Goal: Use online tool/utility: Utilize a website feature to perform a specific function

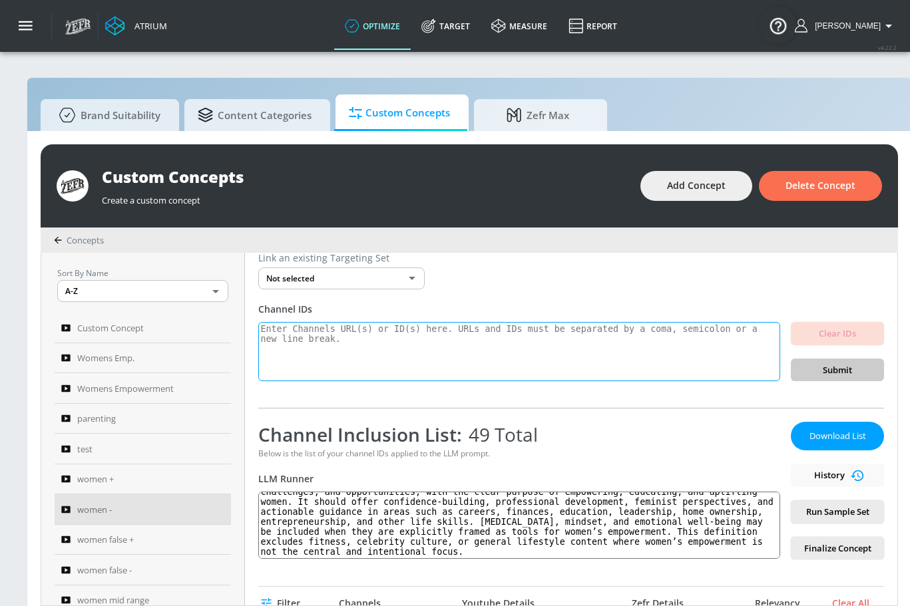
scroll to position [39, 0]
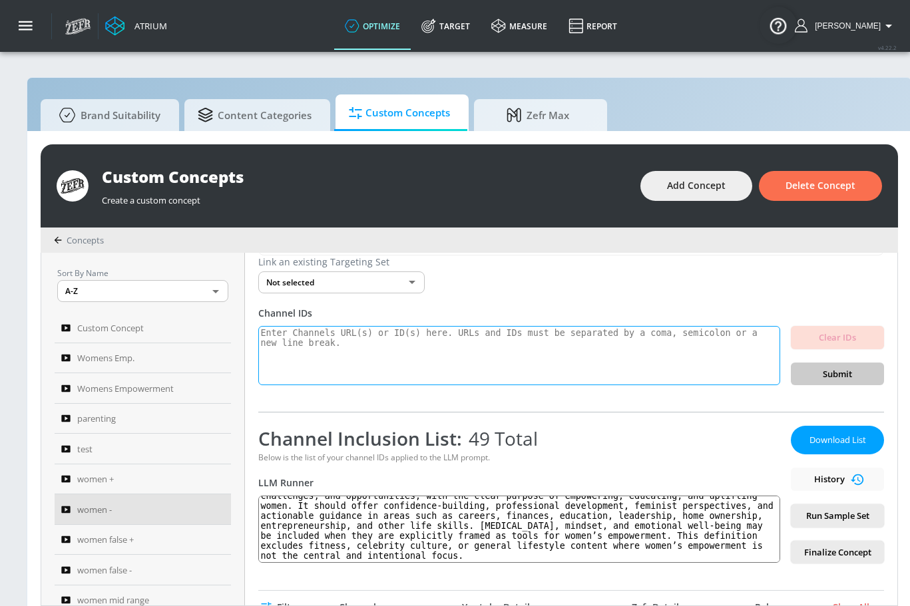
click at [393, 351] on textarea at bounding box center [519, 356] width 522 height 60
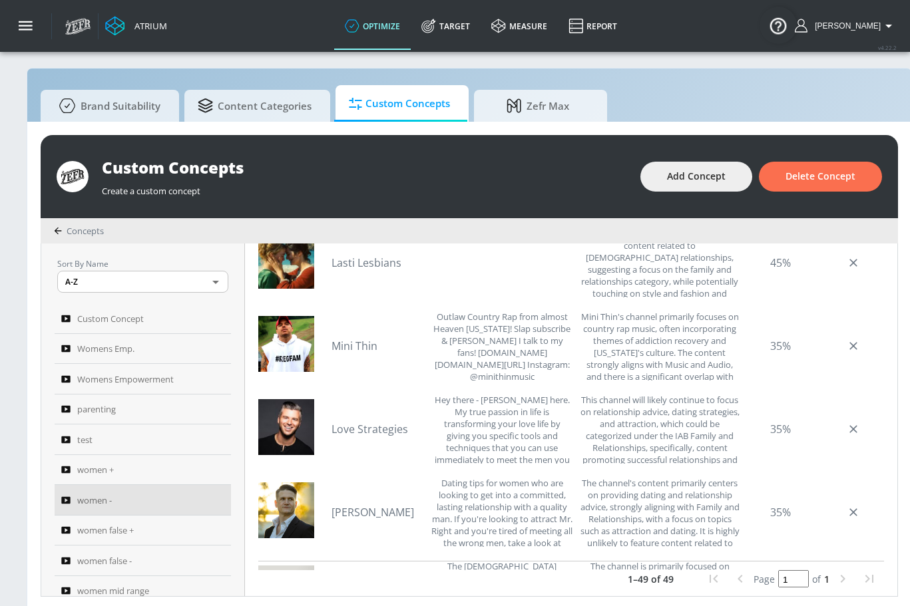
scroll to position [24, 0]
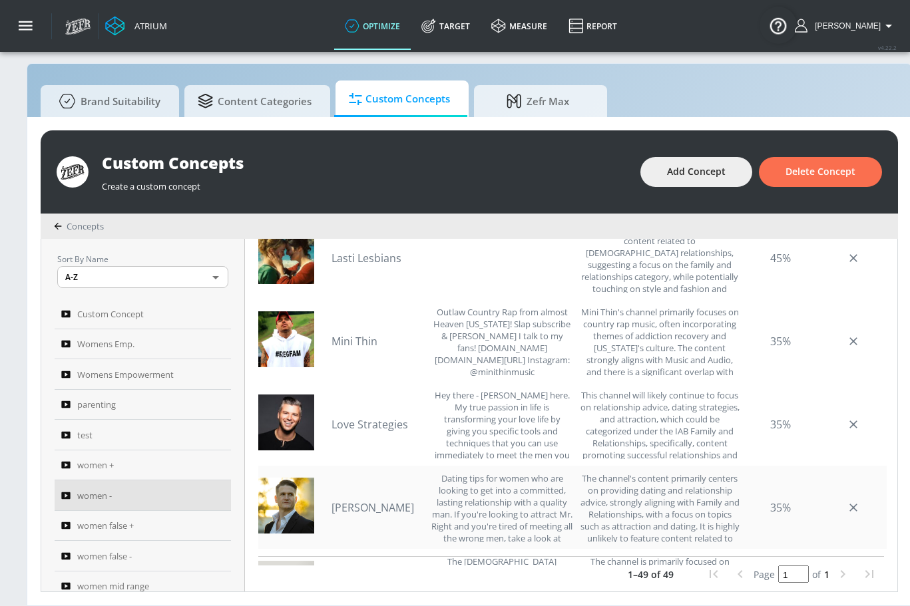
drag, startPoint x: 379, startPoint y: 541, endPoint x: 573, endPoint y: 538, distance: 193.7
click at [573, 538] on div "women - Link an existing Targeting Set Not selected none ​ Channel IDs Clear ID…" at bounding box center [571, 415] width 652 height 353
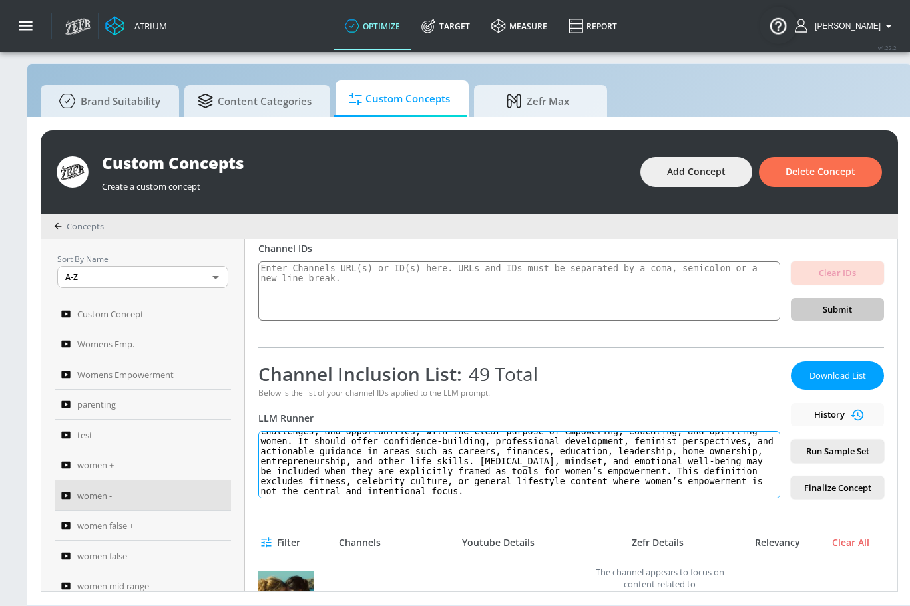
scroll to position [105, 0]
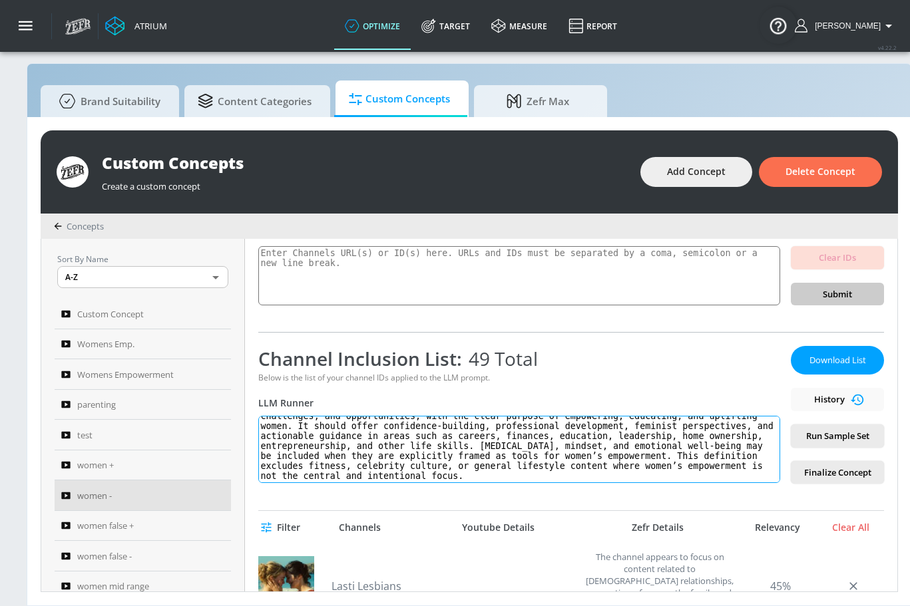
paste textarea "women’s self-worth, autonomy, and influence over economic, personal, and social…"
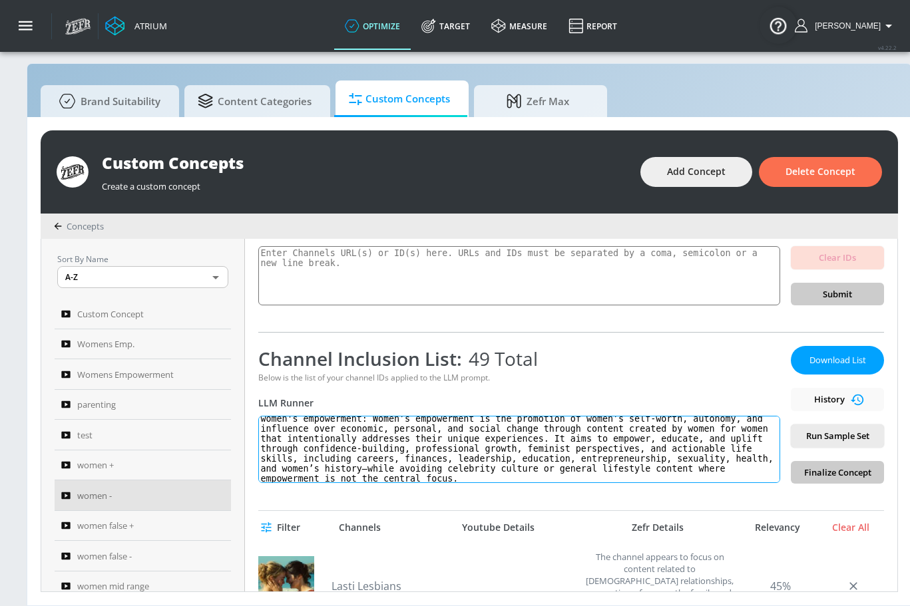
scroll to position [0, 0]
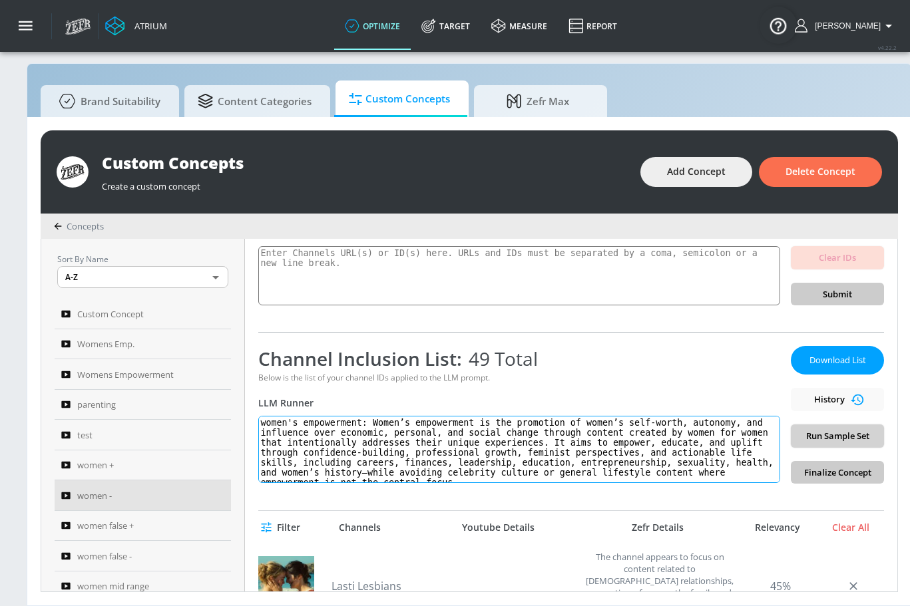
type textarea "women's empowerment: Women’s empowerment is the promotion of women’s self-worth…"
click at [840, 431] on span "Run Sample Set" at bounding box center [837, 436] width 72 height 15
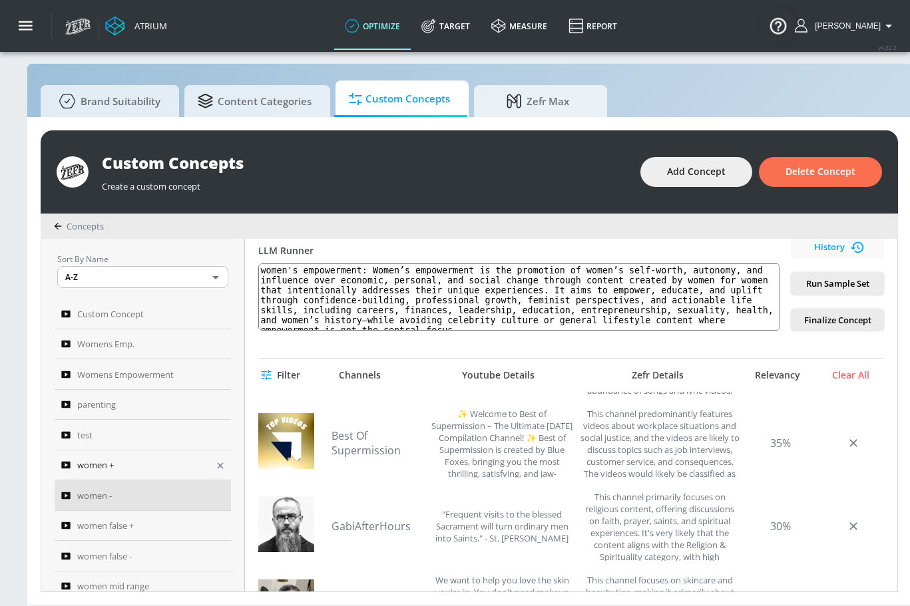
scroll to position [827, 0]
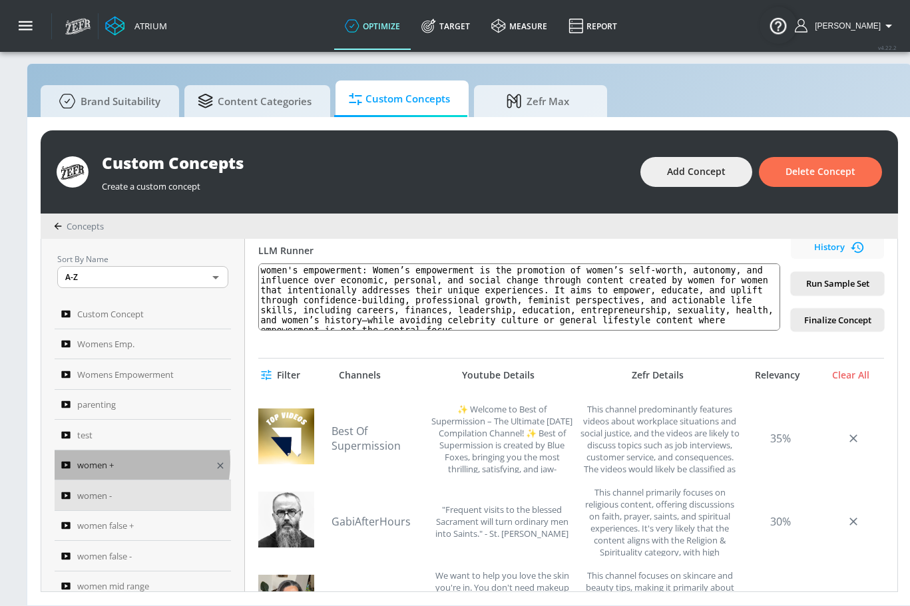
click at [116, 463] on div "women +" at bounding box center [133, 465] width 145 height 16
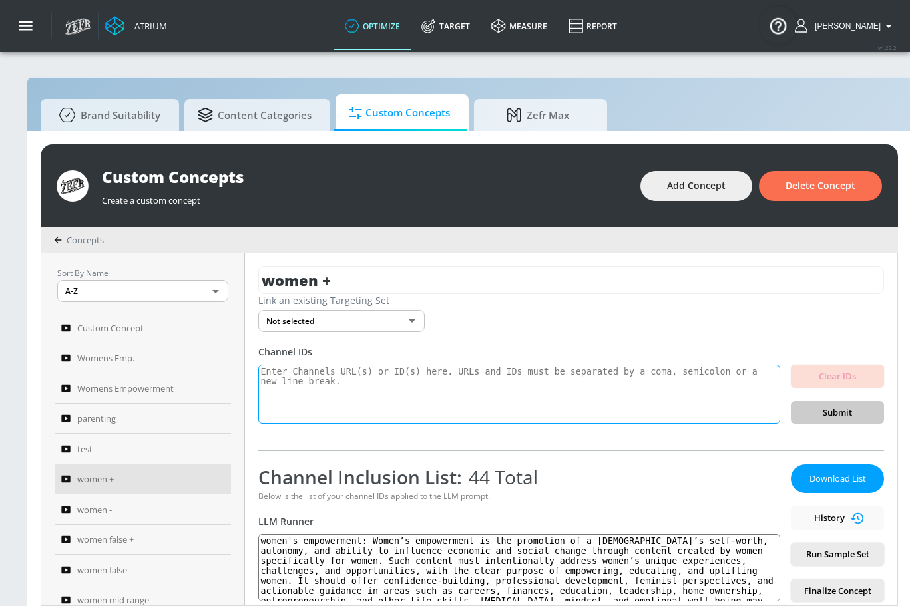
click at [347, 387] on textarea at bounding box center [519, 395] width 522 height 60
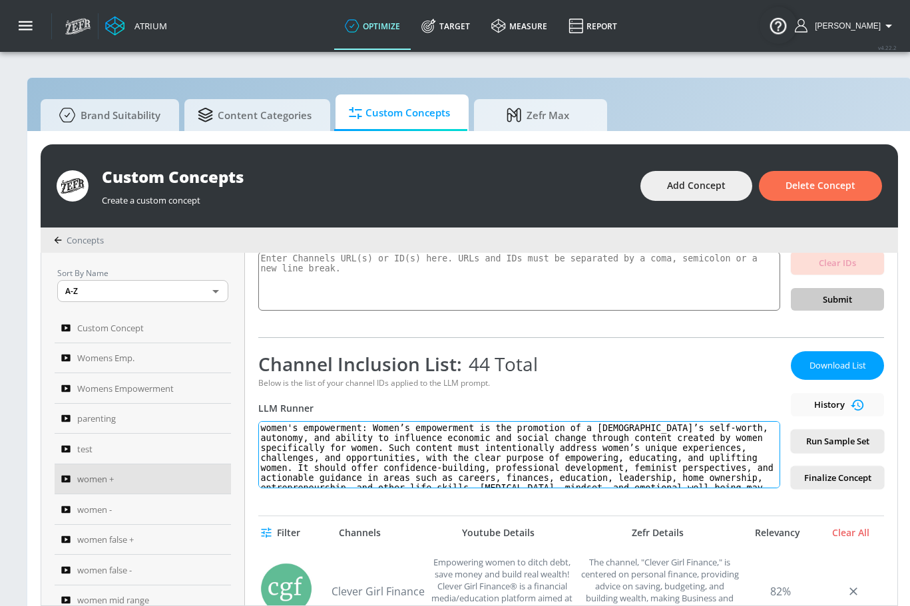
scroll to position [39, 0]
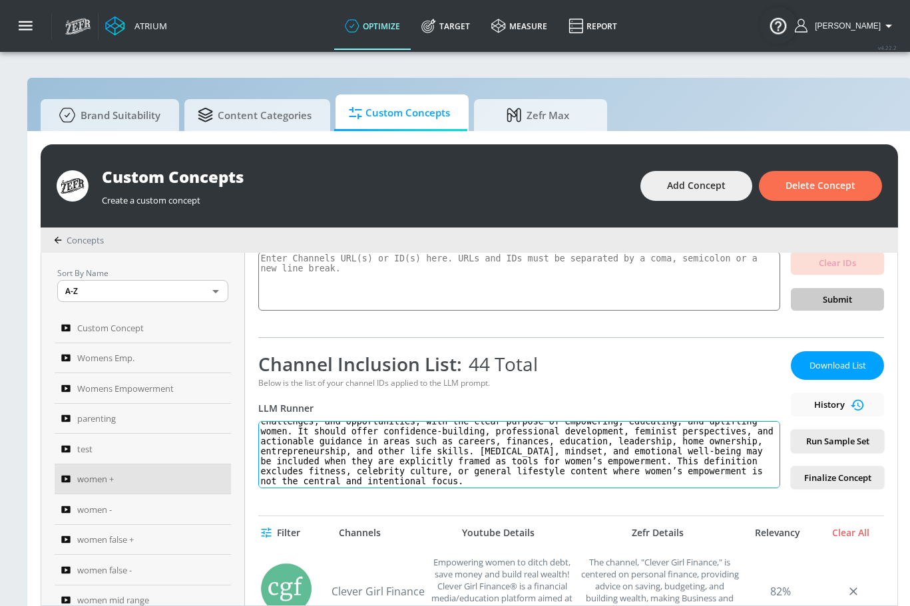
drag, startPoint x: 380, startPoint y: 429, endPoint x: 548, endPoint y: 491, distance: 178.8
click at [548, 506] on div "women + Link an existing Targeting Set Not selected none ​ Channel IDs Clear ID…" at bounding box center [571, 429] width 652 height 353
paste textarea "women’s self-worth, autonomy, and influence over economic, personal, and social…"
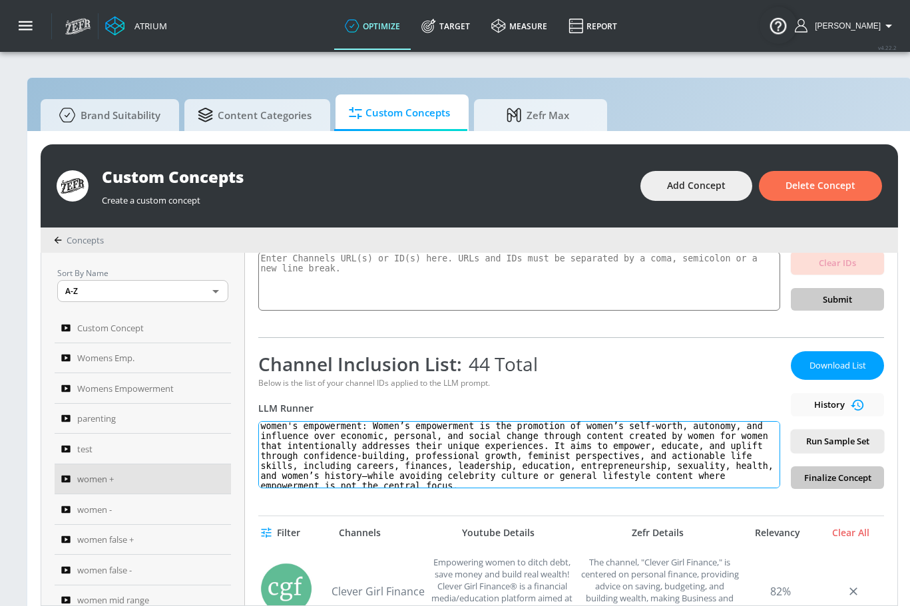
scroll to position [0, 0]
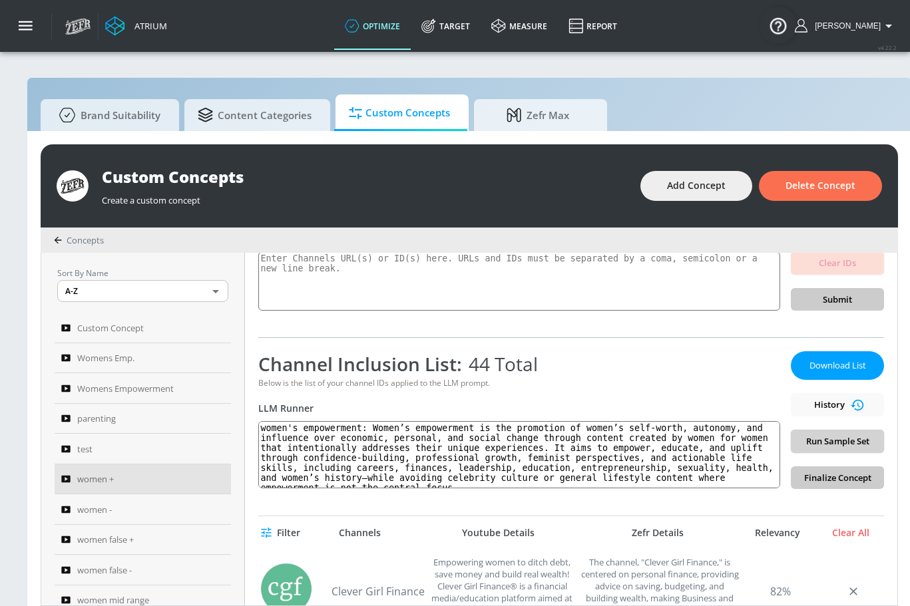
click at [828, 439] on span "Run Sample Set" at bounding box center [837, 441] width 72 height 15
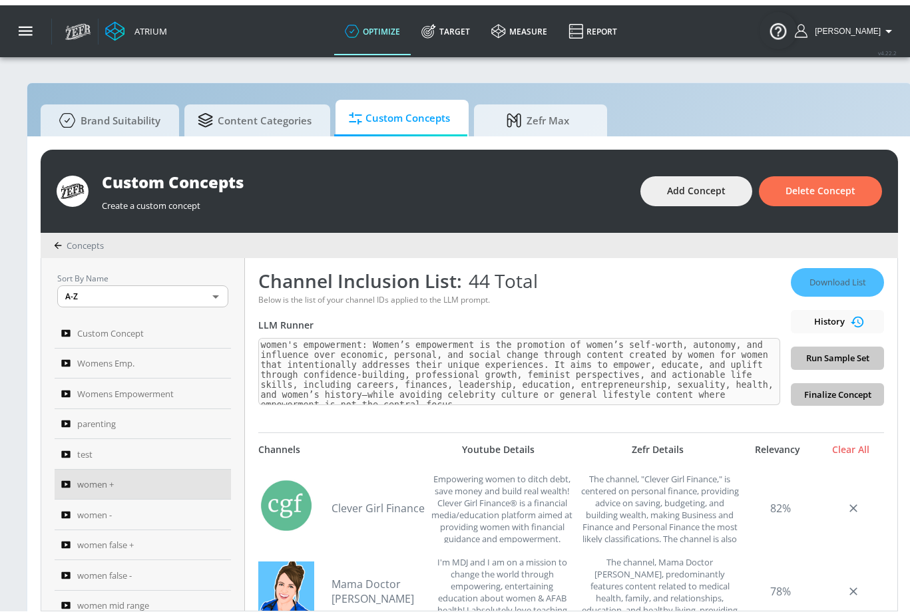
scroll to position [198, 0]
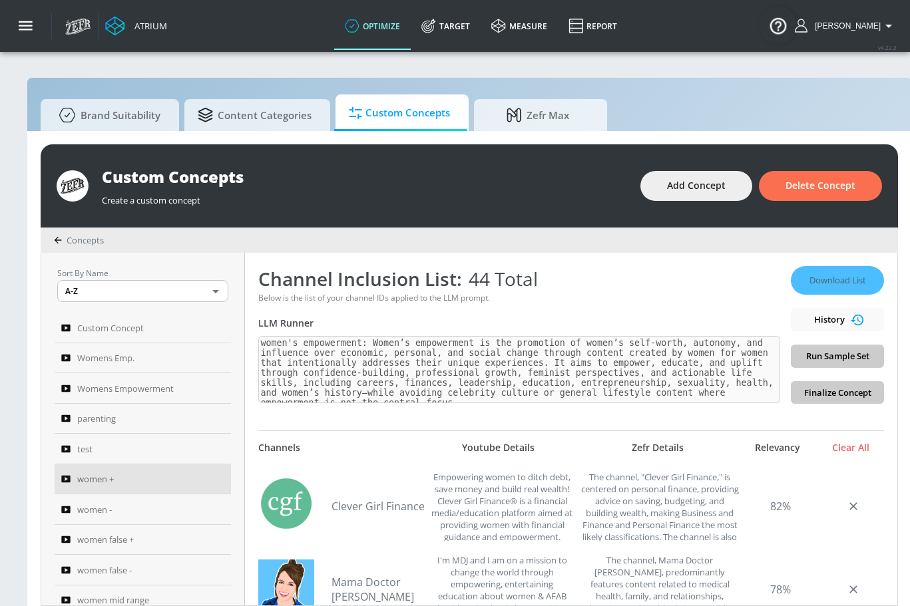
type textarea "women's empowerment: Women’s empowerment is the promotion of women’s self-worth…"
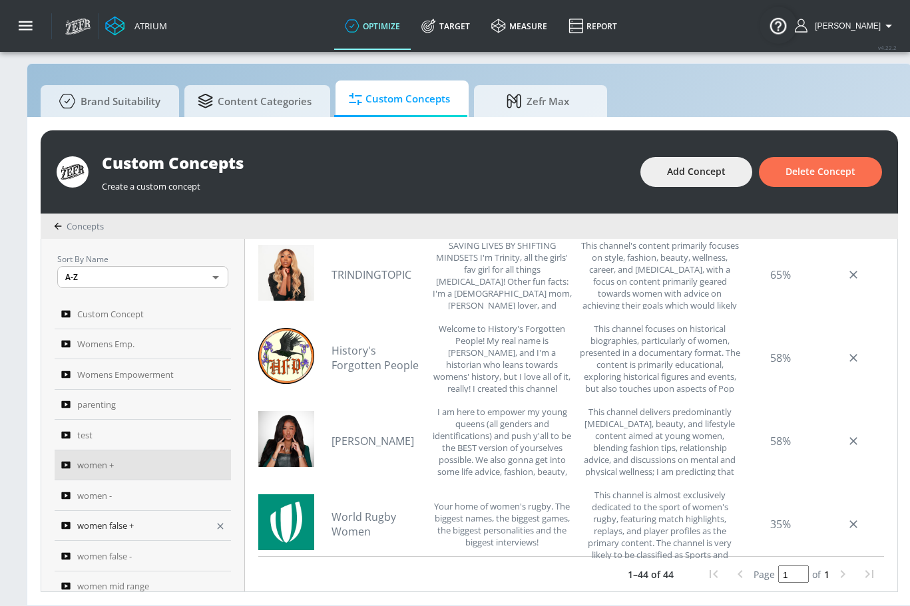
scroll to position [3, 0]
click at [120, 515] on span "women false +" at bounding box center [105, 523] width 57 height 16
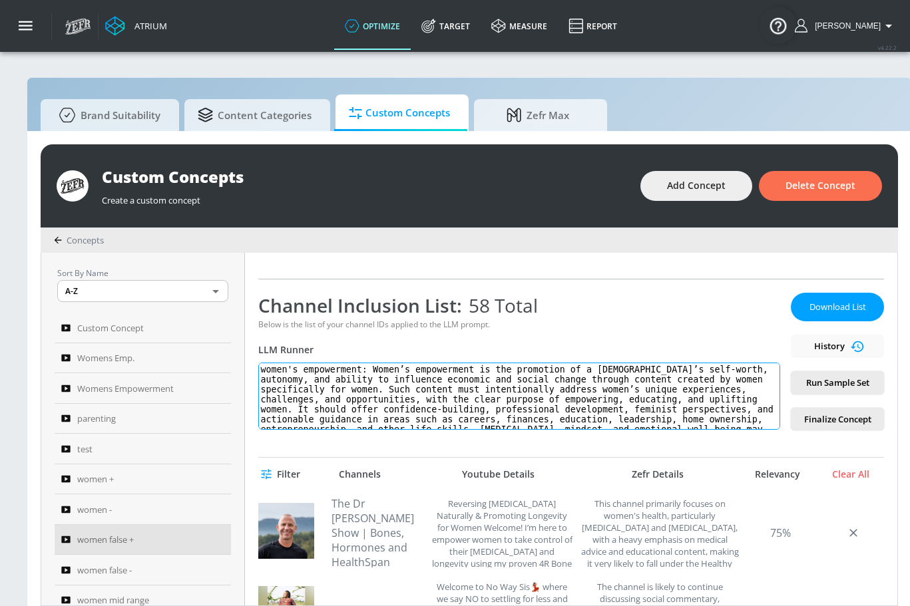
scroll to position [39, 0]
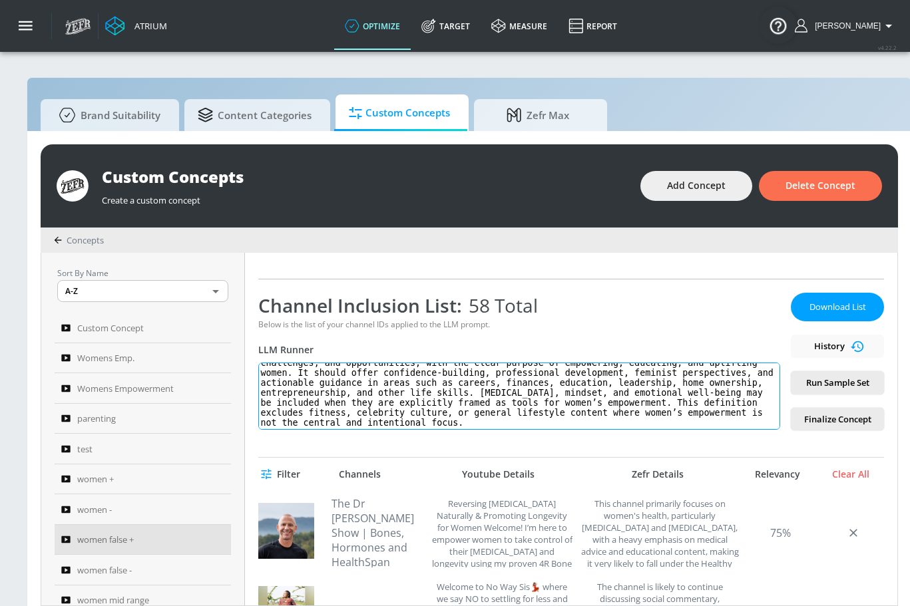
drag, startPoint x: 377, startPoint y: 367, endPoint x: 619, endPoint y: 457, distance: 258.0
click at [622, 462] on div "women false + Link an existing Targeting Set Not selected none ​ Channel IDs Cl…" at bounding box center [571, 429] width 652 height 353
paste textarea "UCiWPU83VmOXjQ6xY0gIrhIQ (fitness focused) UCFKE7WVJfvaHW5q283SxchA (fitness fo…"
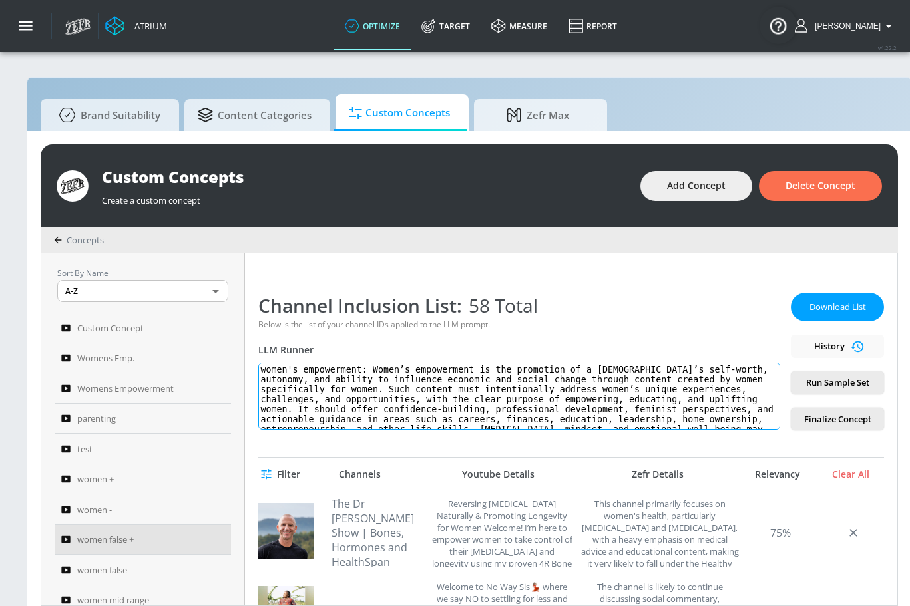
drag, startPoint x: 557, startPoint y: 425, endPoint x: 377, endPoint y: 367, distance: 188.2
click at [377, 367] on textarea "women's empowerment: Women’s empowerment is the promotion of a [DEMOGRAPHIC_DAT…" at bounding box center [519, 396] width 522 height 67
paste textarea "can be defined as the promotion of a [DEMOGRAPHIC_DATA]’s self worth, autonomy,…"
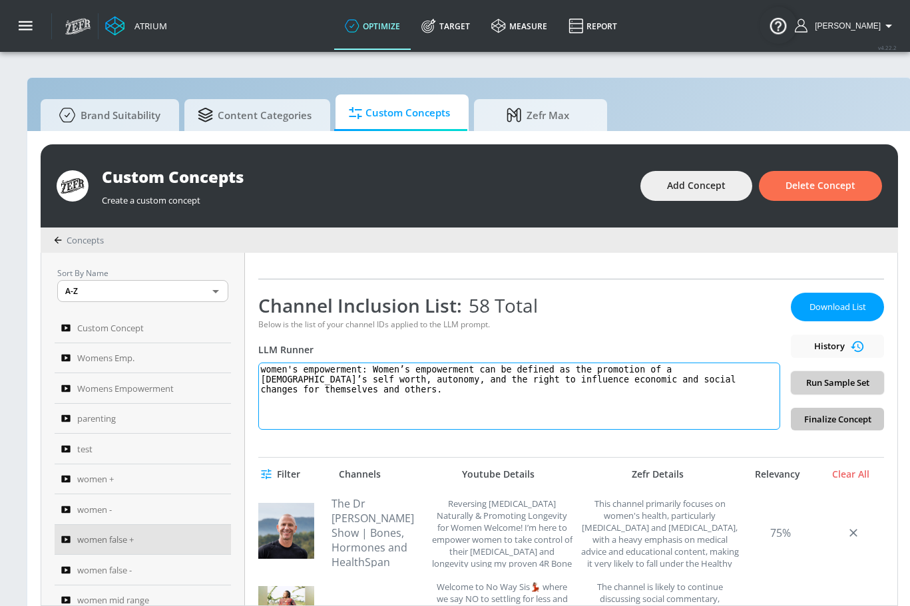
type textarea "women's empowerment: Women’s empowerment can be defined as the promotion of a […"
click at [844, 381] on span "Run Sample Set" at bounding box center [837, 382] width 72 height 15
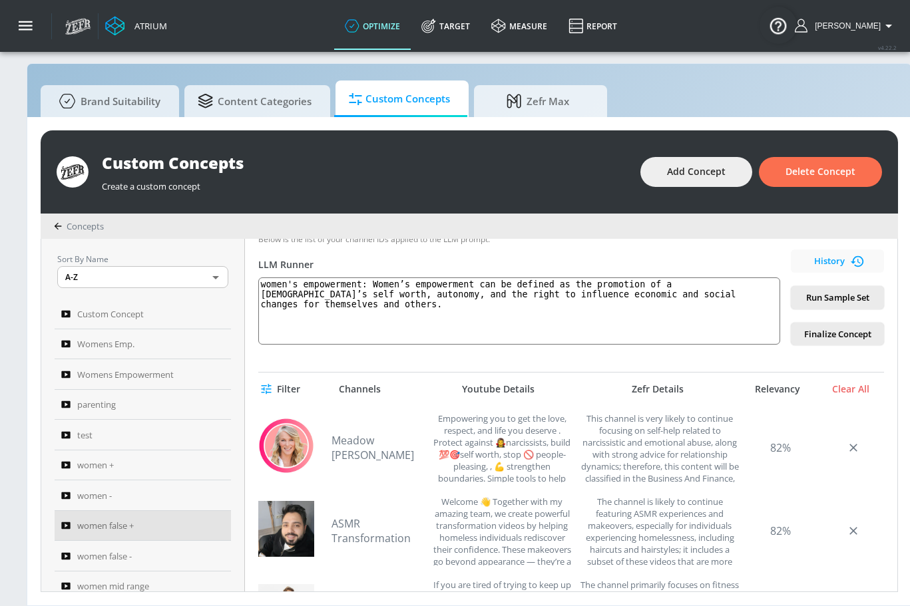
scroll to position [247, 0]
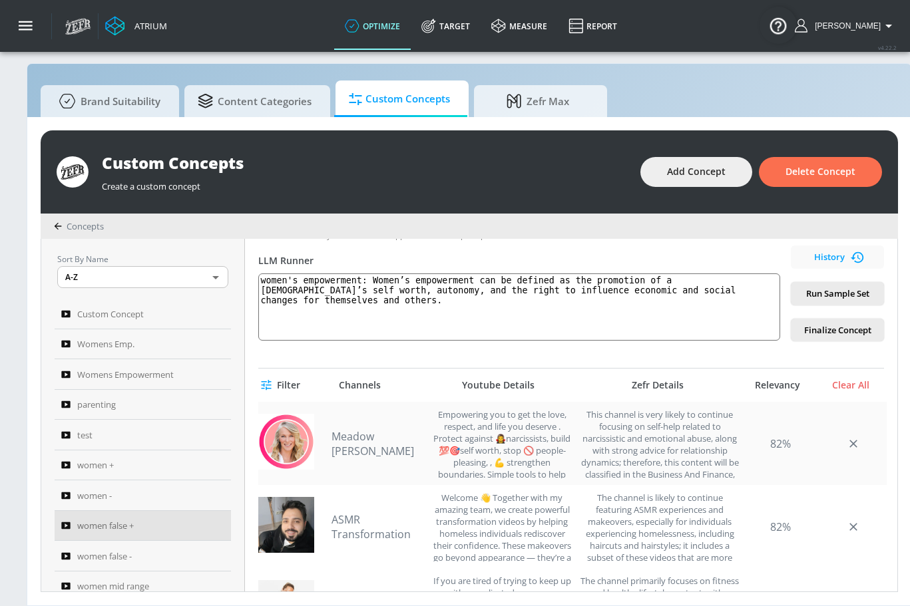
click at [391, 433] on link "Meadow [PERSON_NAME]" at bounding box center [378, 443] width 93 height 29
click at [359, 513] on link "ASMR Transformation" at bounding box center [378, 527] width 93 height 29
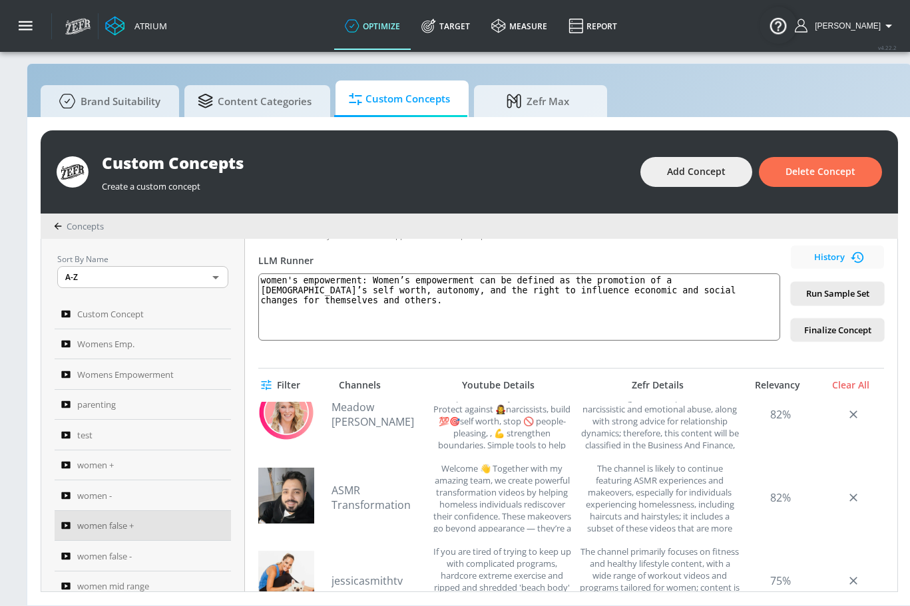
scroll to position [39, 0]
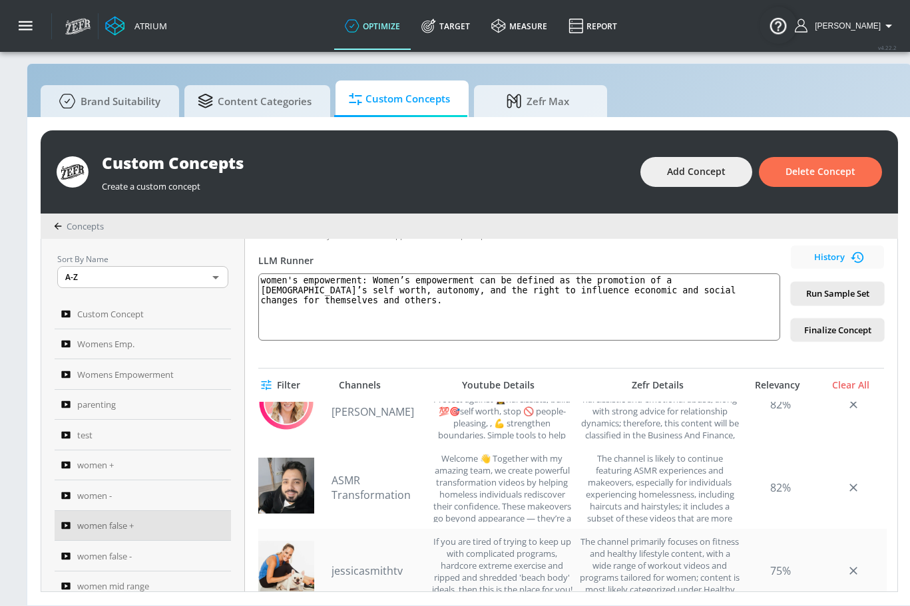
click at [391, 564] on link "jessicasmithtv" at bounding box center [378, 571] width 93 height 15
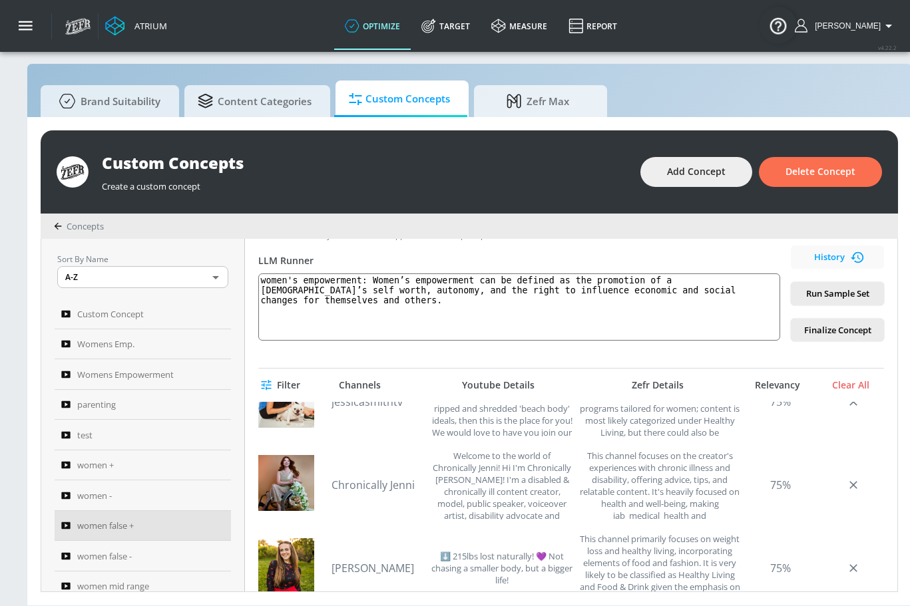
scroll to position [209, 0]
click at [368, 477] on link "Chronically Jenni" at bounding box center [378, 484] width 93 height 15
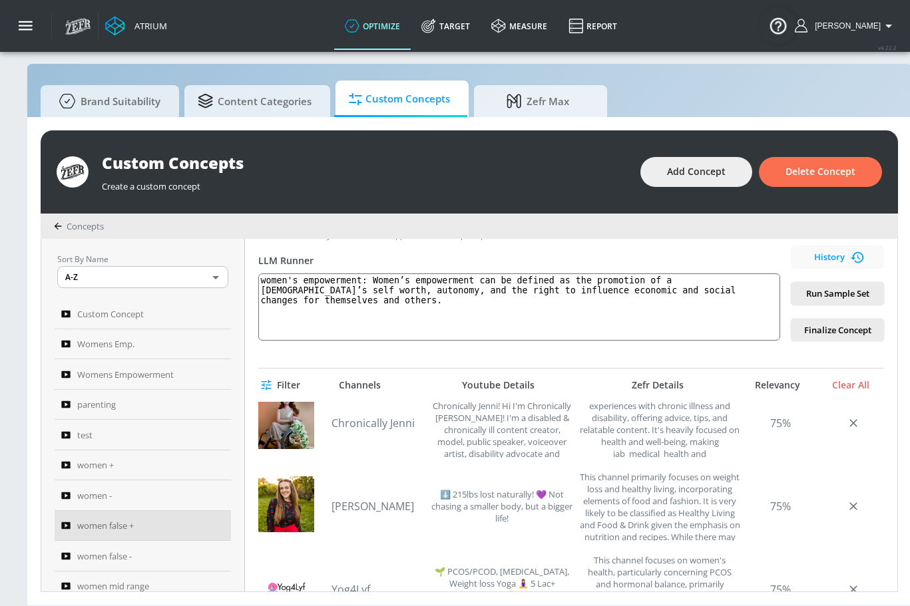
scroll to position [273, 0]
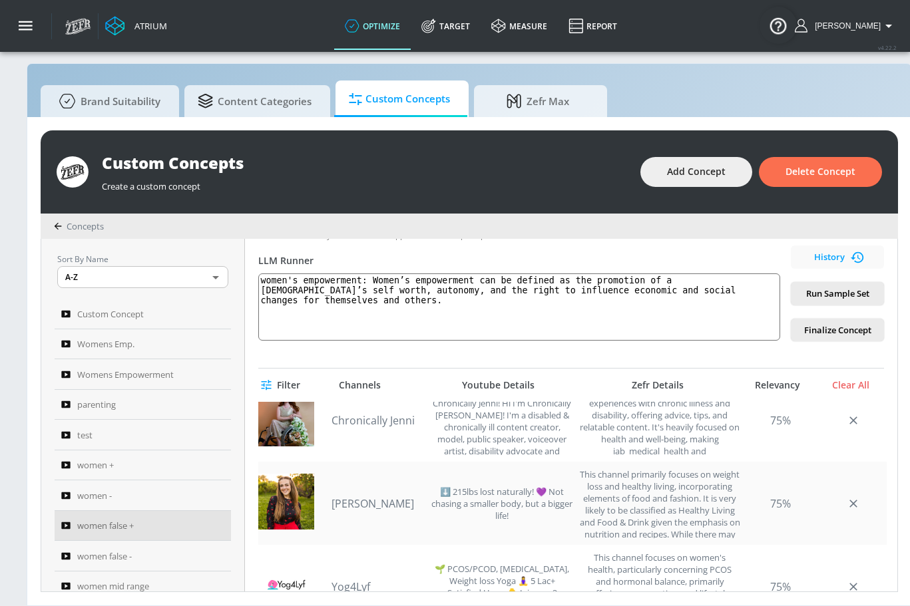
click at [350, 497] on link "[PERSON_NAME]" at bounding box center [378, 504] width 93 height 15
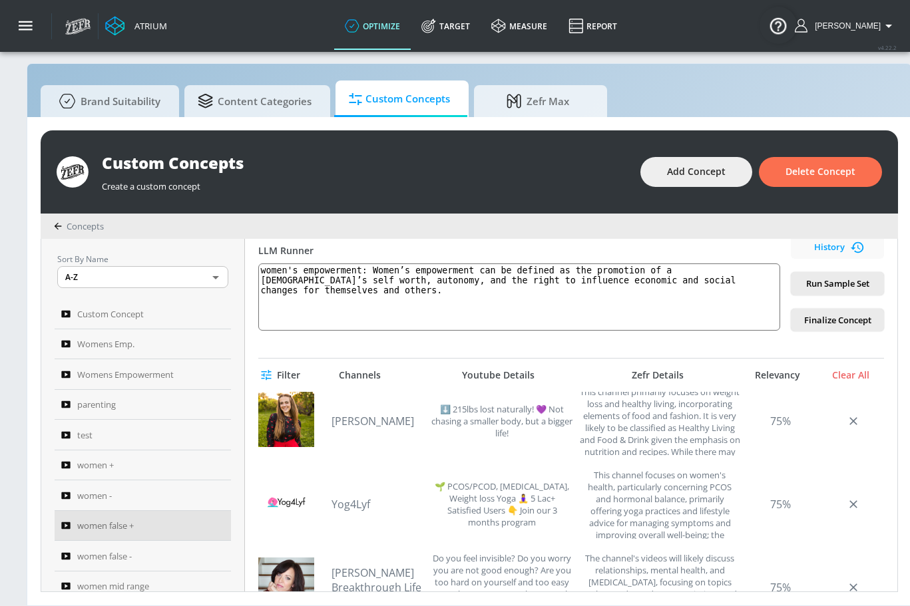
scroll to position [348, 0]
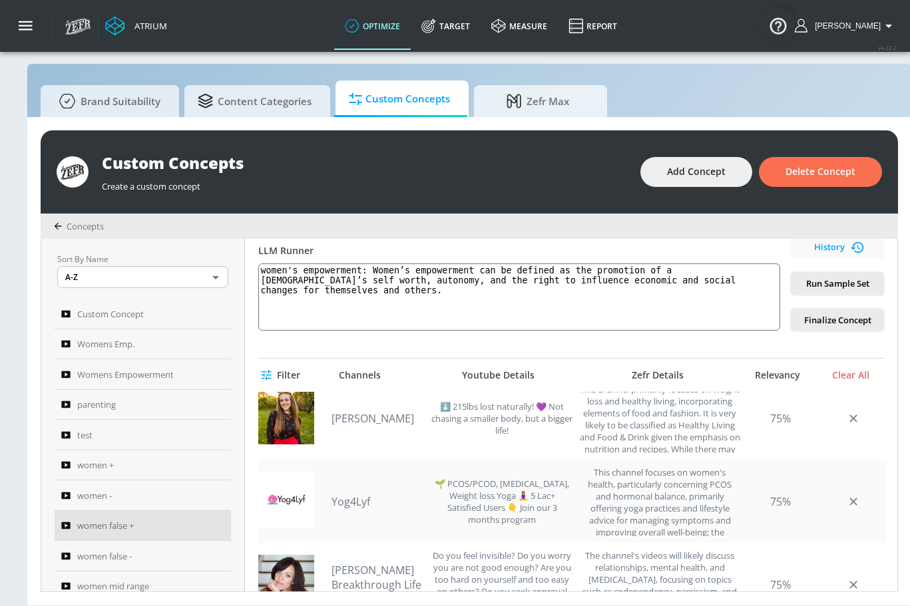
click at [363, 495] on link "Yog4Lyf" at bounding box center [378, 502] width 93 height 15
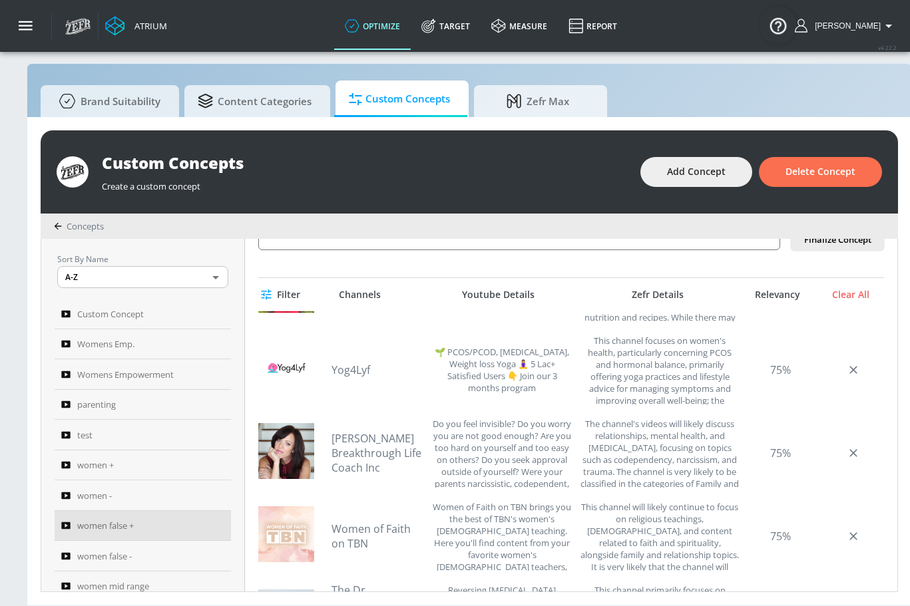
scroll to position [410, 0]
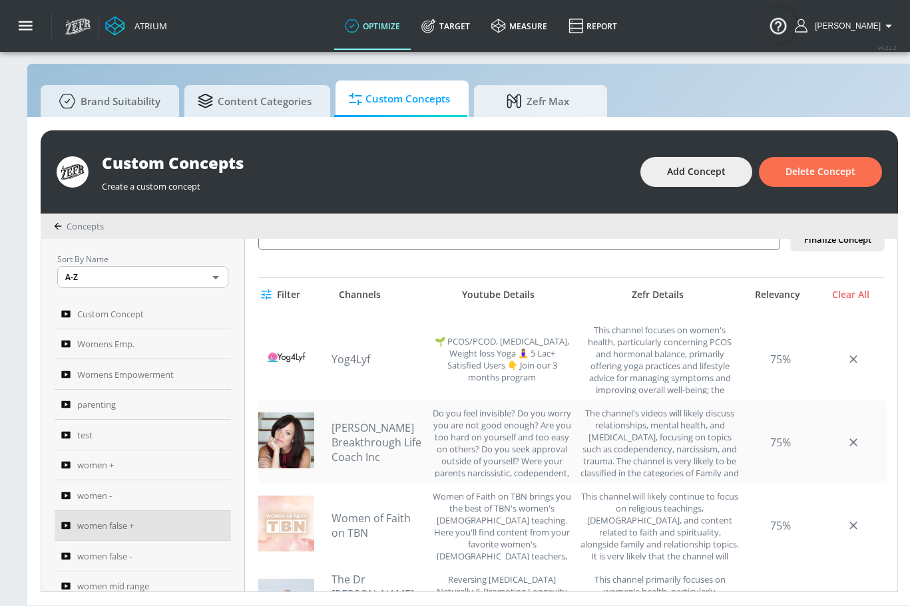
click at [355, 434] on link "[PERSON_NAME] Breakthrough Life Coach Inc" at bounding box center [378, 443] width 93 height 44
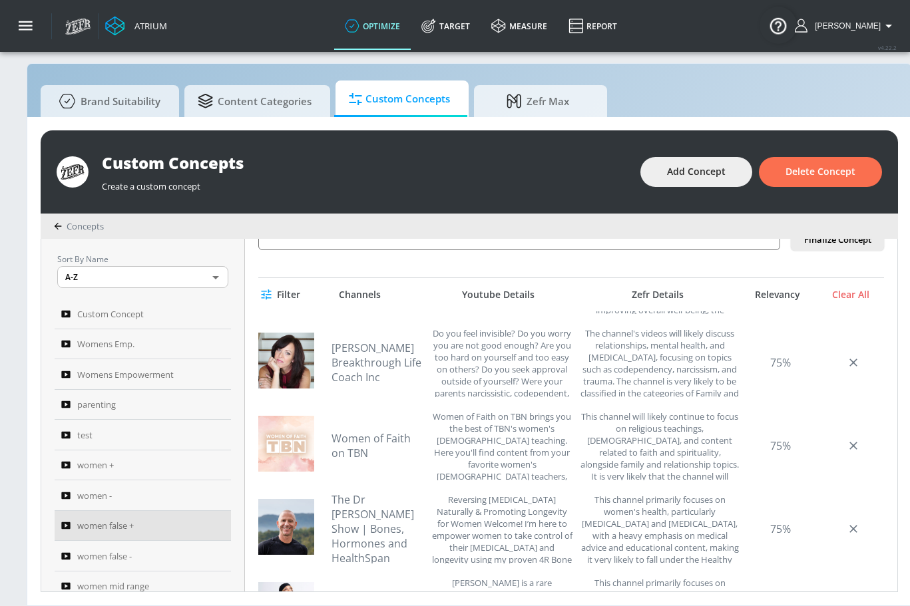
scroll to position [495, 0]
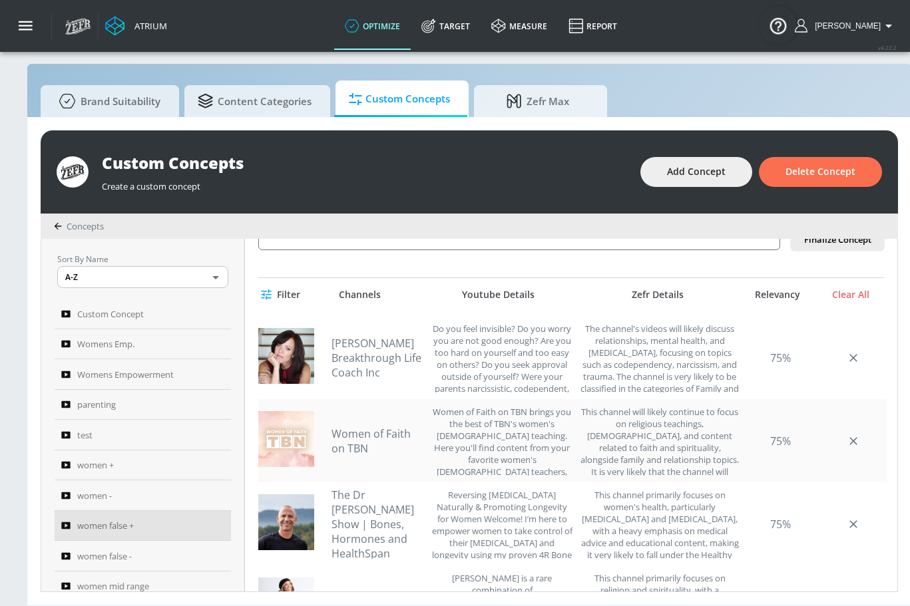
click at [390, 427] on link "Women of Faith on TBN" at bounding box center [378, 441] width 93 height 29
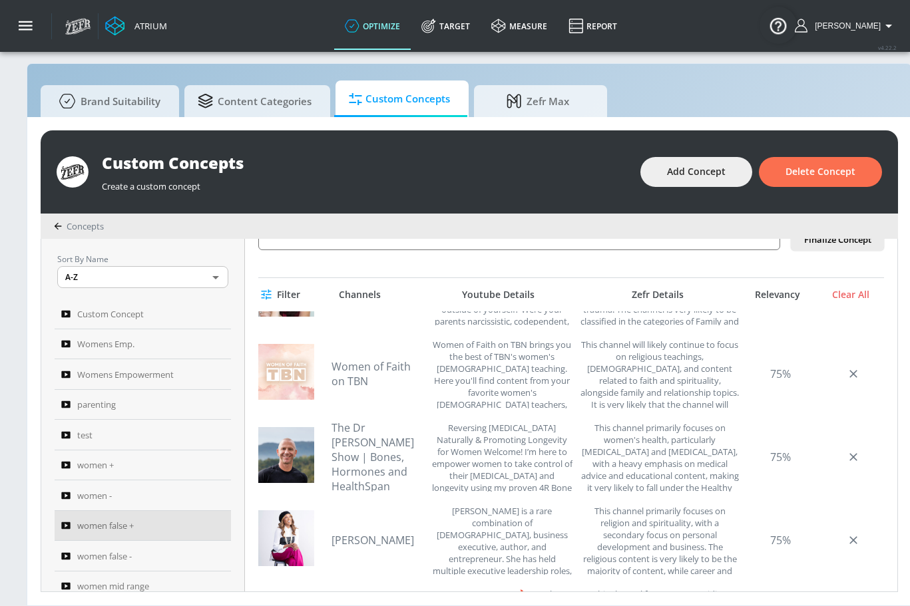
scroll to position [626, 0]
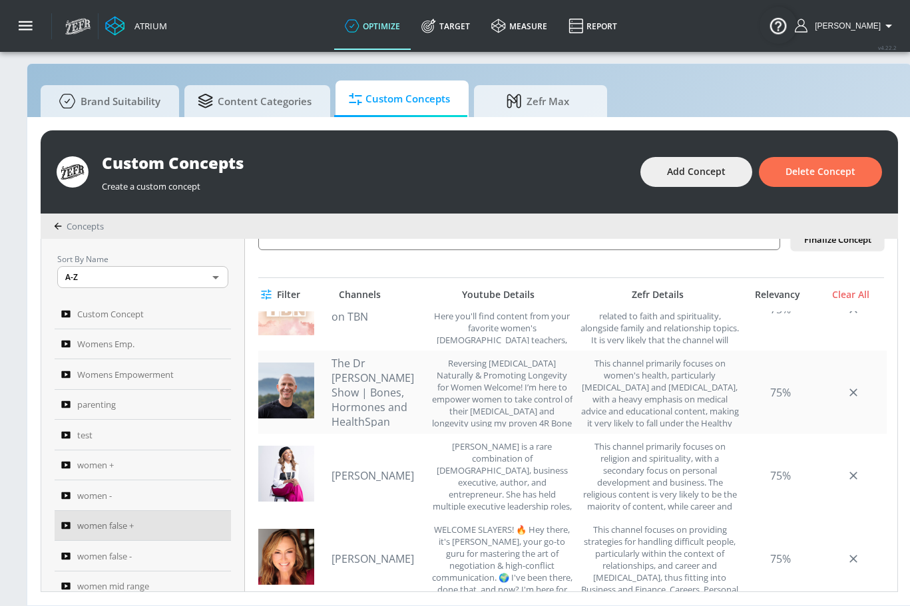
click at [369, 364] on link "The Dr [PERSON_NAME] Show | Bones, Hormones and HealthSpan" at bounding box center [378, 392] width 93 height 73
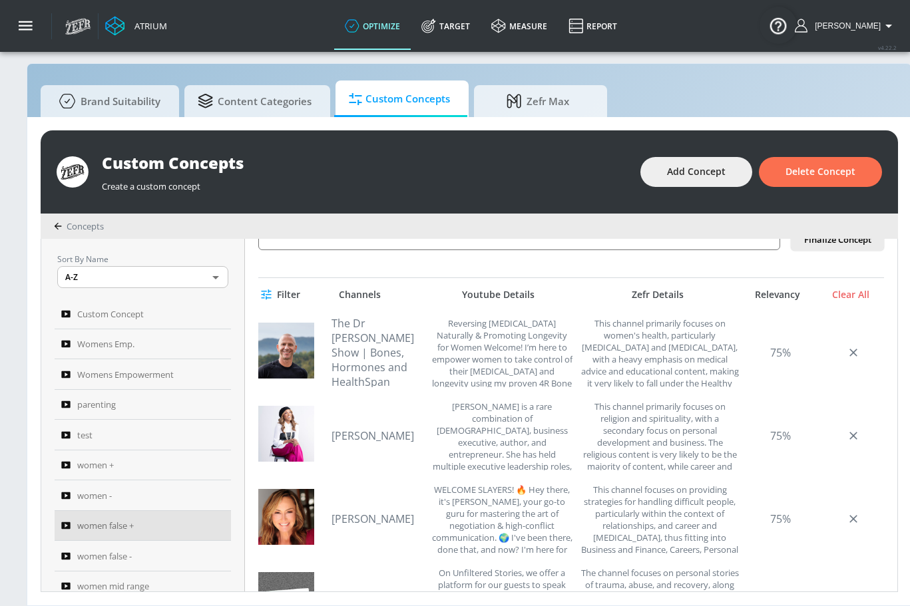
scroll to position [667, 0]
click at [367, 429] on link "[PERSON_NAME]" at bounding box center [378, 435] width 93 height 15
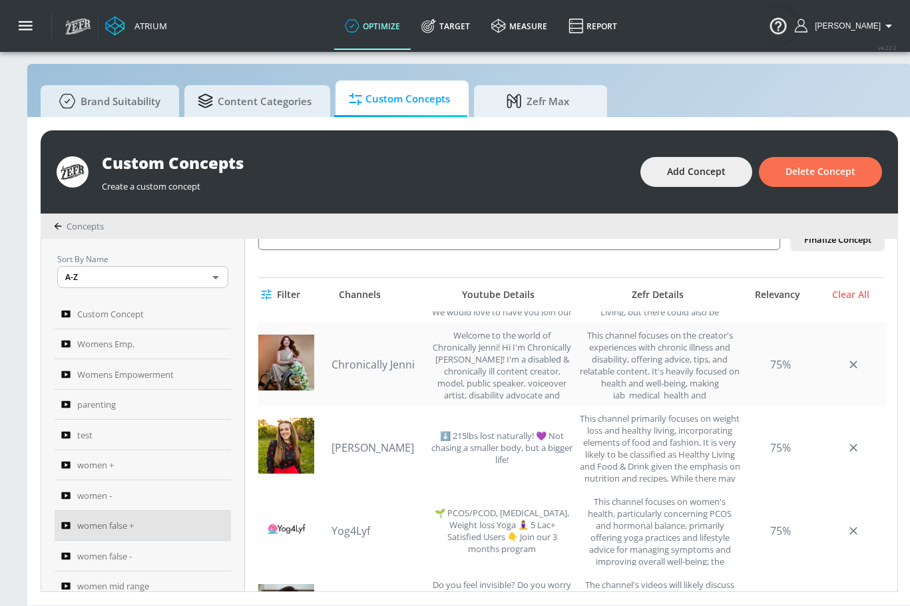
scroll to position [0, 0]
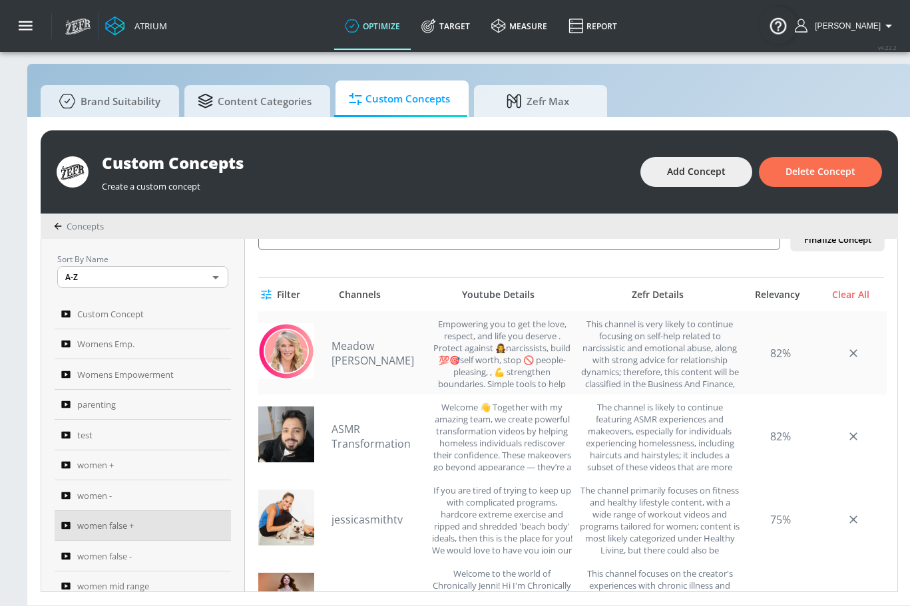
click at [384, 347] on link "Meadow [PERSON_NAME]" at bounding box center [378, 353] width 93 height 29
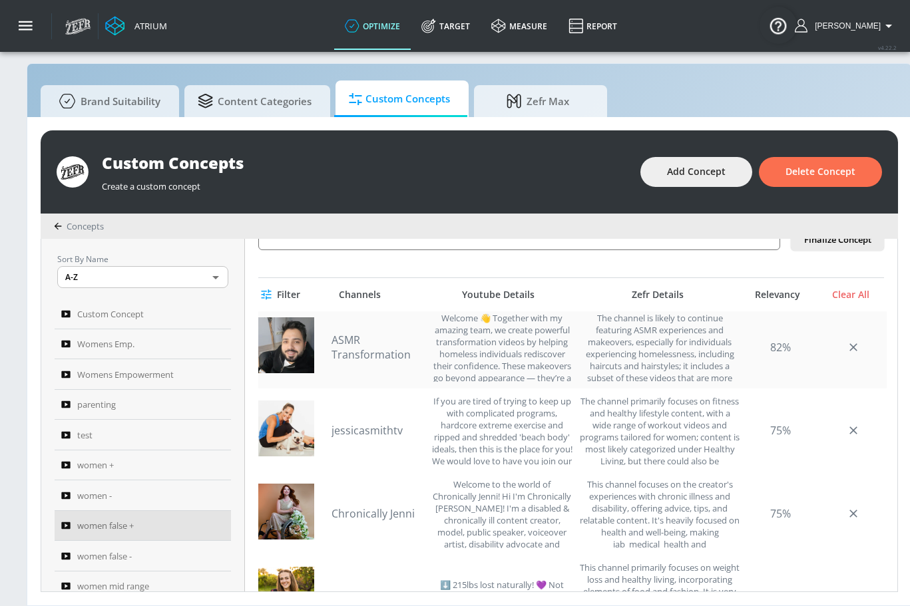
scroll to position [154, 0]
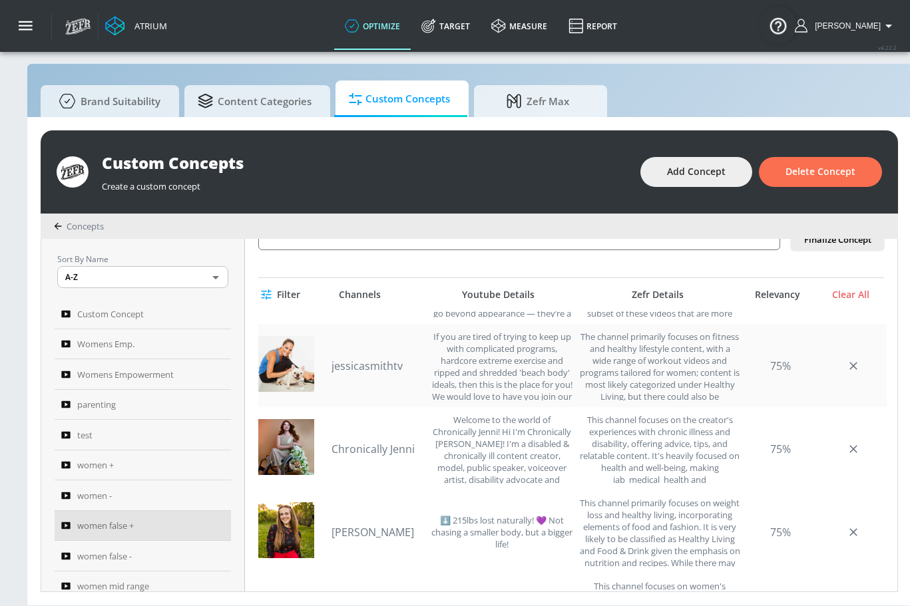
click at [361, 359] on link "jessicasmithtv" at bounding box center [378, 366] width 93 height 15
click at [368, 443] on link "Chronically Jenni" at bounding box center [378, 449] width 93 height 15
click at [820, 64] on div "Brand Suitability Content Categories Custom Concepts Zefr Max Custom Concepts C…" at bounding box center [469, 334] width 885 height 543
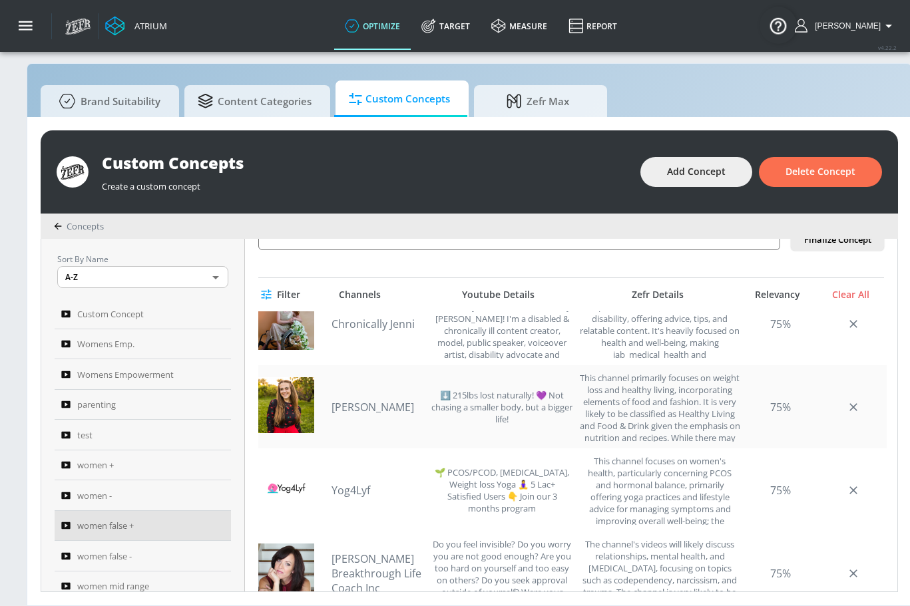
scroll to position [282, 0]
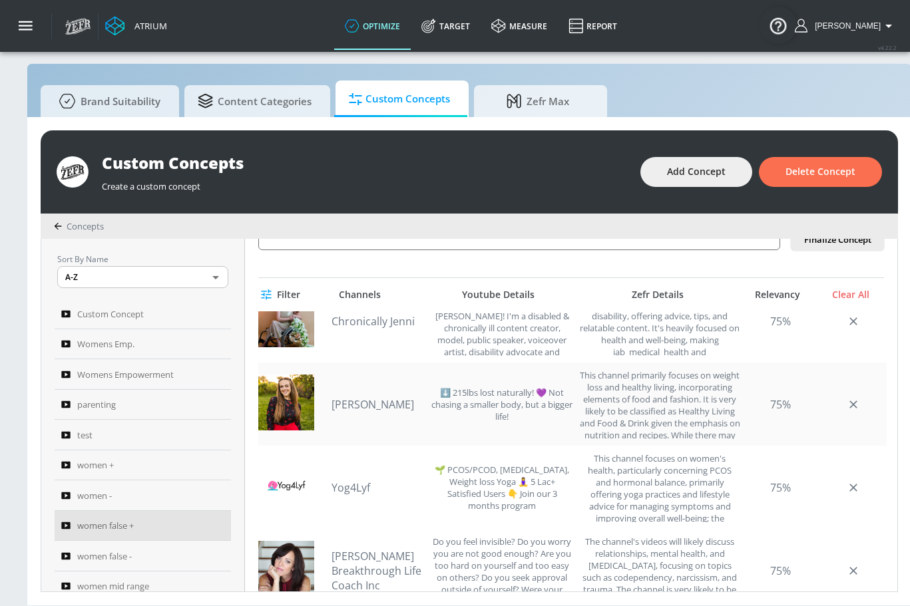
click at [368, 397] on link "[PERSON_NAME]" at bounding box center [378, 404] width 93 height 15
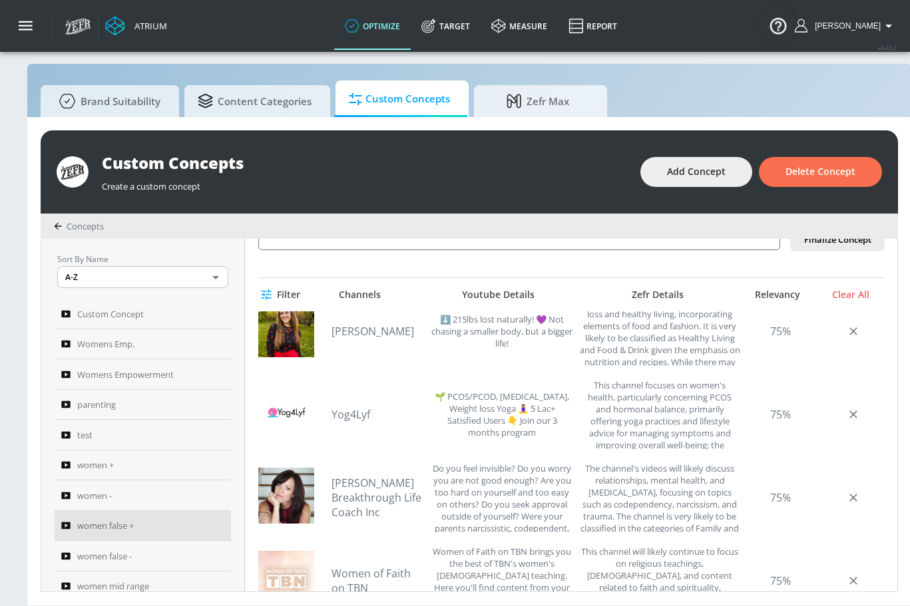
scroll to position [363, 0]
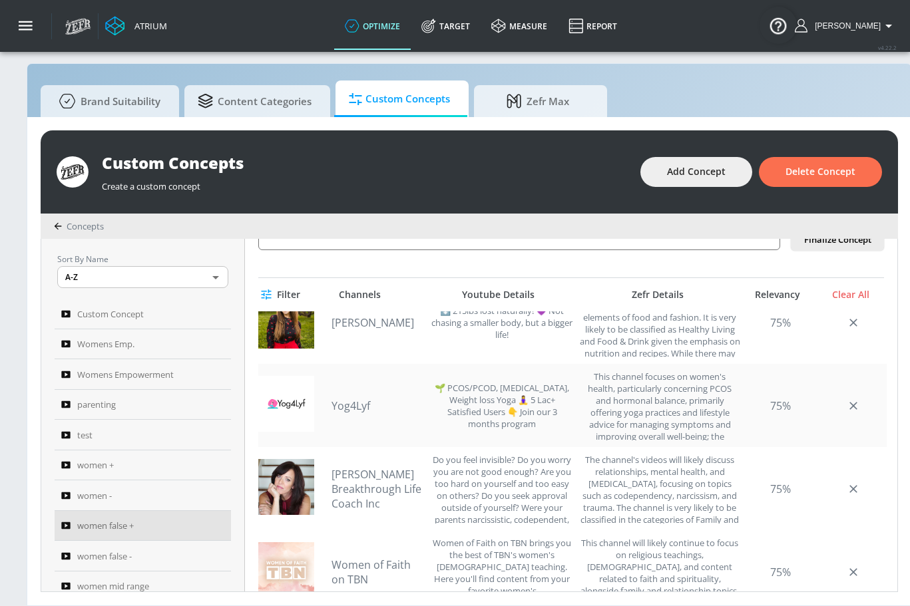
click at [348, 399] on link "Yog4Lyf" at bounding box center [378, 406] width 93 height 15
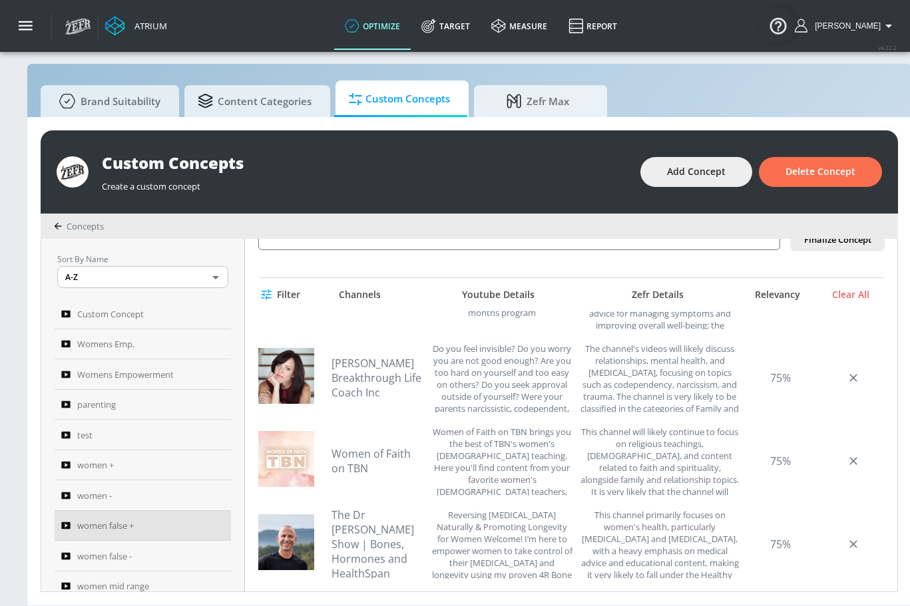
scroll to position [480, 0]
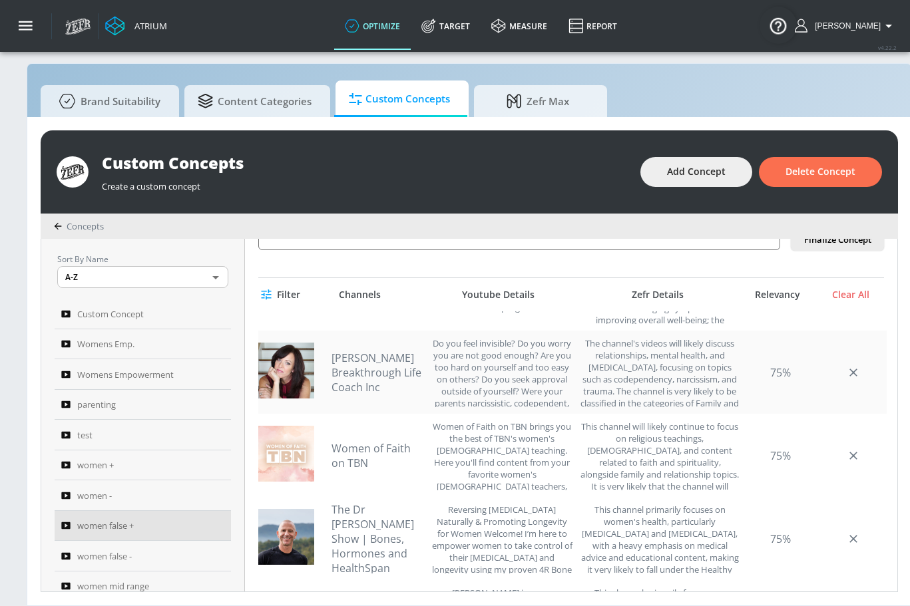
click at [369, 367] on link "[PERSON_NAME] Breakthrough Life Coach Inc" at bounding box center [378, 373] width 93 height 44
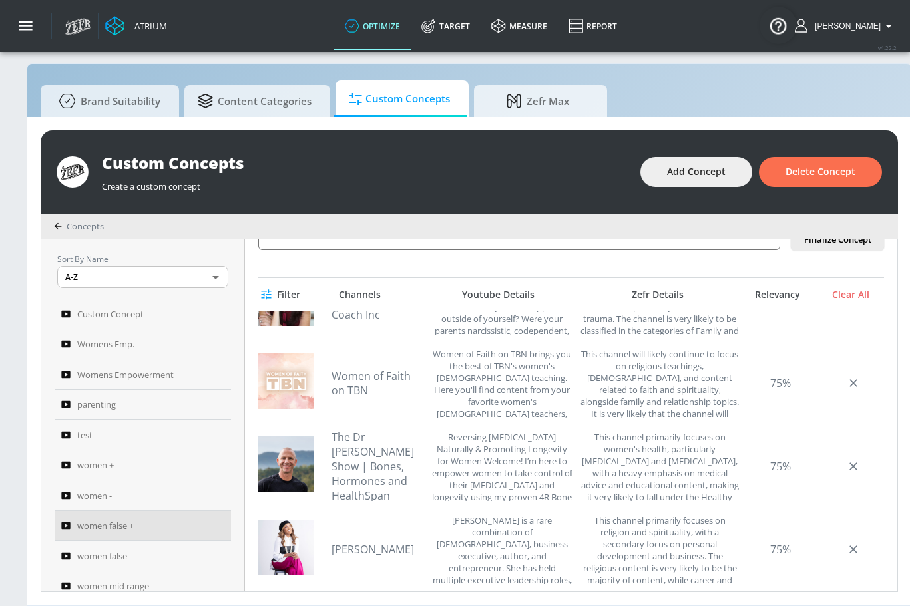
scroll to position [571, 0]
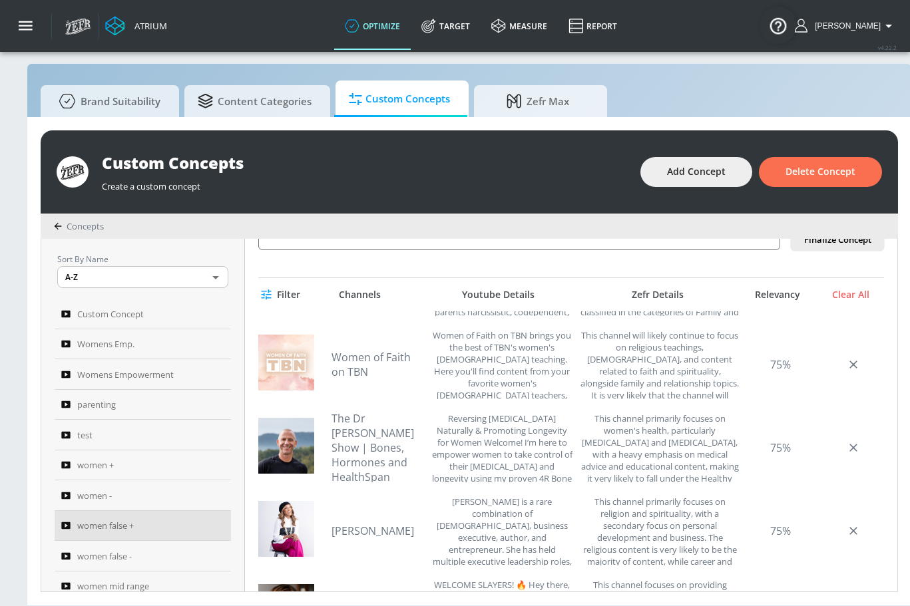
click at [338, 359] on link "Women of Faith on TBN" at bounding box center [378, 364] width 93 height 29
click at [365, 449] on link "The Dr [PERSON_NAME] Show | Bones, Hormones and HealthSpan" at bounding box center [378, 447] width 93 height 73
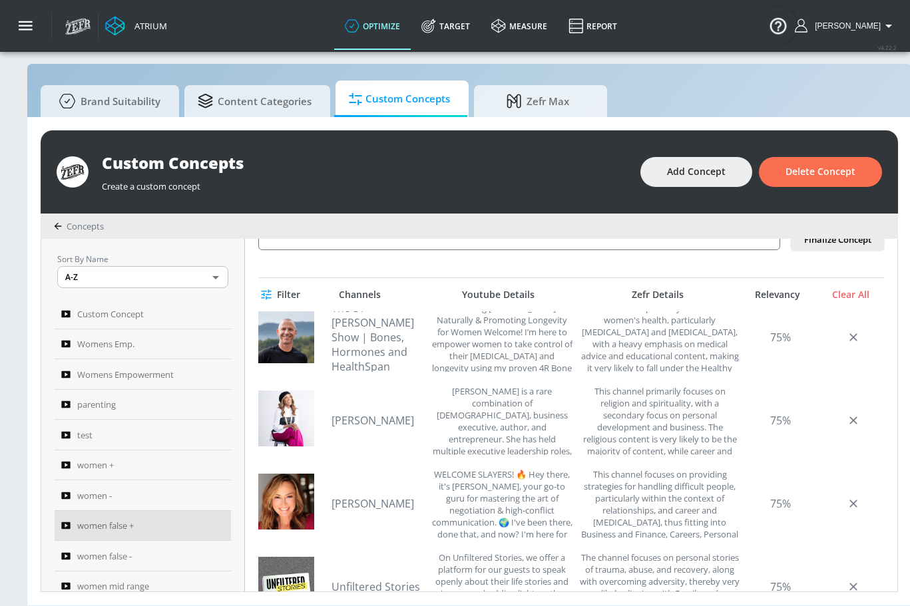
scroll to position [686, 0]
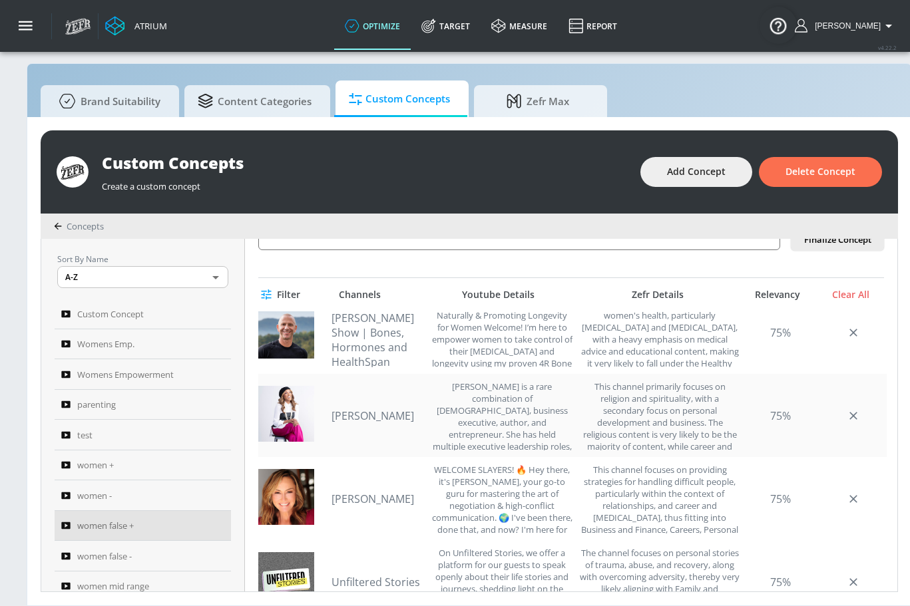
click at [368, 409] on link "[PERSON_NAME]" at bounding box center [378, 416] width 93 height 15
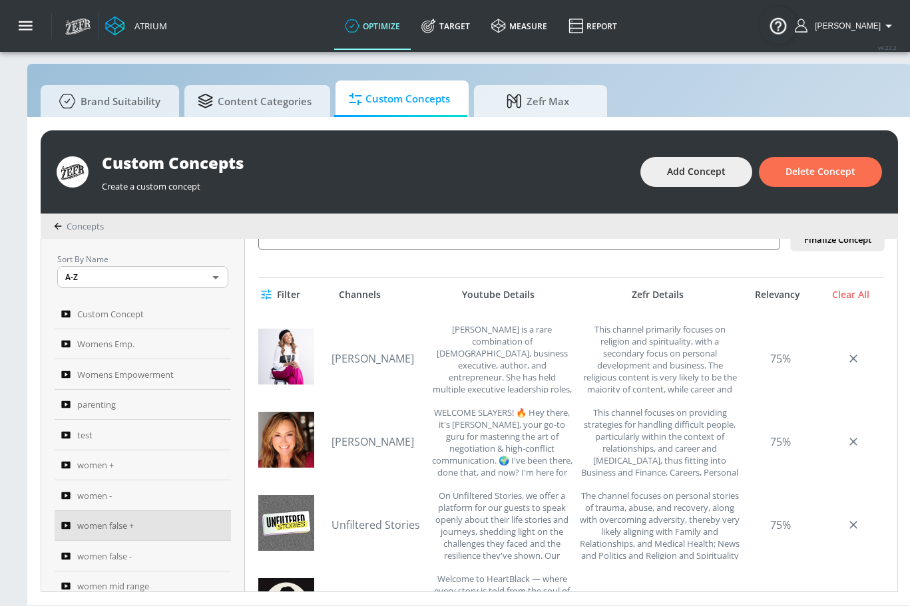
scroll to position [756, 0]
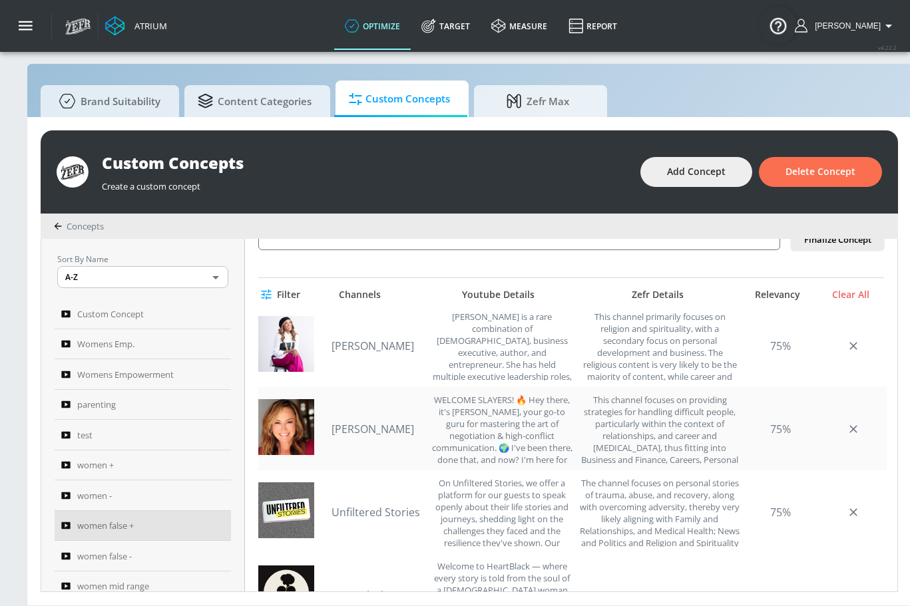
click at [375, 422] on link "[PERSON_NAME]" at bounding box center [378, 429] width 93 height 15
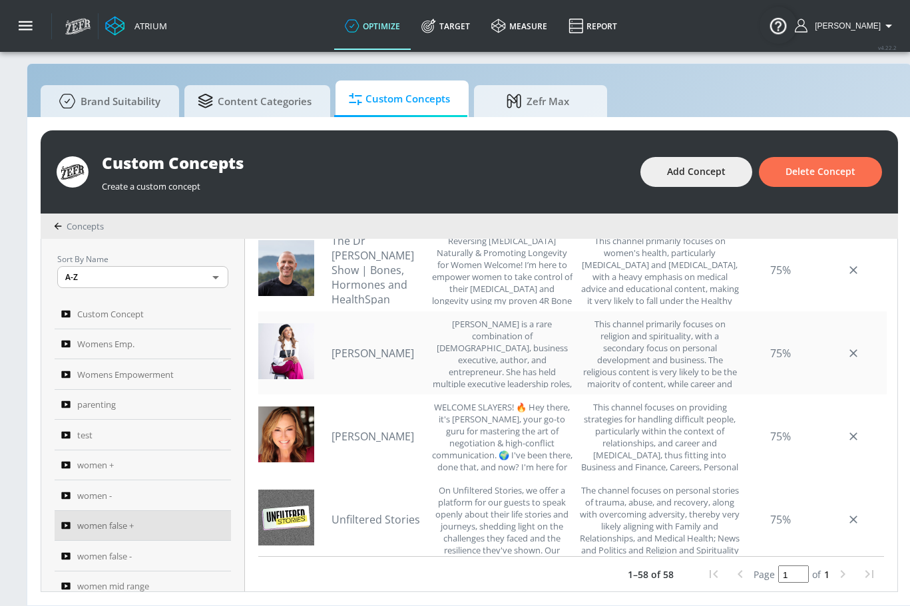
scroll to position [734, 0]
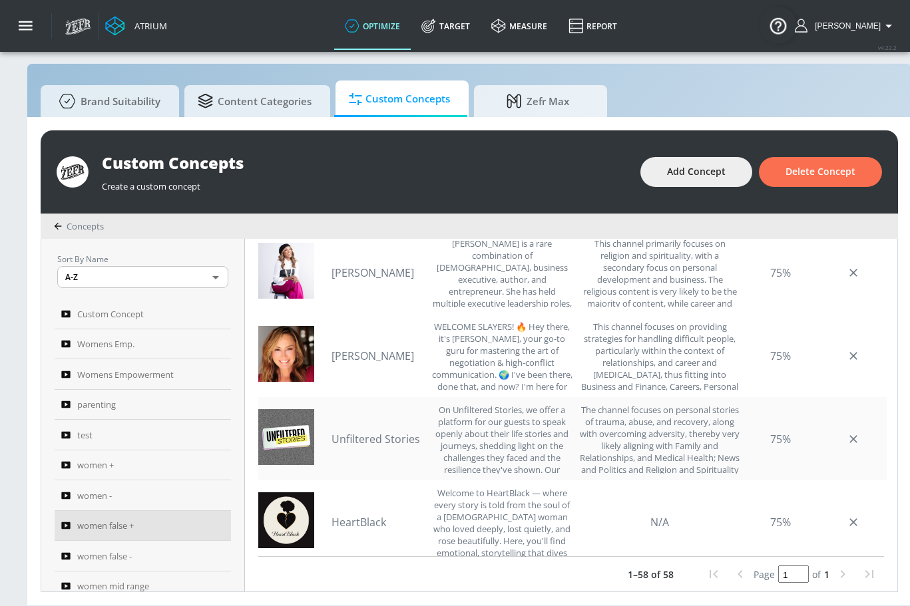
click at [415, 432] on link "Unfiltered Stories" at bounding box center [378, 439] width 93 height 15
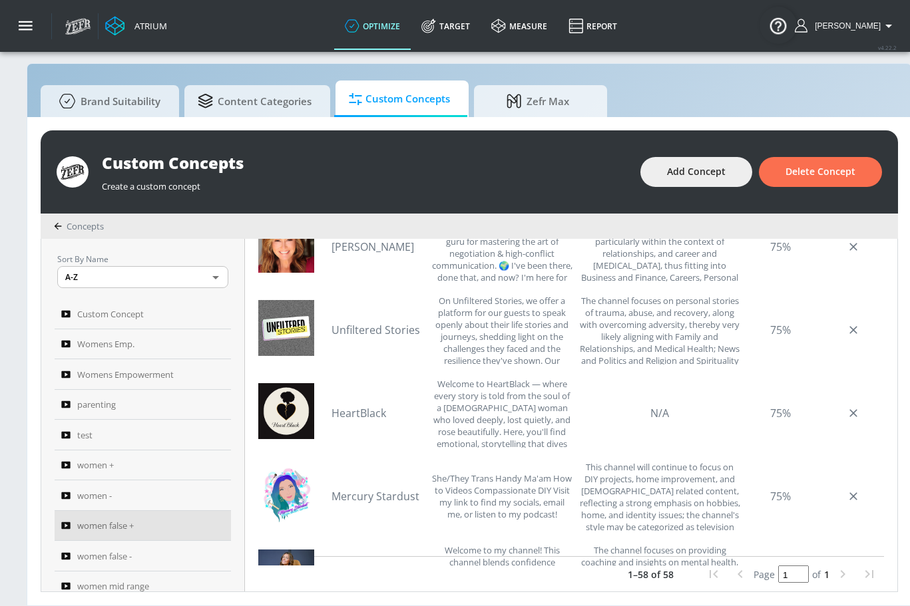
scroll to position [849, 0]
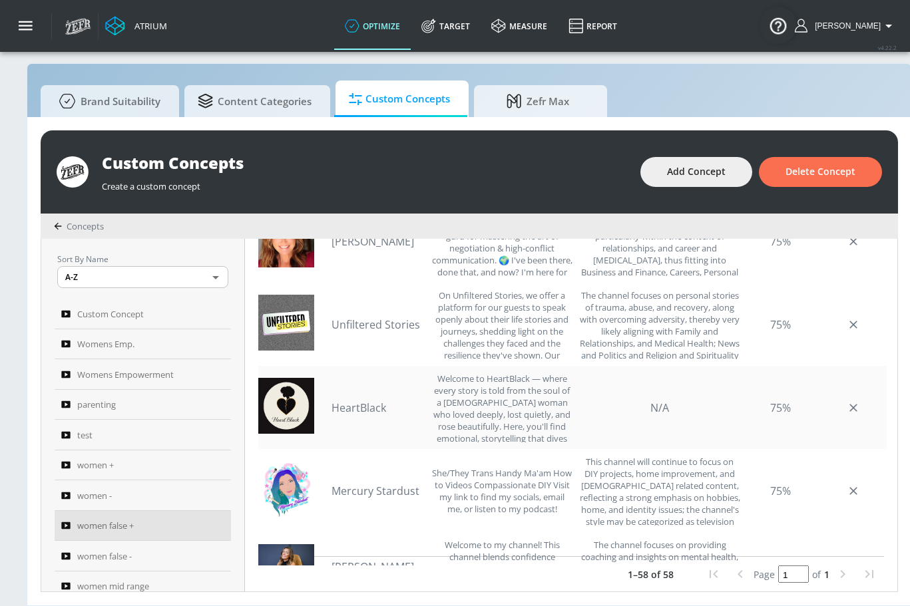
click at [373, 401] on link "HeartBlack" at bounding box center [378, 408] width 93 height 15
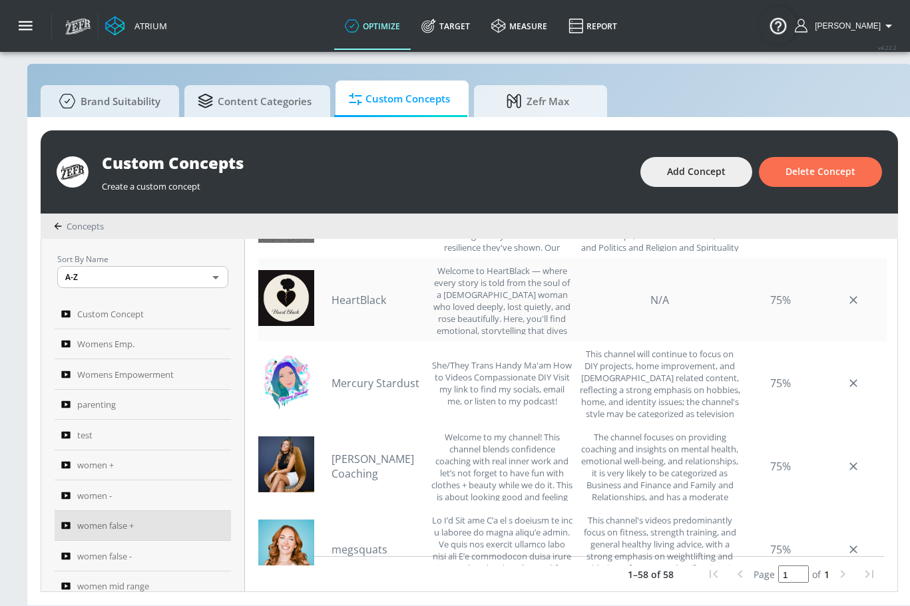
scroll to position [1001, 0]
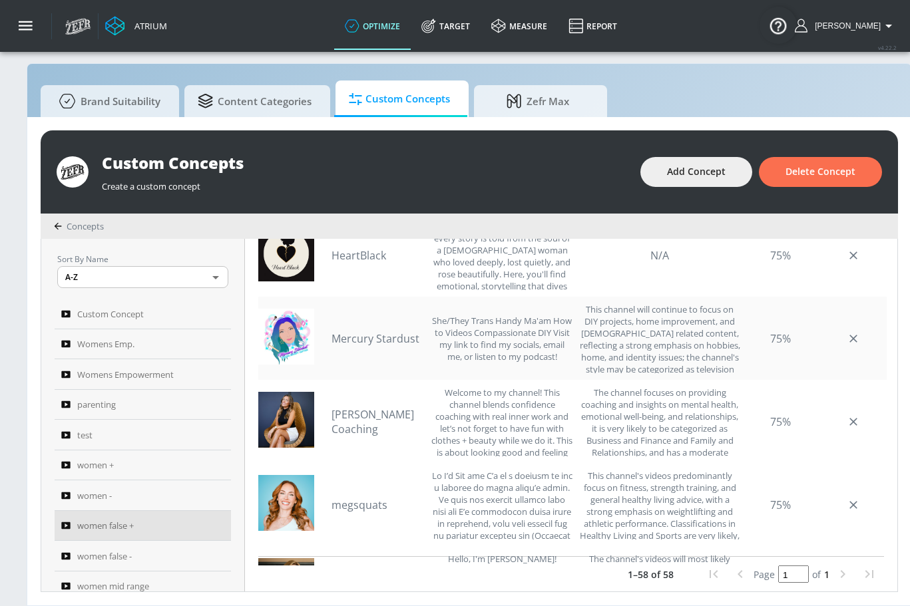
click at [391, 332] on link "Mercury Stardust" at bounding box center [378, 339] width 93 height 15
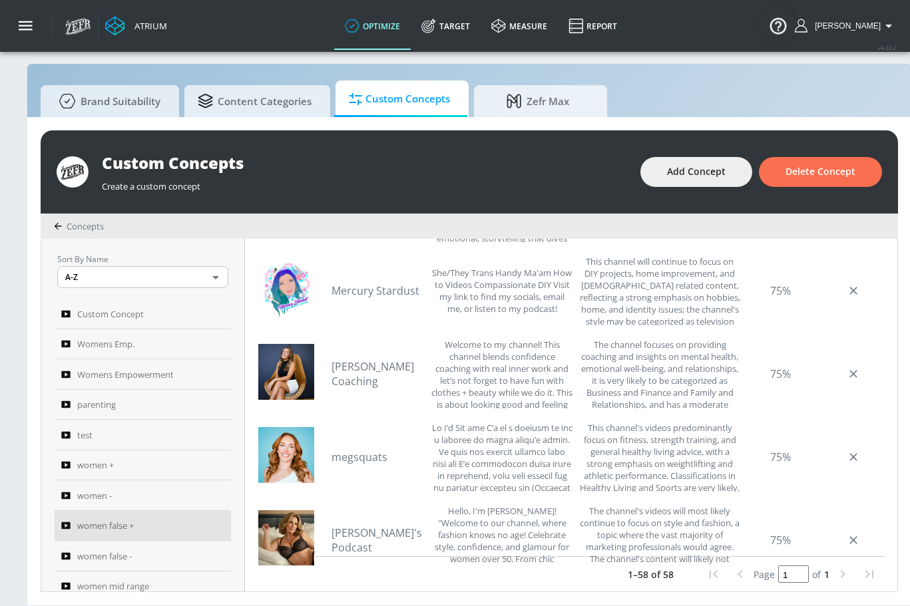
scroll to position [1056, 0]
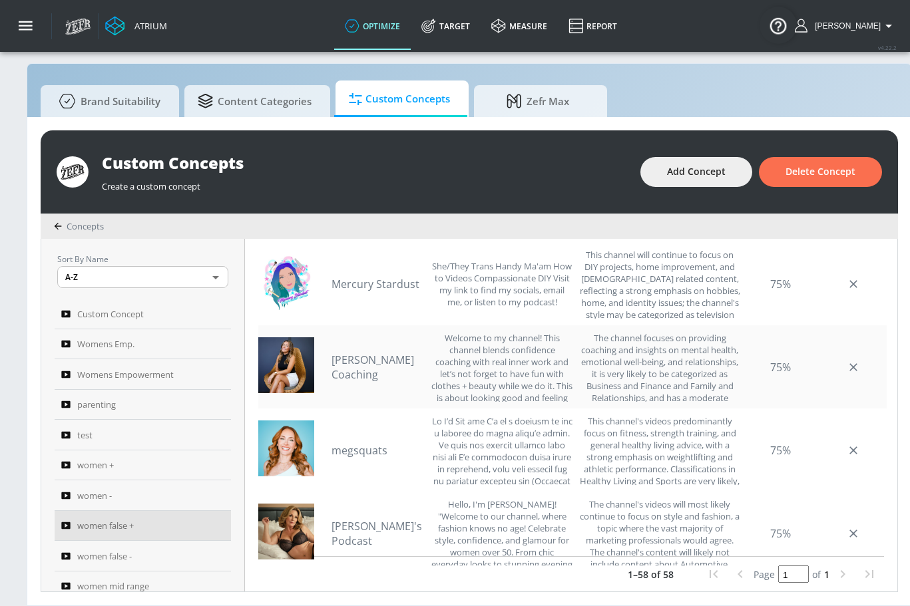
click at [364, 353] on link "[PERSON_NAME] Coaching" at bounding box center [378, 367] width 93 height 29
click at [372, 443] on link "megsquats" at bounding box center [378, 450] width 93 height 15
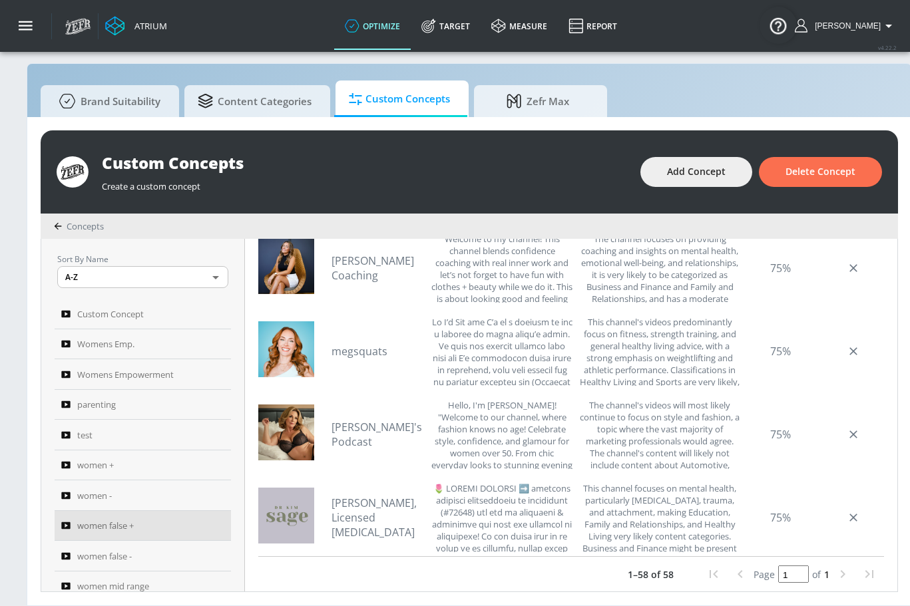
scroll to position [1231, 0]
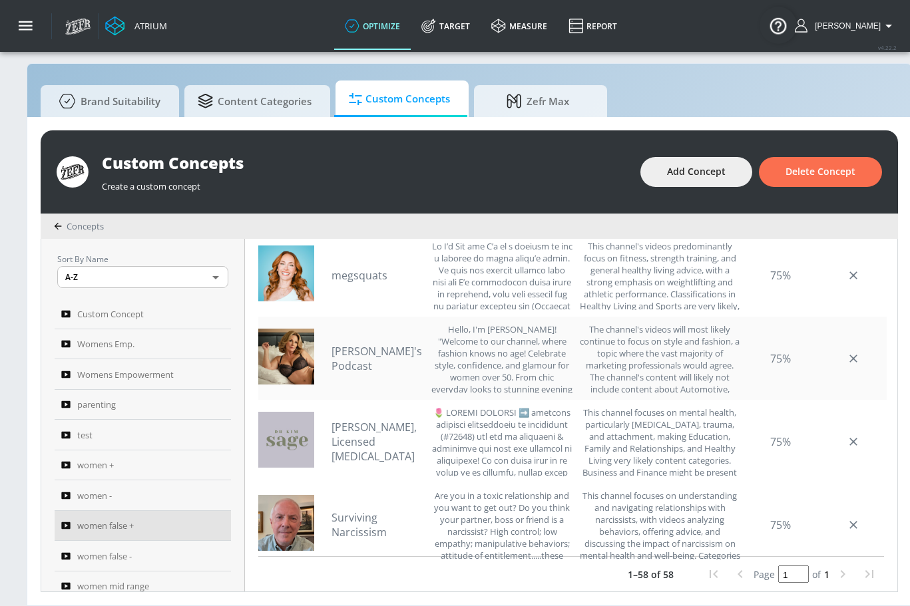
click at [395, 344] on link "[PERSON_NAME]'s Podcast" at bounding box center [378, 358] width 93 height 29
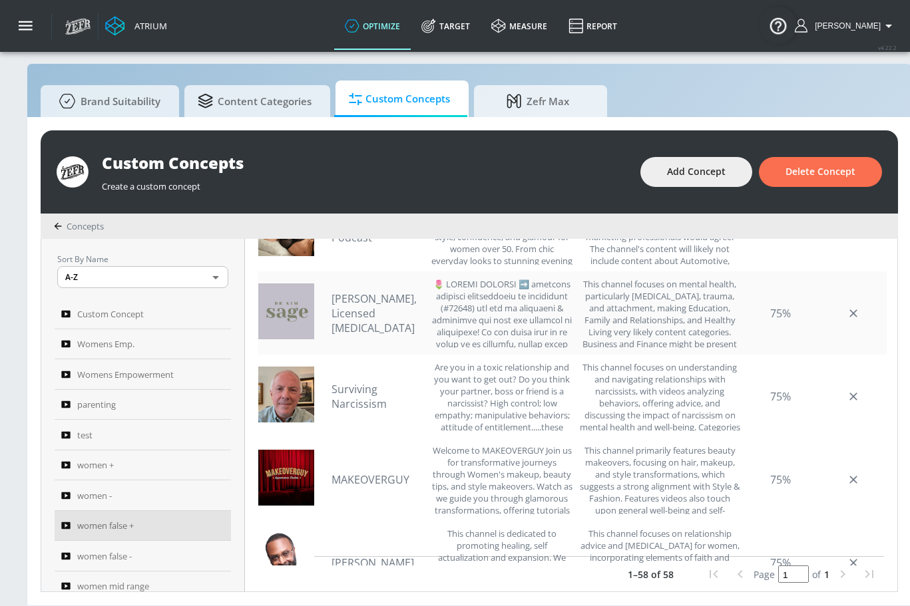
scroll to position [1360, 0]
click at [385, 312] on link "[PERSON_NAME], Licensed [MEDICAL_DATA]" at bounding box center [378, 313] width 93 height 44
click at [357, 387] on link "Surviving Narcissism" at bounding box center [378, 395] width 93 height 29
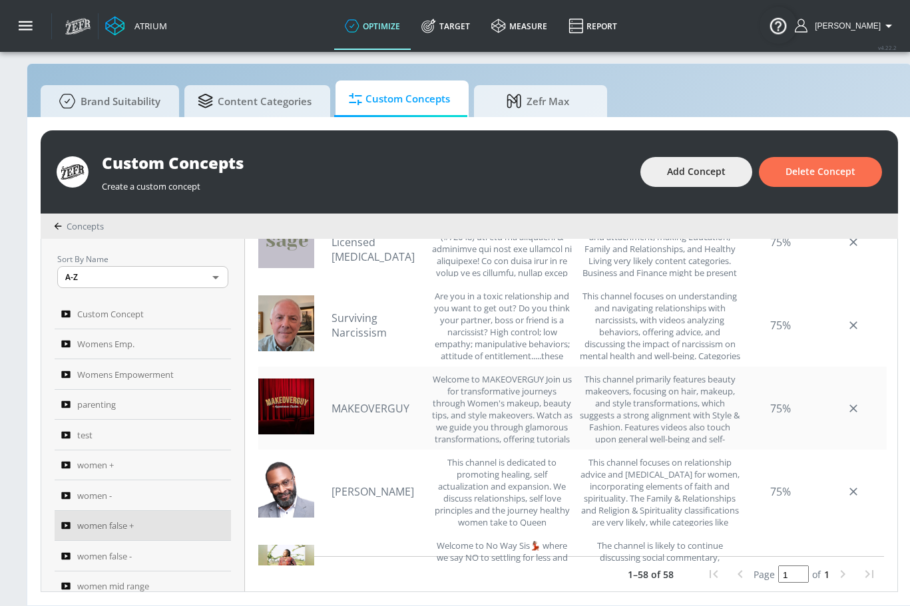
scroll to position [1431, 0]
click at [391, 401] on link "MAKEOVERGUY" at bounding box center [378, 408] width 93 height 15
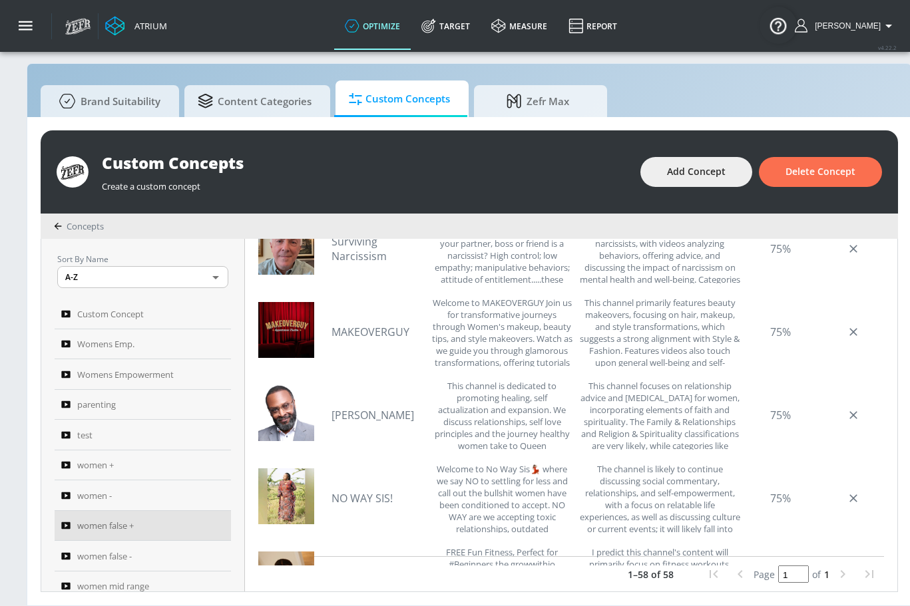
scroll to position [1508, 0]
click at [367, 407] on link "[PERSON_NAME]" at bounding box center [378, 414] width 93 height 15
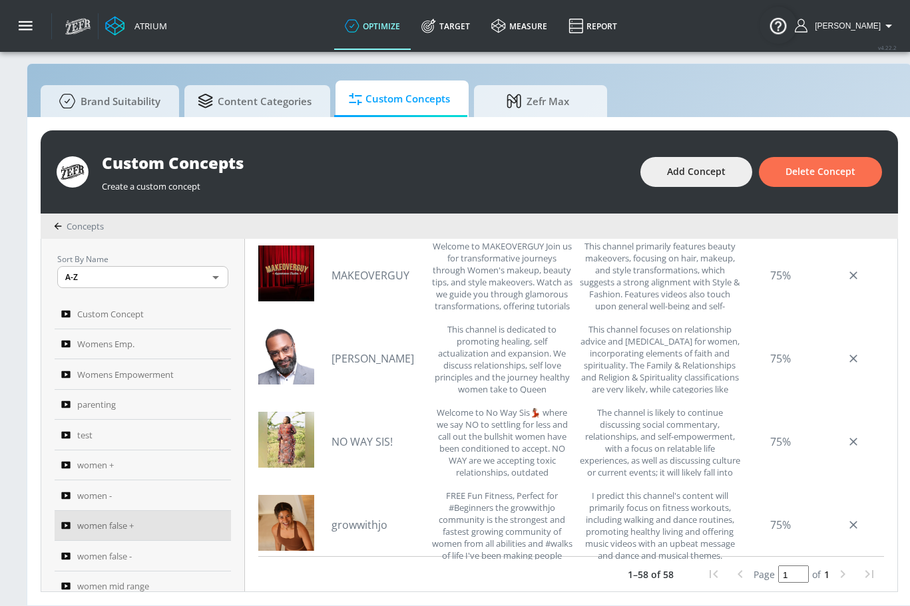
scroll to position [1567, 0]
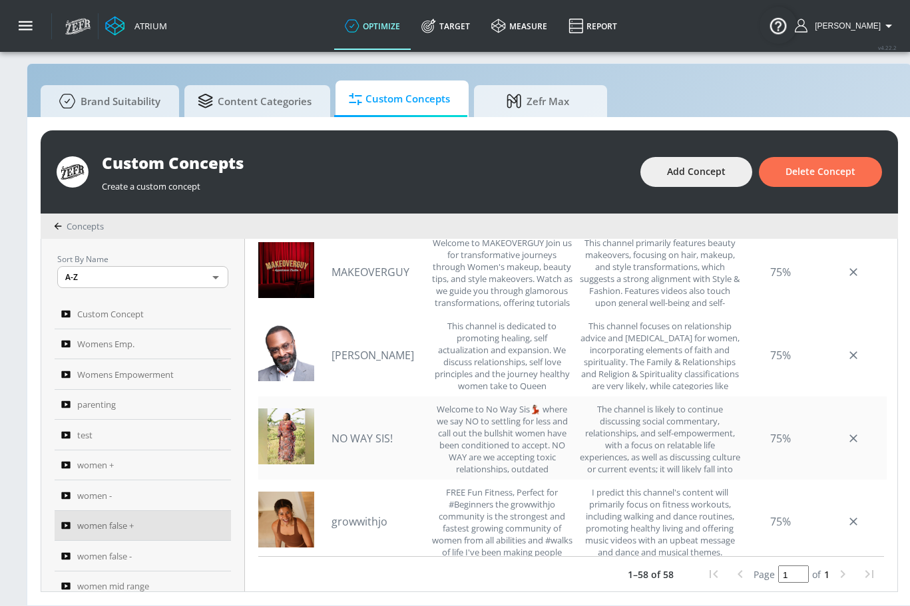
click at [384, 431] on link "NO WAY SIS!" at bounding box center [378, 438] width 93 height 15
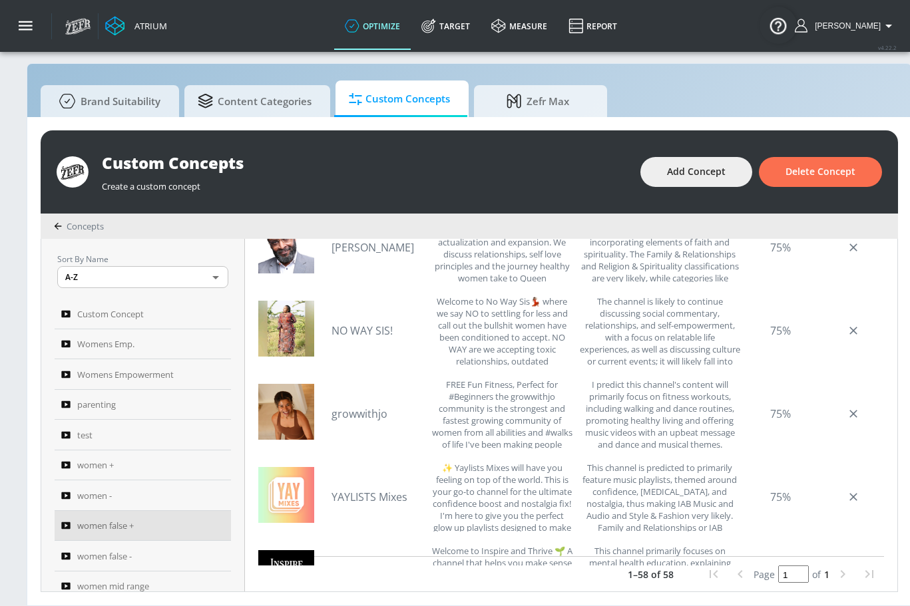
scroll to position [1675, 0]
click at [389, 406] on link "growwithjo" at bounding box center [378, 413] width 93 height 15
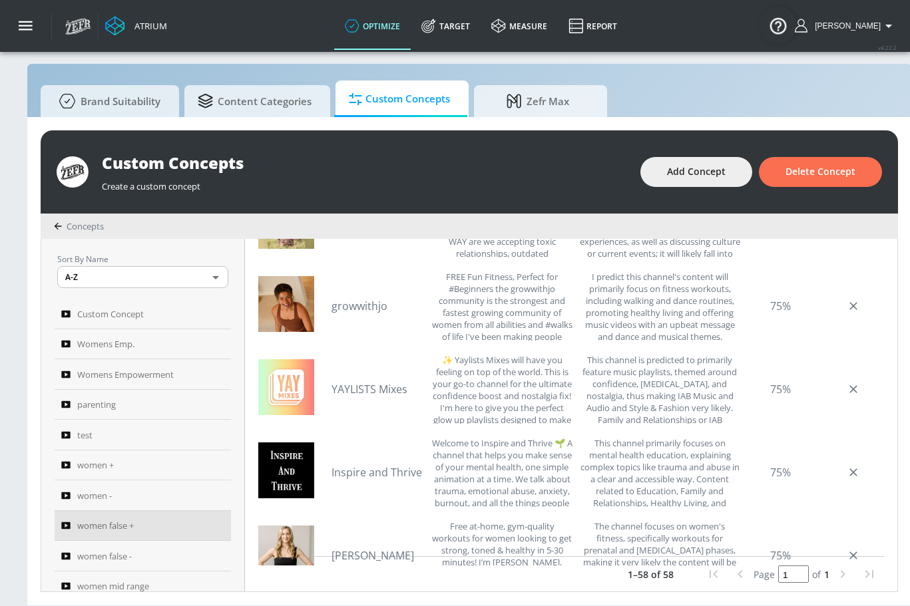
scroll to position [1795, 0]
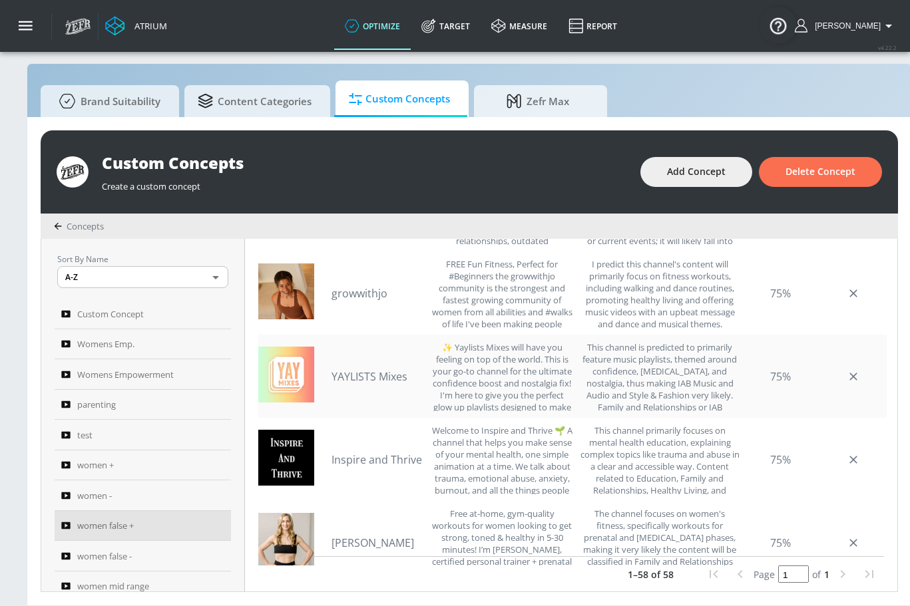
click at [382, 369] on link "YAYLISTS Mixes" at bounding box center [378, 376] width 93 height 15
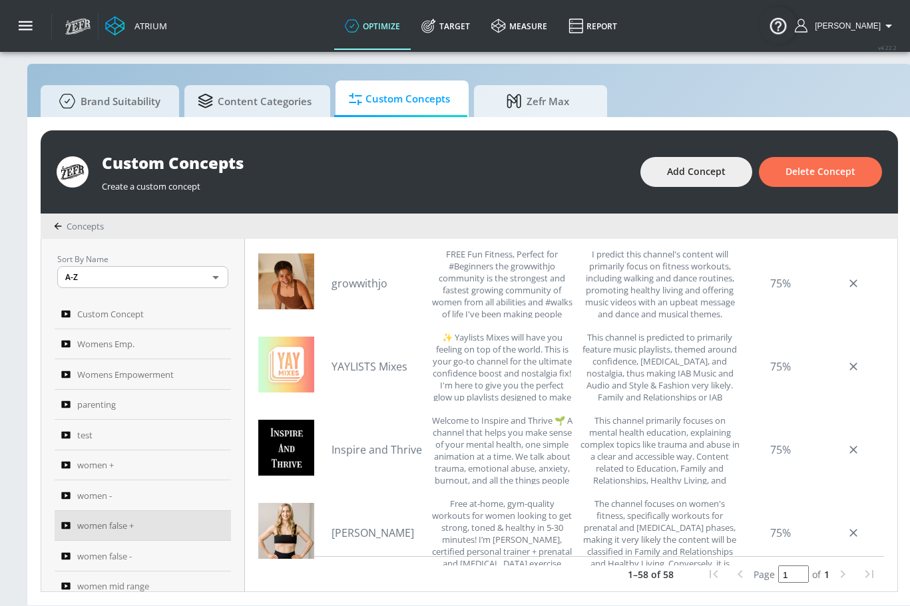
scroll to position [1809, 0]
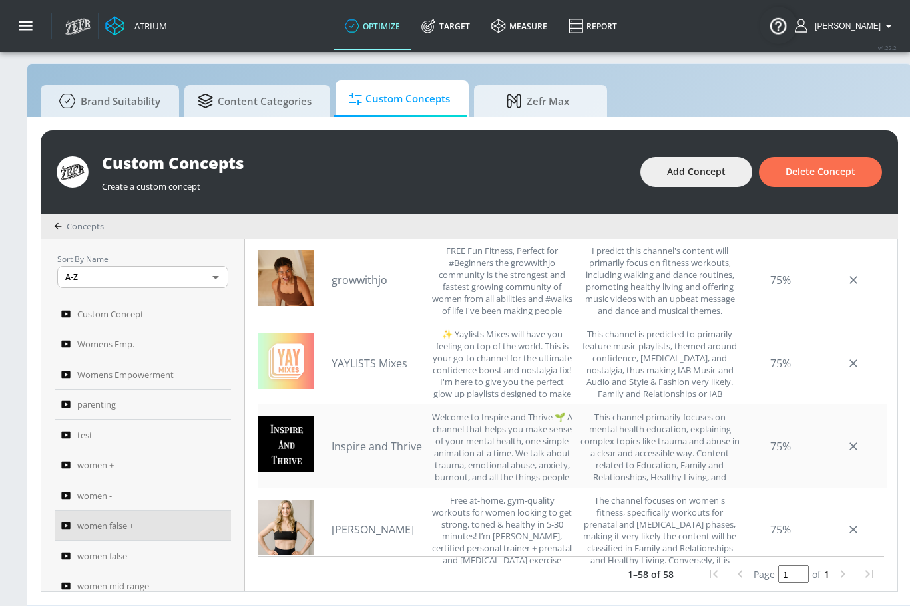
click at [398, 439] on link "Inspire and Thrive" at bounding box center [378, 446] width 93 height 15
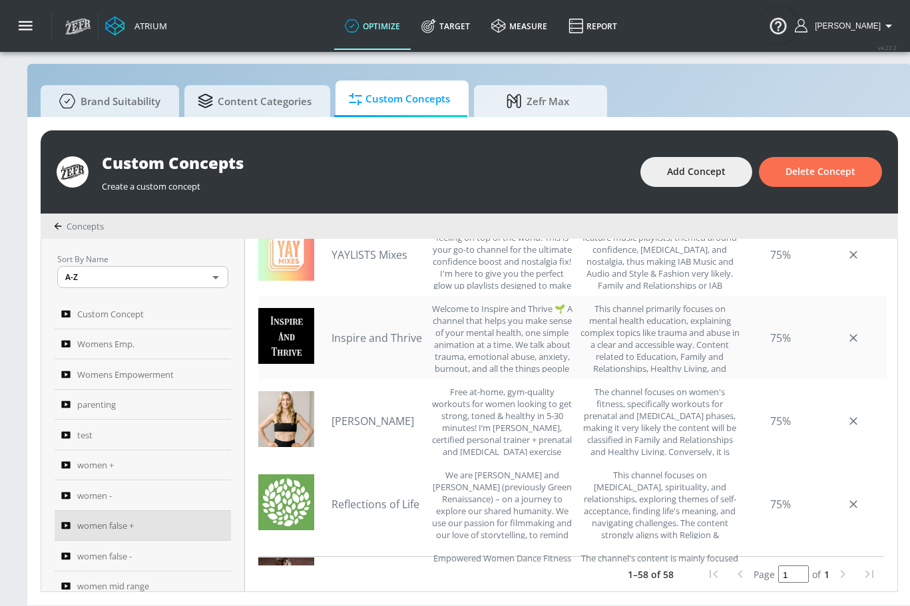
scroll to position [1930, 0]
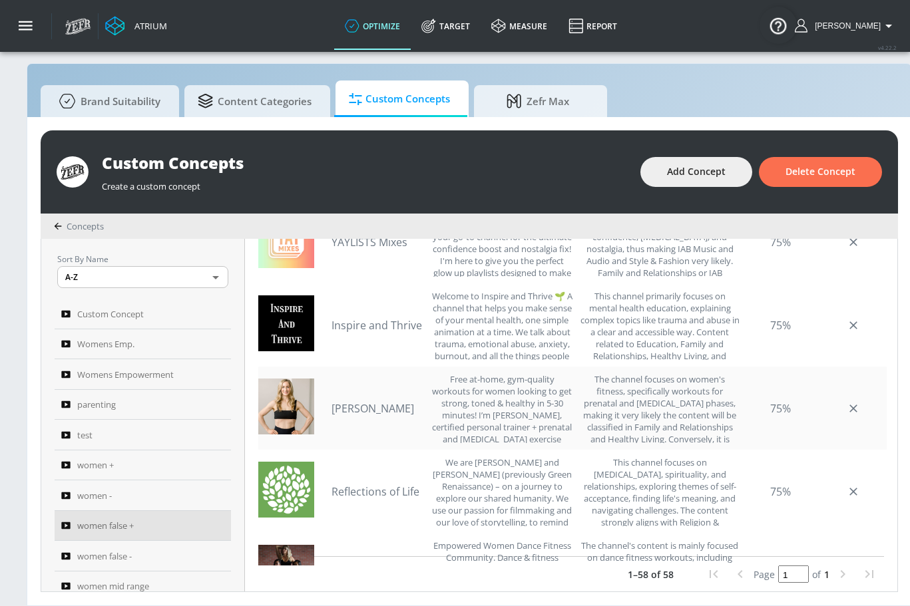
click at [356, 401] on link "[PERSON_NAME]" at bounding box center [378, 408] width 93 height 15
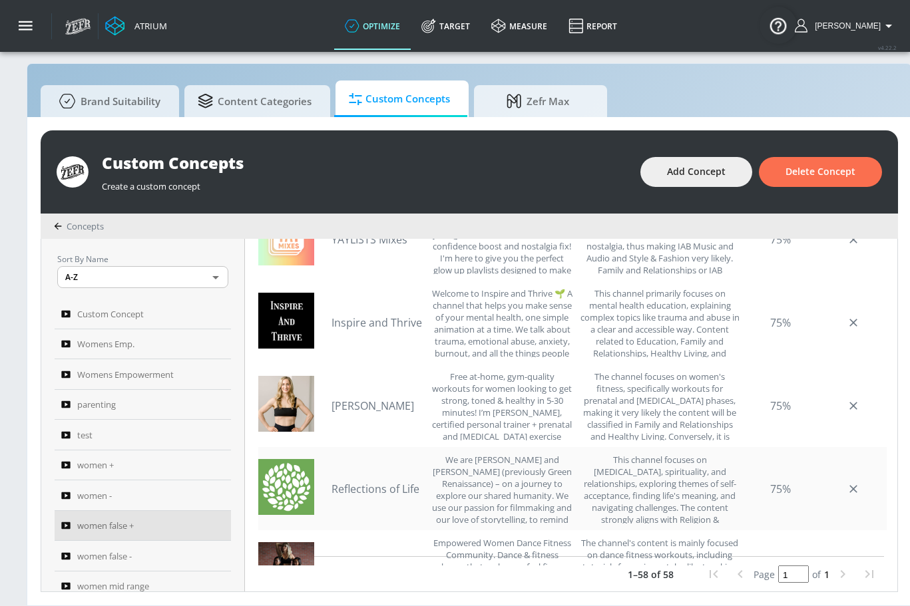
click at [369, 482] on link "Reflections of Life" at bounding box center [378, 489] width 93 height 15
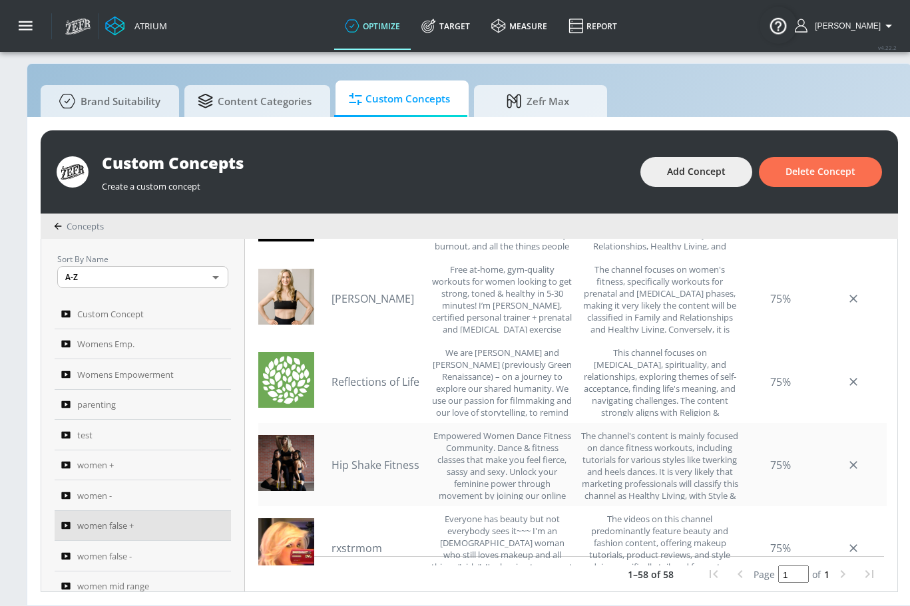
scroll to position [2068, 0]
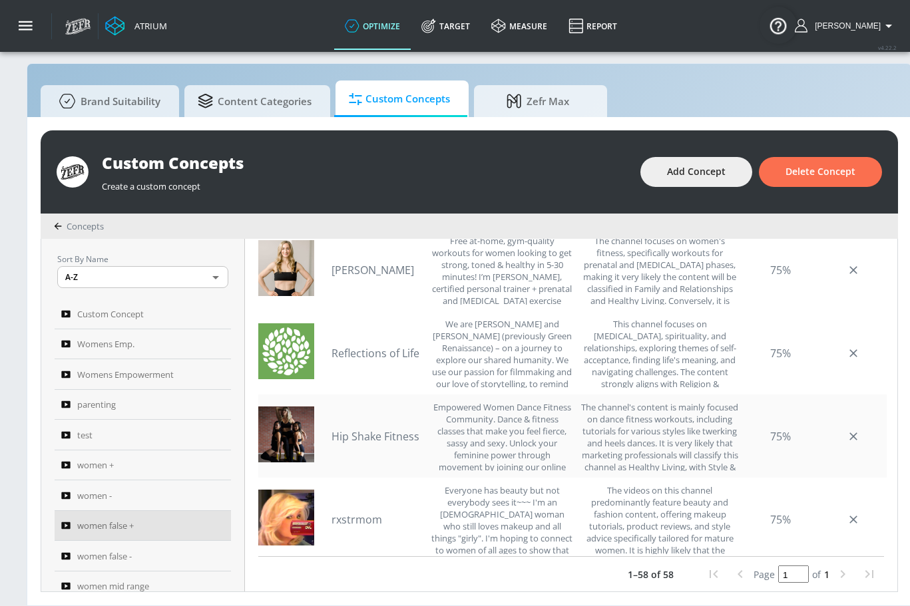
click at [379, 429] on link "Hip Shake Fitness" at bounding box center [378, 436] width 93 height 15
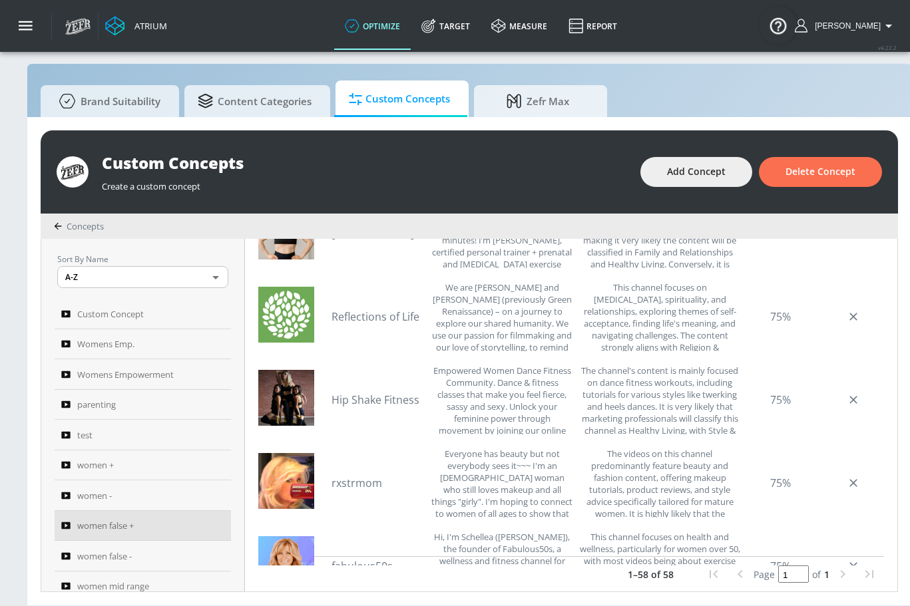
scroll to position [2146, 0]
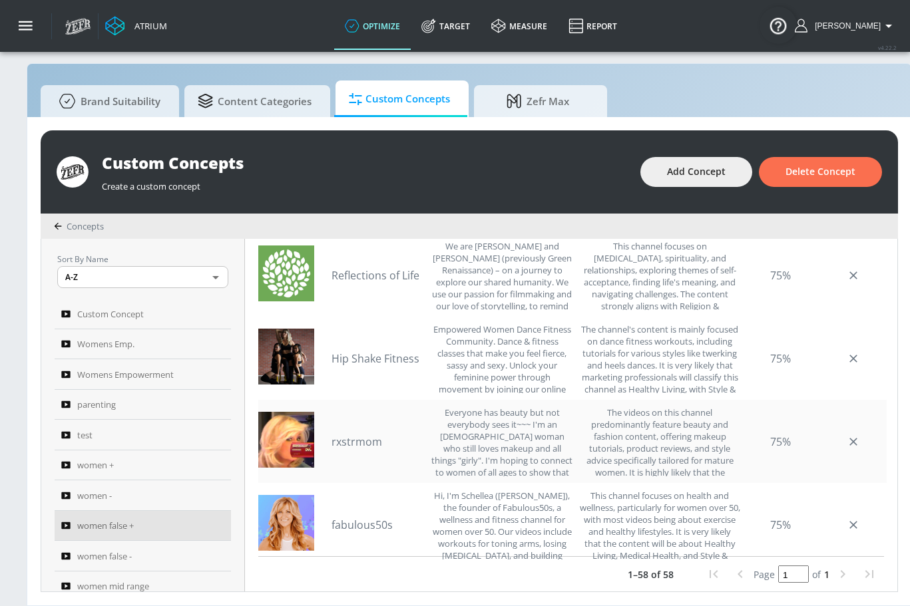
click at [377, 435] on link "rxstrmom" at bounding box center [378, 442] width 93 height 15
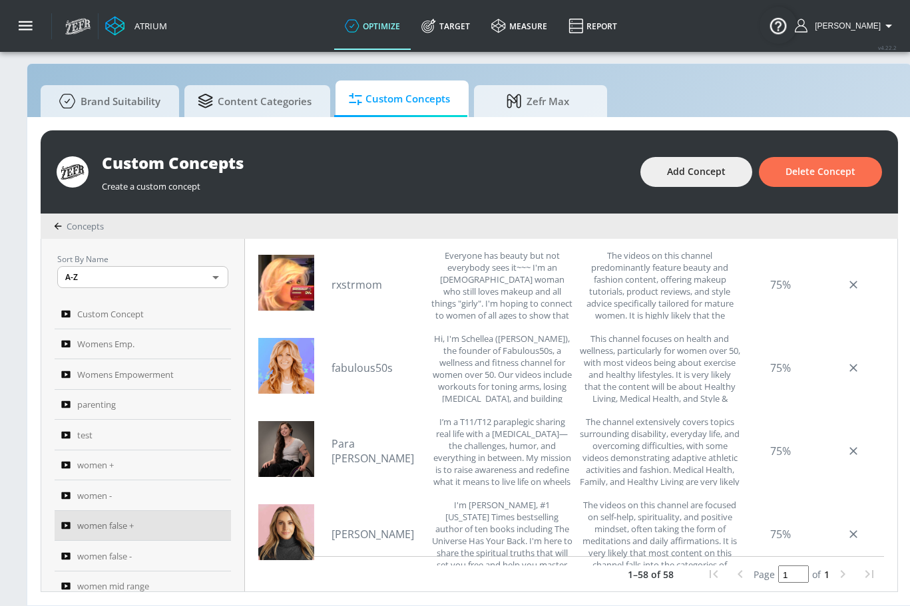
scroll to position [2304, 0]
click at [374, 441] on link "Para [PERSON_NAME]" at bounding box center [378, 450] width 93 height 29
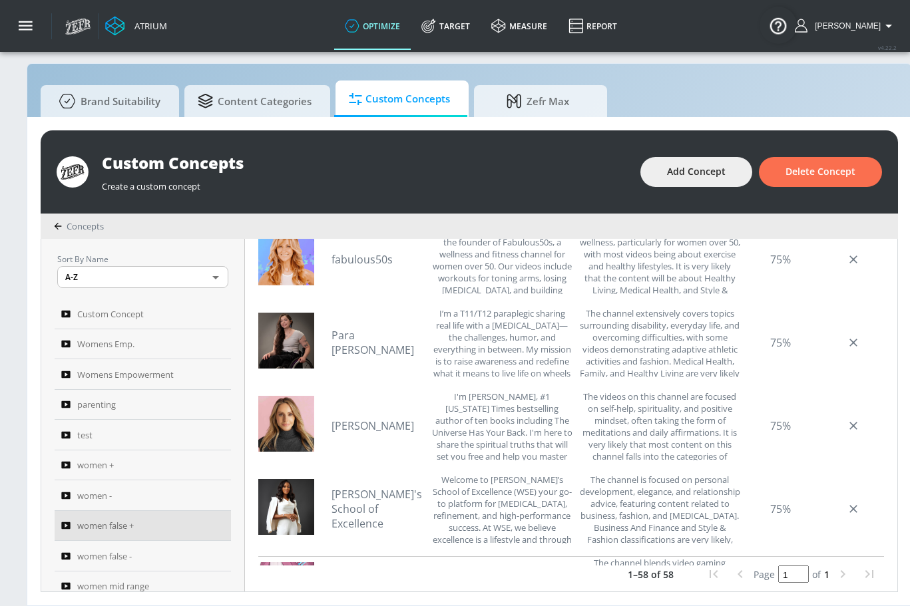
scroll to position [2510, 0]
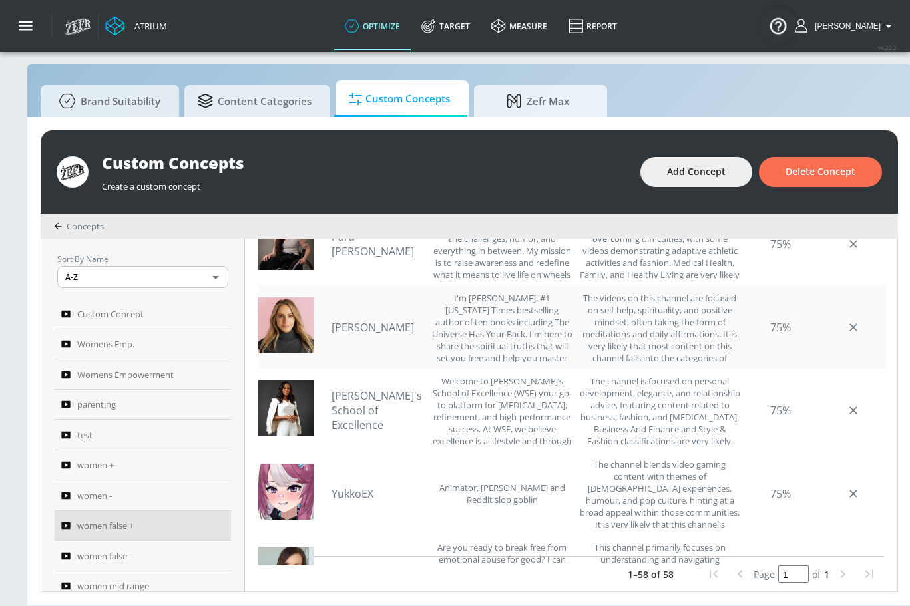
click at [359, 308] on div "[PERSON_NAME] I'm [PERSON_NAME], #1 [US_STATE] Times bestselling author of ten …" at bounding box center [452, 327] width 241 height 70
click at [359, 320] on link "[PERSON_NAME]" at bounding box center [378, 327] width 93 height 15
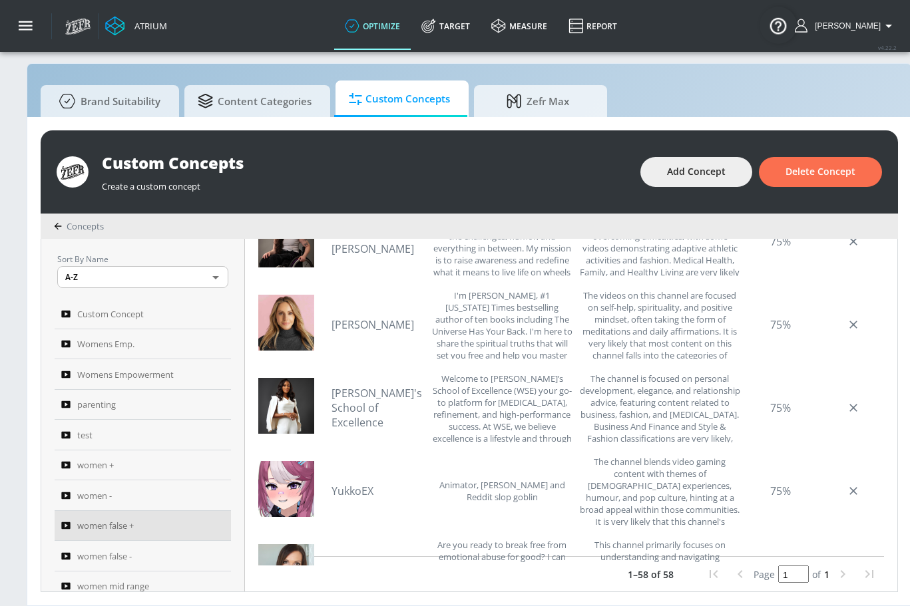
scroll to position [2516, 0]
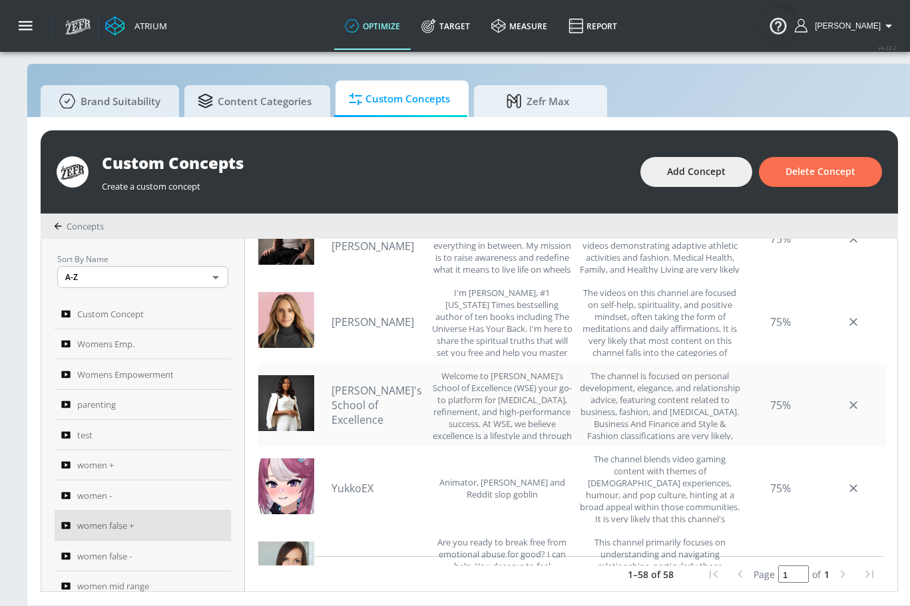
click at [382, 394] on link "[PERSON_NAME]'s School of Excellence" at bounding box center [378, 405] width 93 height 44
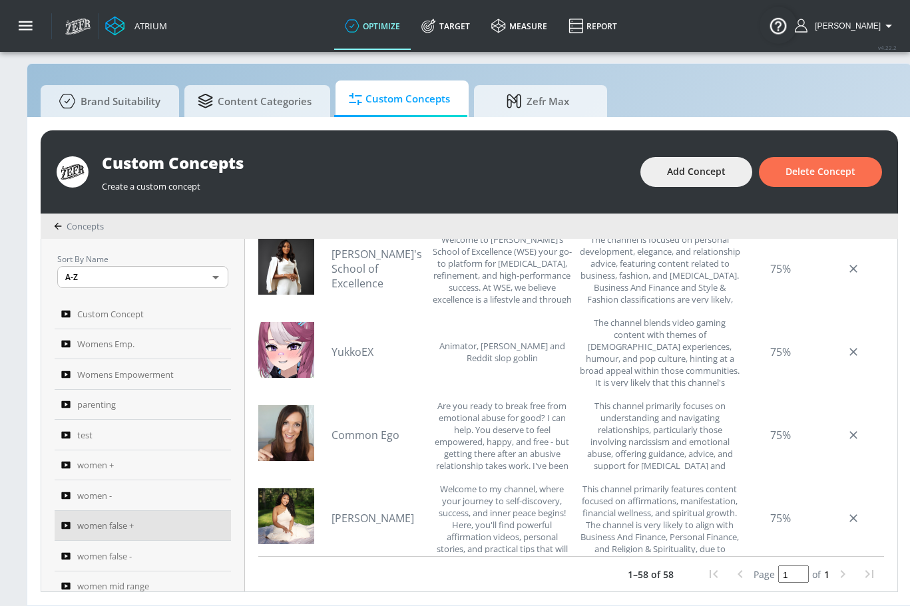
scroll to position [2654, 0]
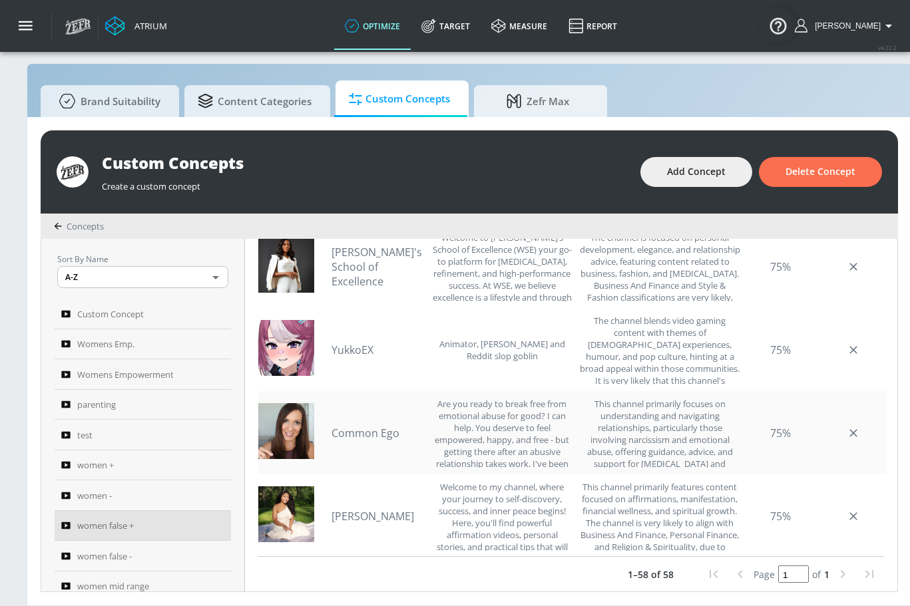
click at [379, 426] on link "Common Ego" at bounding box center [378, 433] width 93 height 15
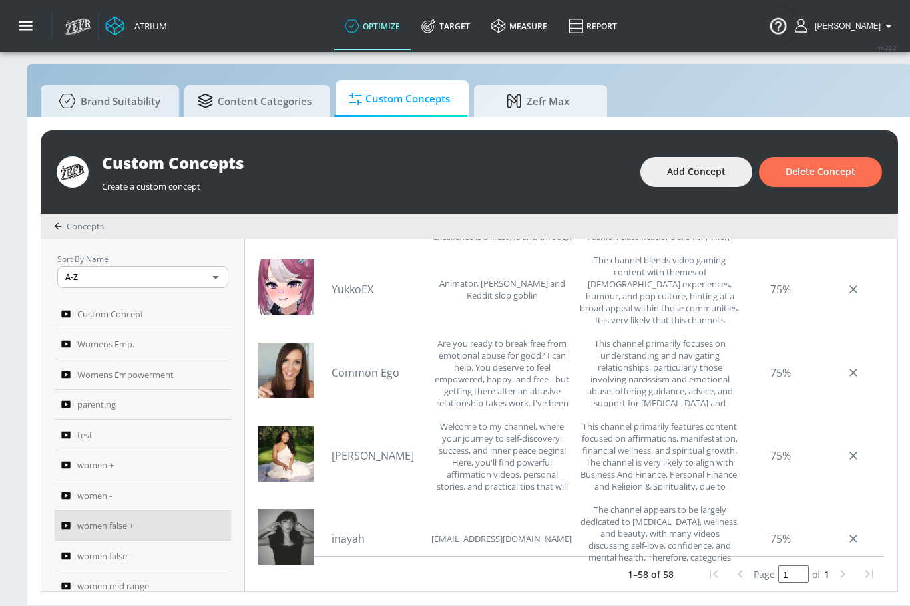
scroll to position [2743, 0]
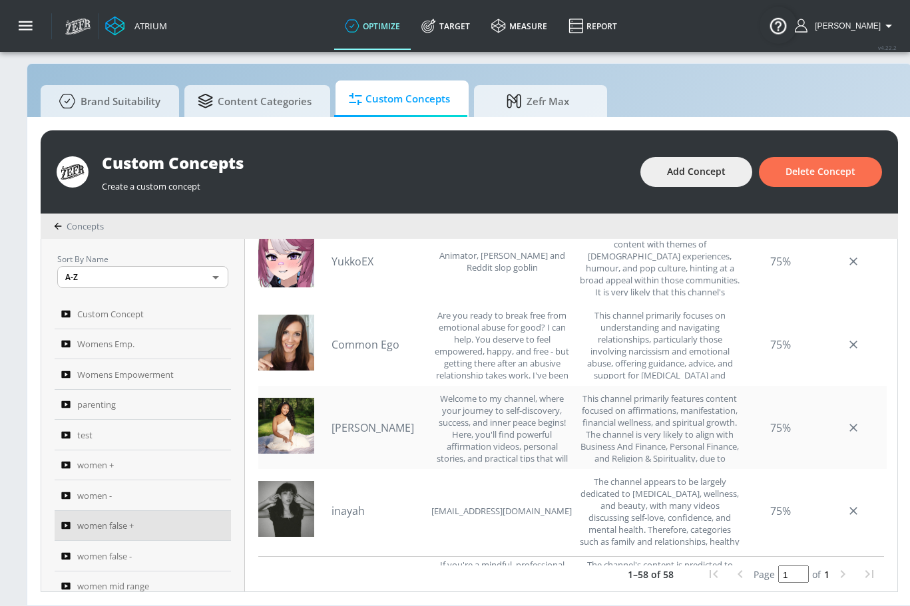
click at [375, 421] on link "[PERSON_NAME]" at bounding box center [378, 428] width 93 height 15
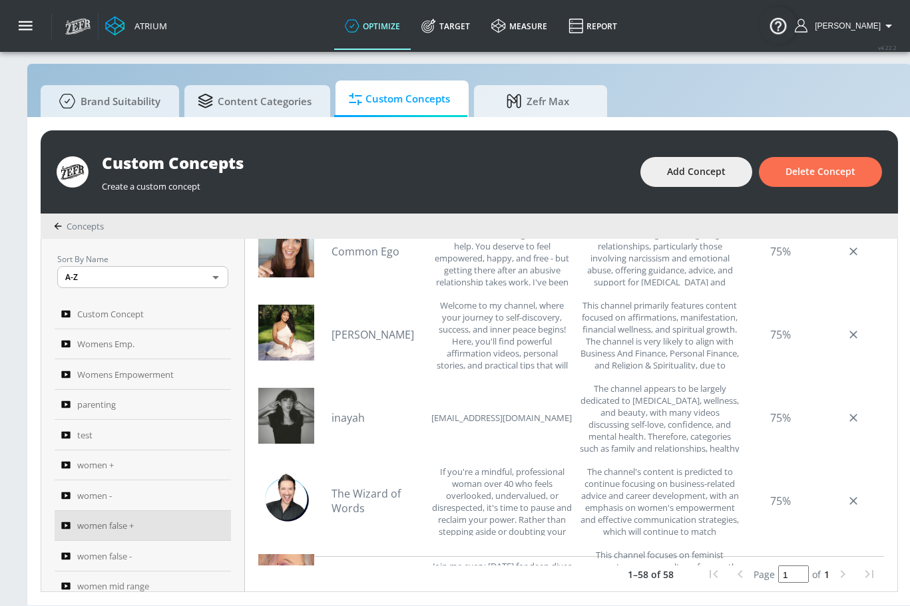
scroll to position [2840, 0]
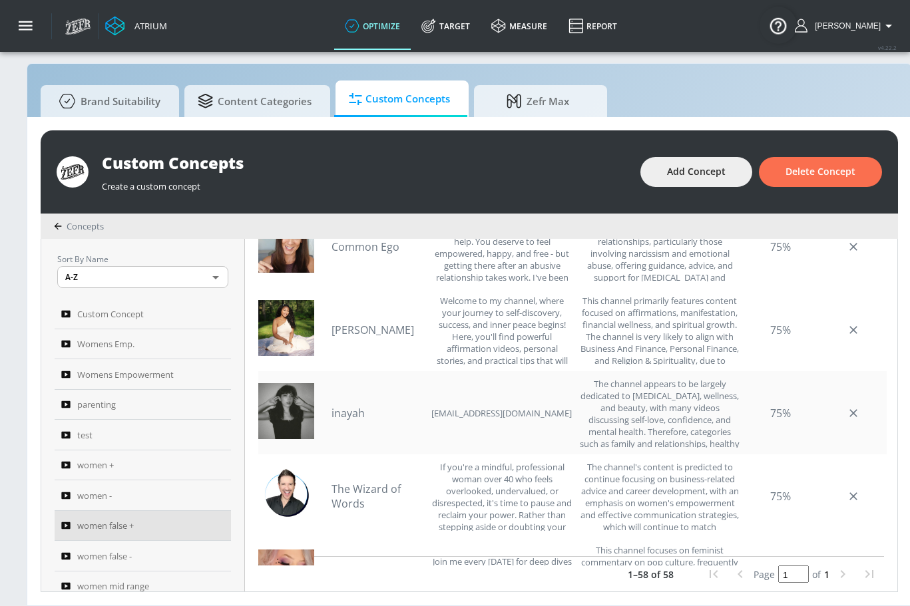
click at [352, 406] on link "inayah" at bounding box center [378, 413] width 93 height 15
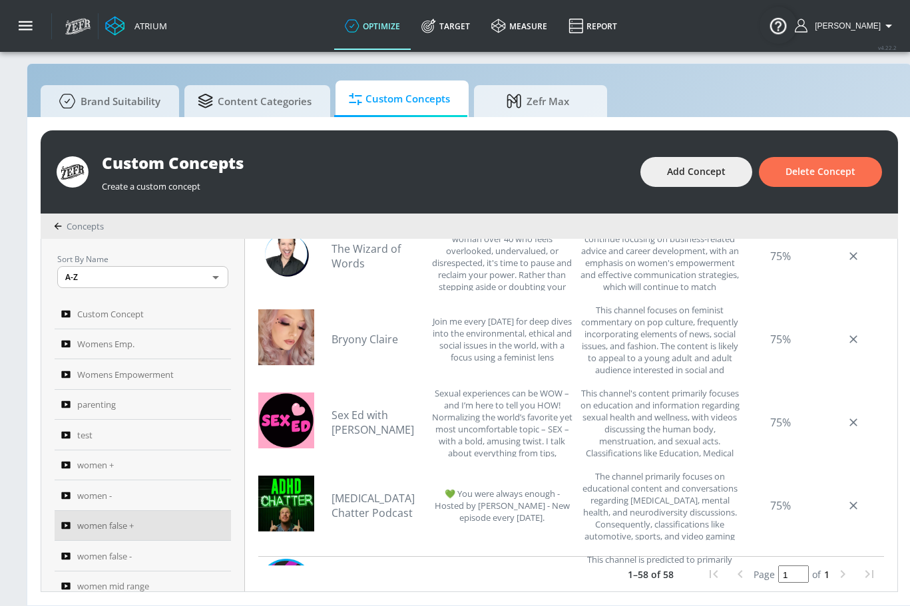
scroll to position [3148, 0]
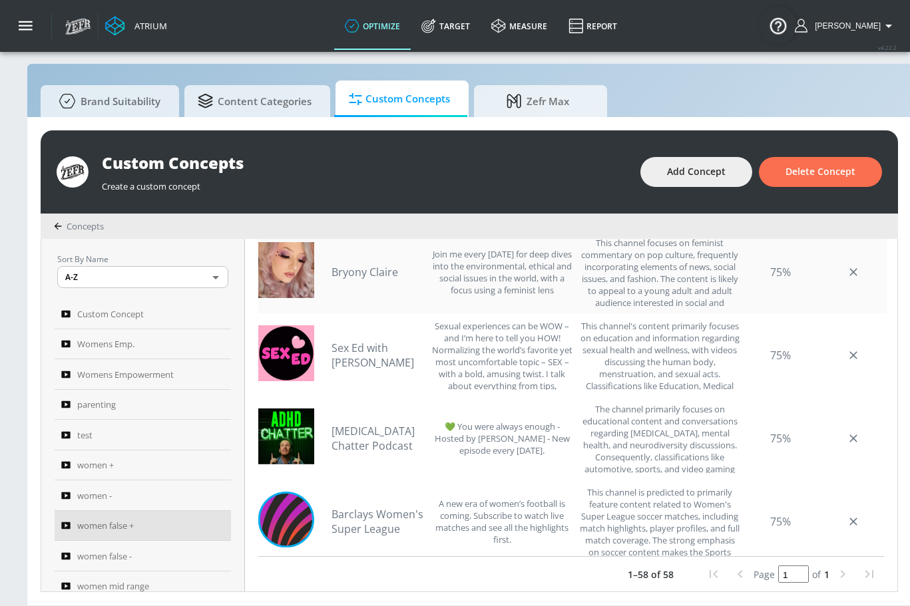
click at [380, 265] on link "Bryony Claire" at bounding box center [378, 272] width 93 height 15
click at [351, 351] on link "Sex Ed with [PERSON_NAME]" at bounding box center [378, 355] width 93 height 29
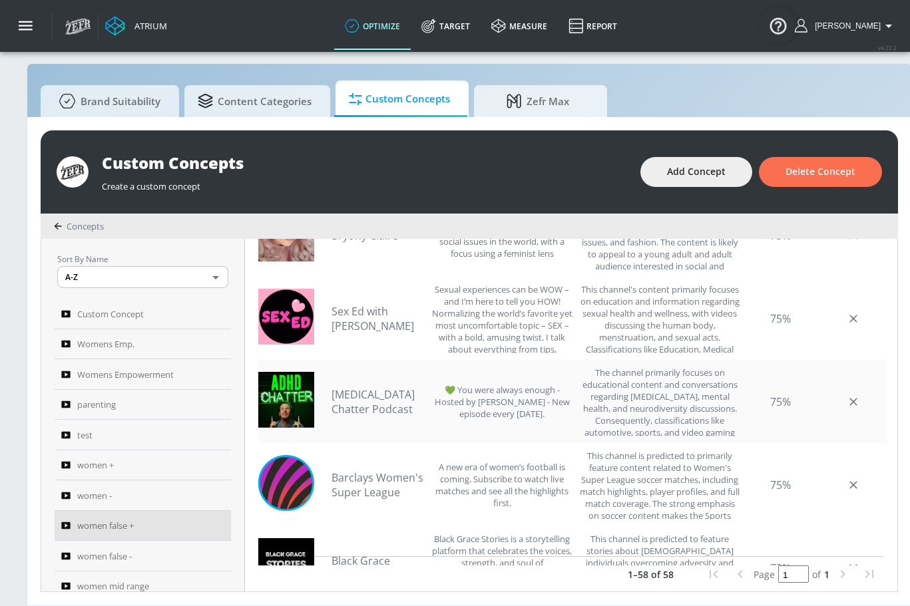
scroll to position [3191, 0]
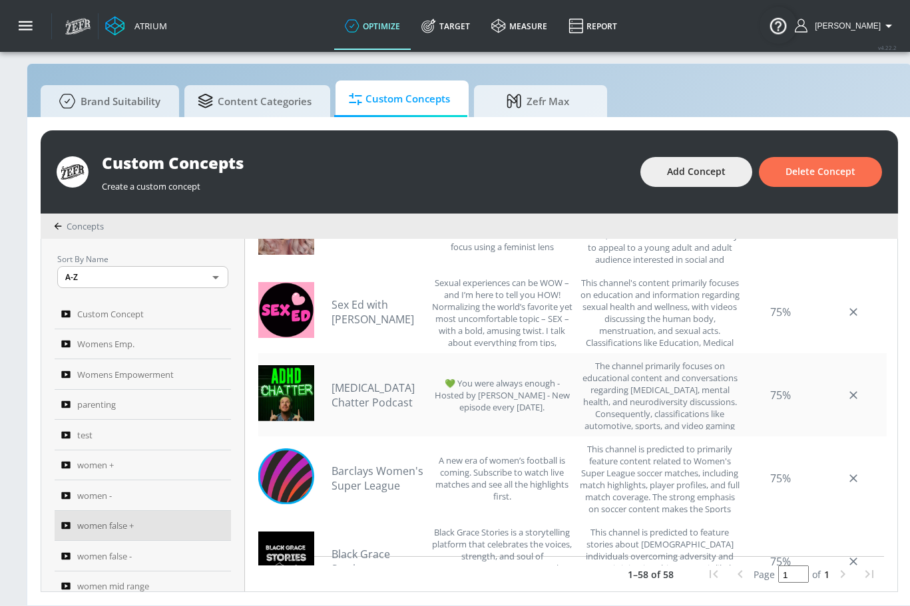
click at [366, 381] on link "[MEDICAL_DATA] Chatter Podcast" at bounding box center [378, 395] width 93 height 29
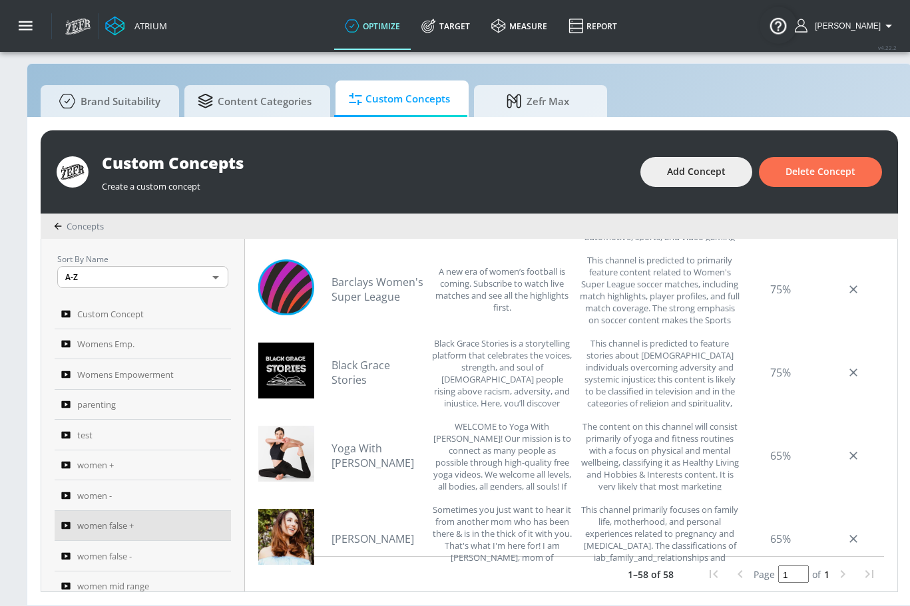
scroll to position [3418, 0]
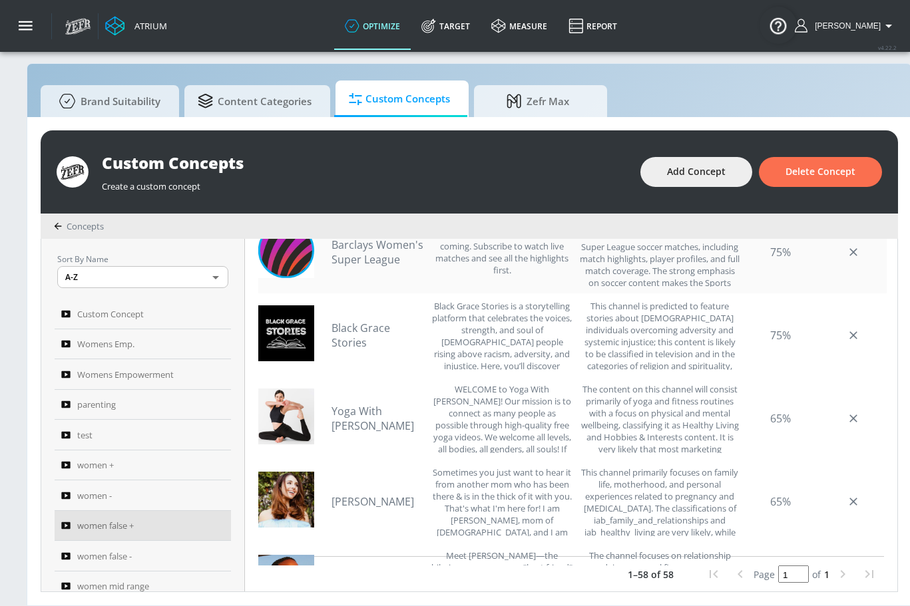
click at [402, 243] on link "Barclays Women's Super League" at bounding box center [378, 252] width 93 height 29
click at [353, 324] on link "Black Grace Stories" at bounding box center [378, 335] width 93 height 29
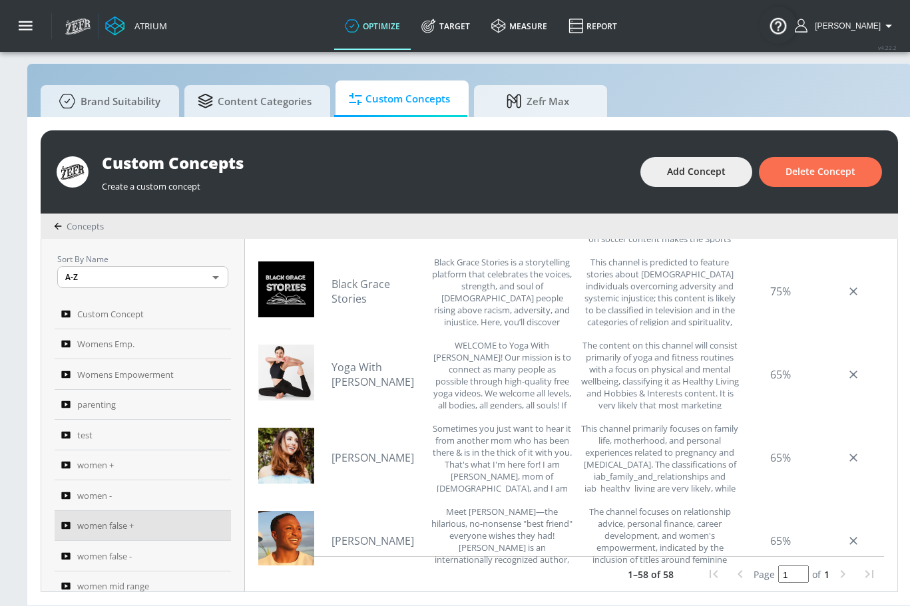
scroll to position [3462, 0]
click at [391, 366] on link "Yoga With [PERSON_NAME]" at bounding box center [378, 373] width 93 height 29
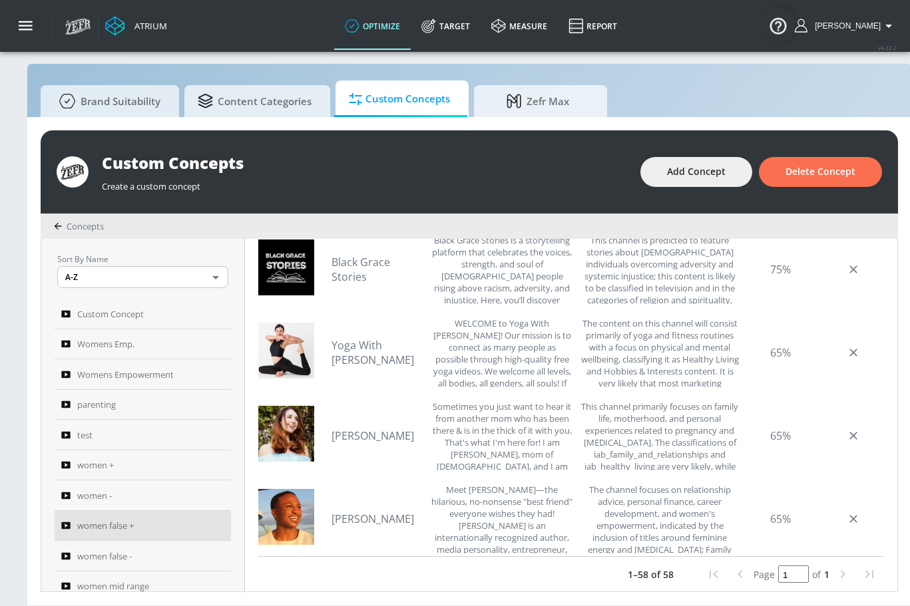
scroll to position [3652, 0]
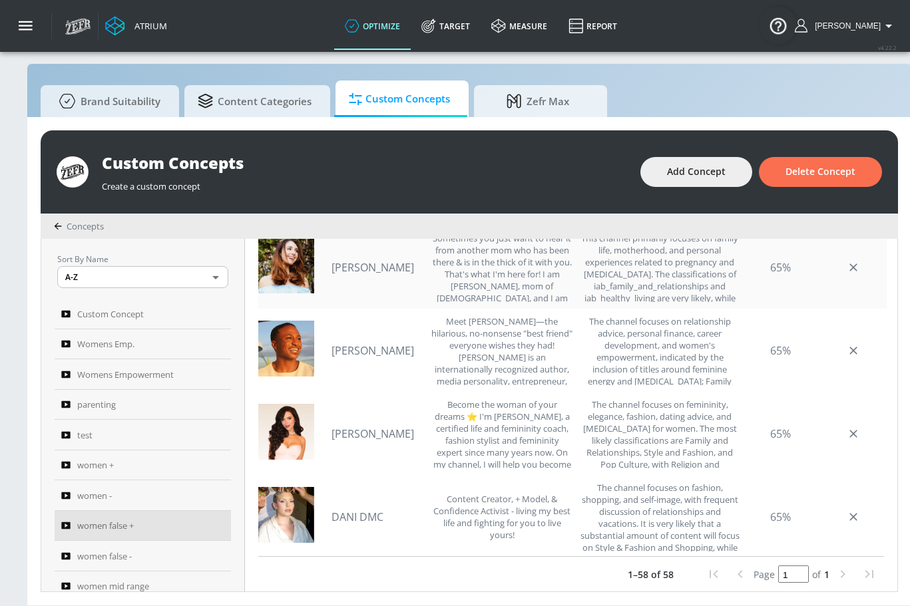
click at [385, 260] on link "[PERSON_NAME]" at bounding box center [378, 267] width 93 height 15
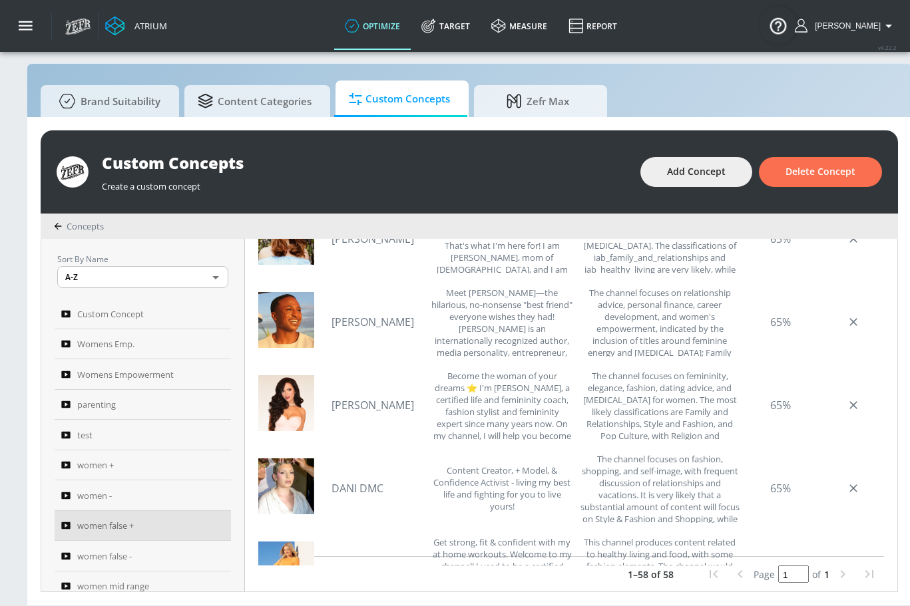
scroll to position [3689, 0]
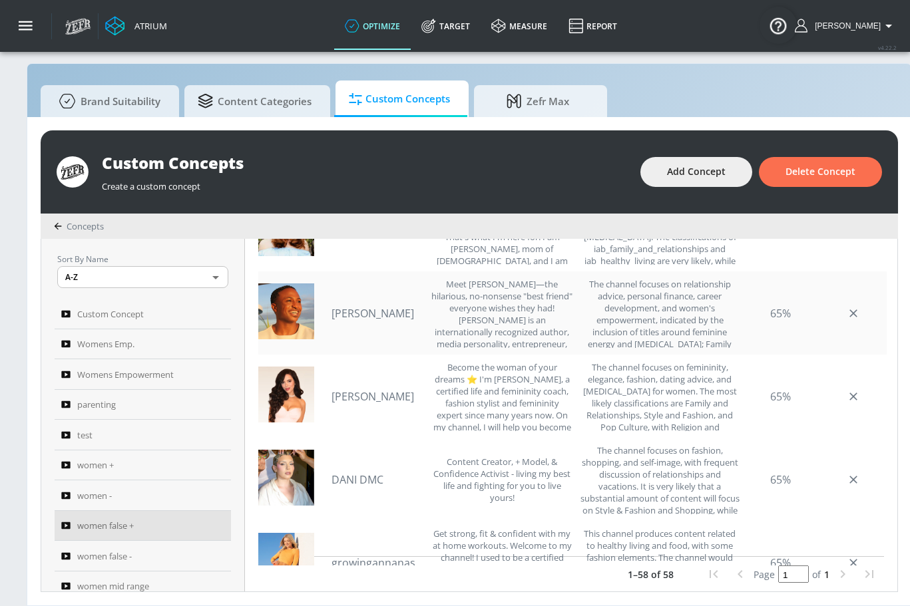
click at [366, 306] on link "[PERSON_NAME]" at bounding box center [378, 313] width 93 height 15
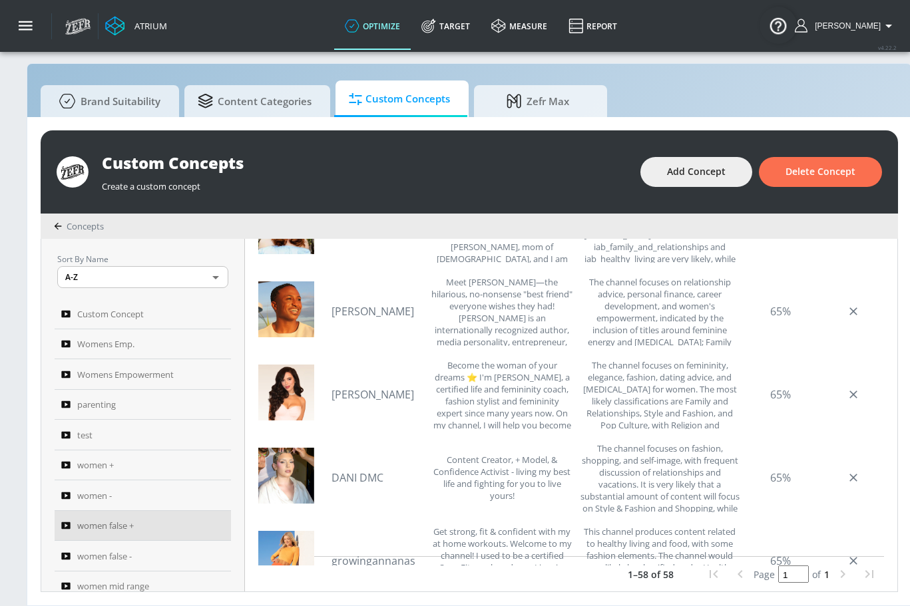
scroll to position [3692, 0]
click at [374, 387] on link "[PERSON_NAME]" at bounding box center [378, 394] width 93 height 15
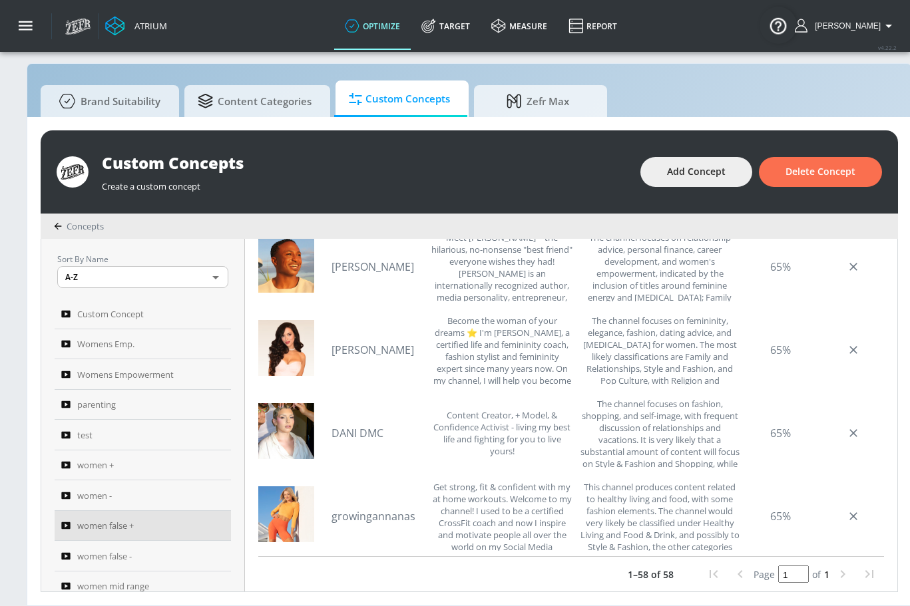
scroll to position [3770, 0]
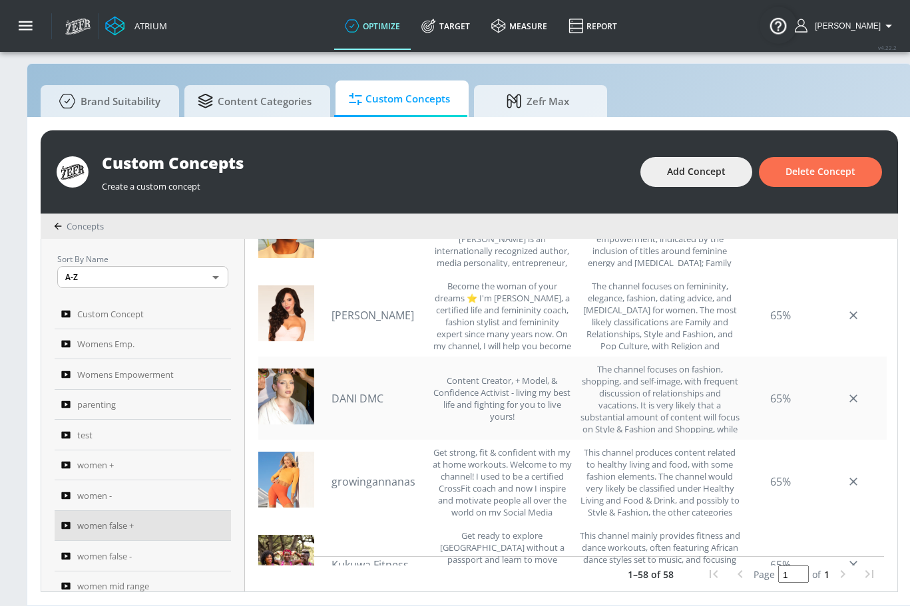
click at [387, 391] on link "DANI DMC" at bounding box center [378, 398] width 93 height 15
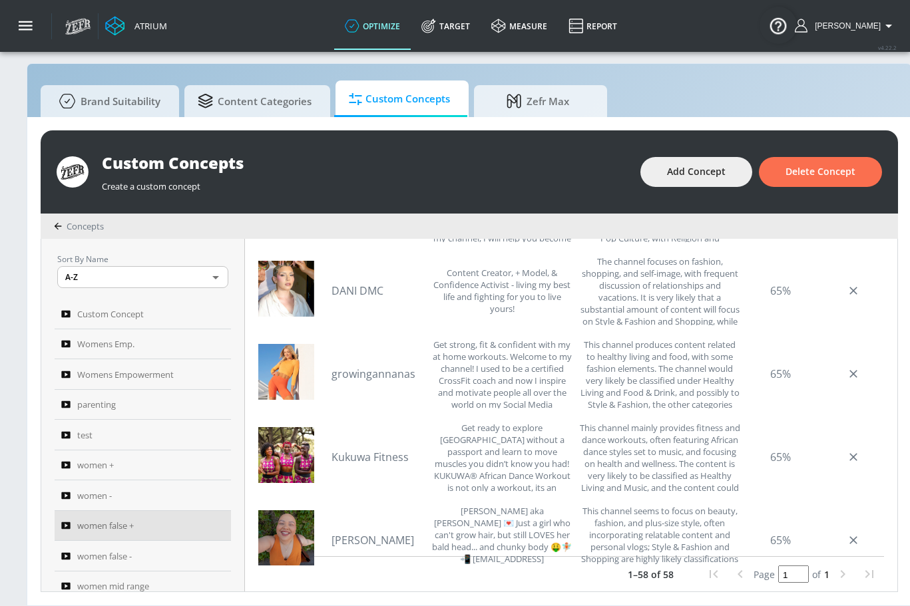
scroll to position [3886, 0]
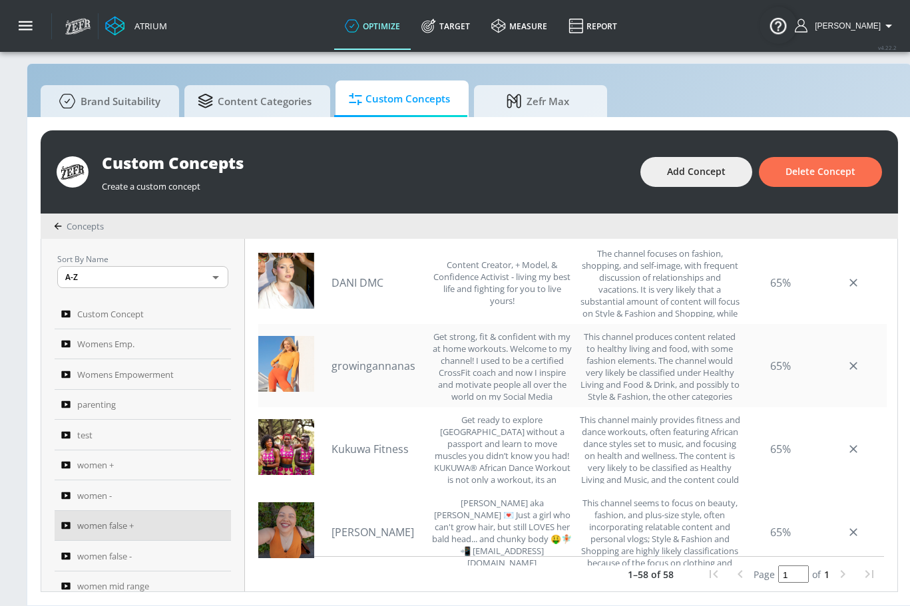
click at [401, 359] on link "growingannanas" at bounding box center [378, 366] width 93 height 15
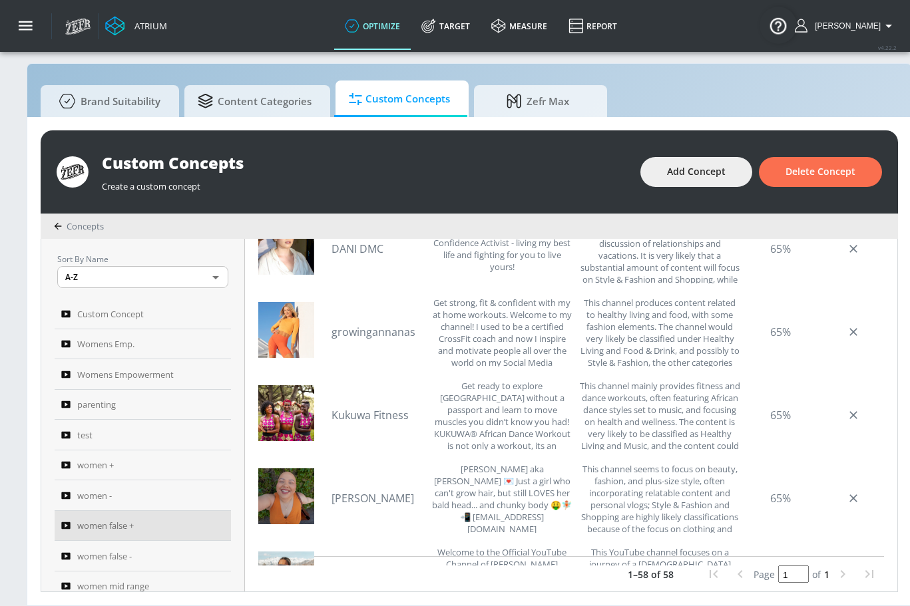
scroll to position [3931, 0]
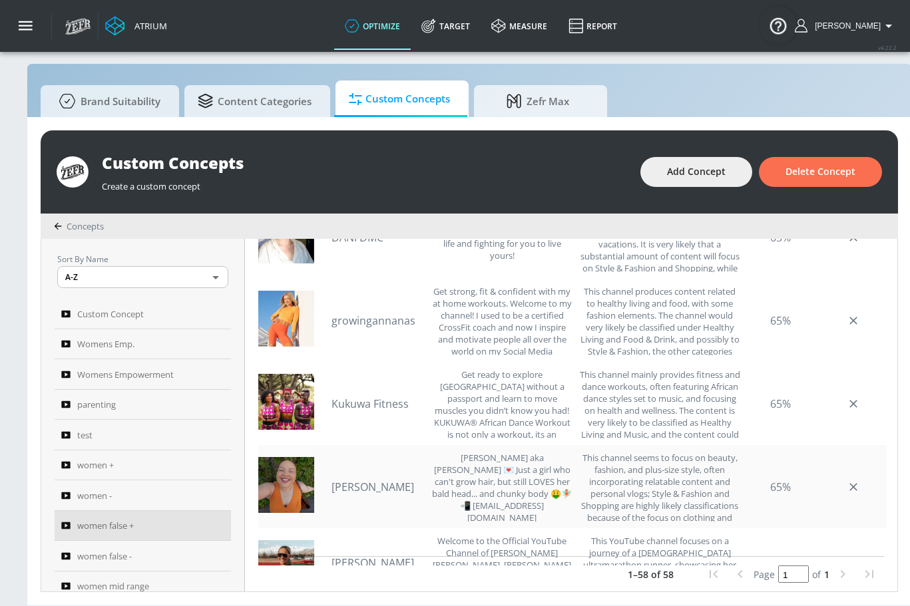
click at [375, 480] on link "[PERSON_NAME]" at bounding box center [378, 487] width 93 height 15
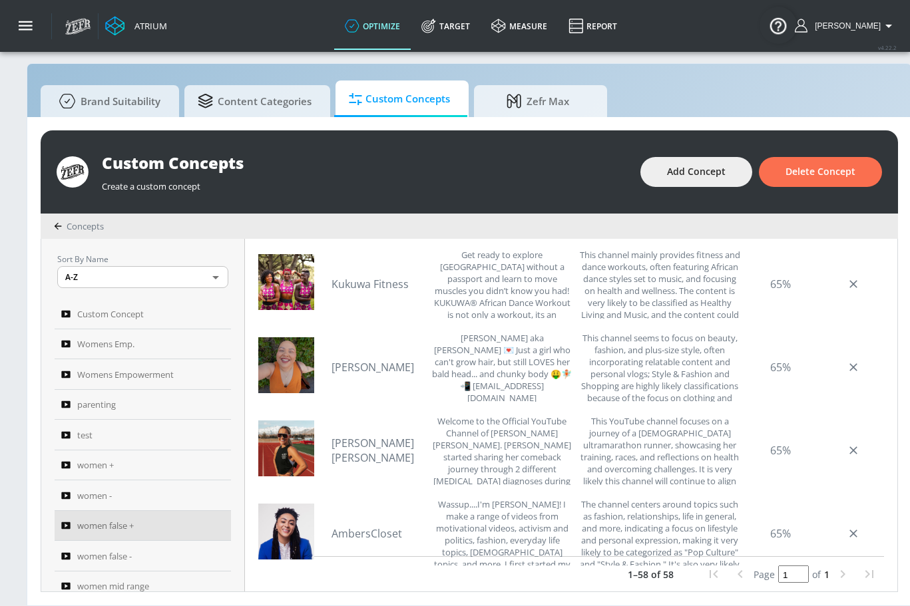
scroll to position [4086, 0]
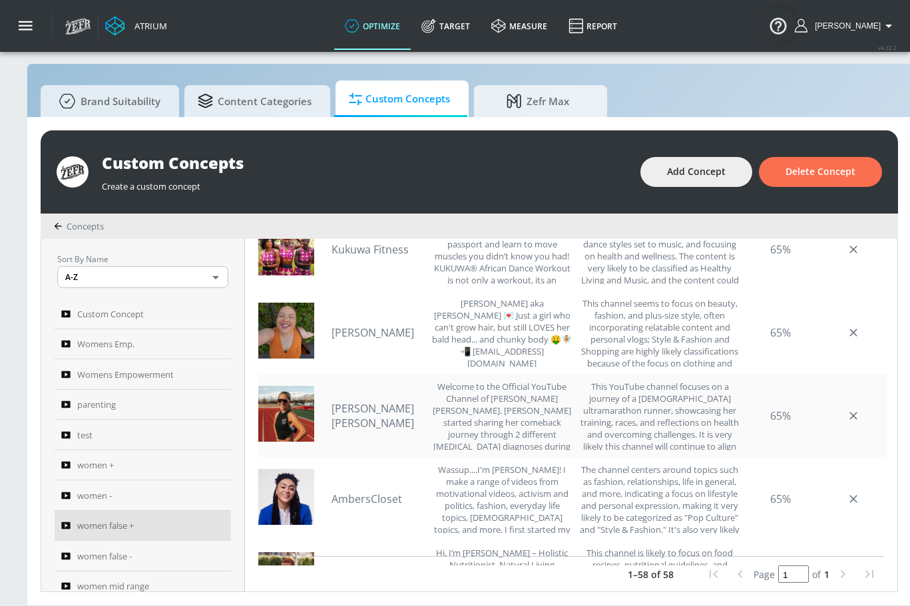
click at [377, 411] on link "[PERSON_NAME] [PERSON_NAME]" at bounding box center [378, 415] width 93 height 29
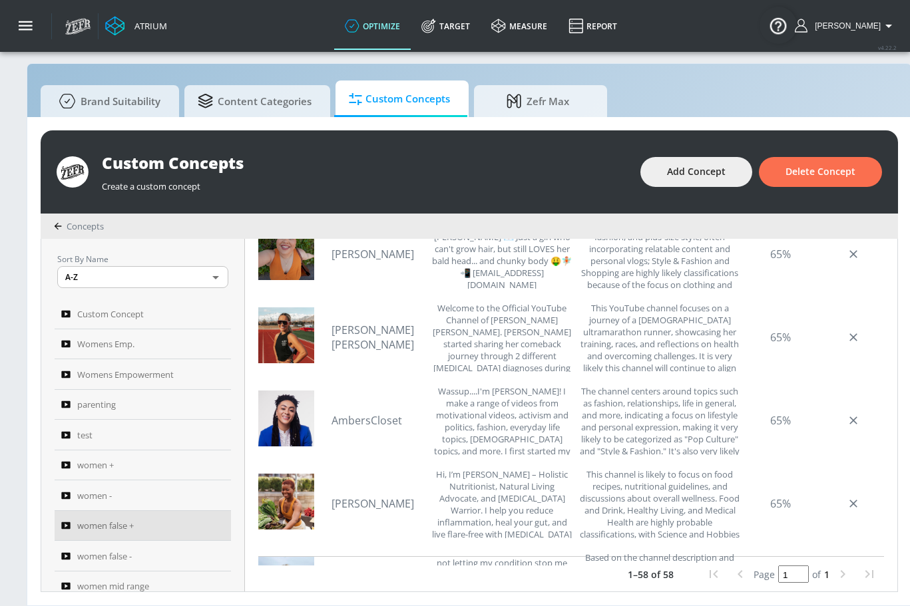
scroll to position [4197, 0]
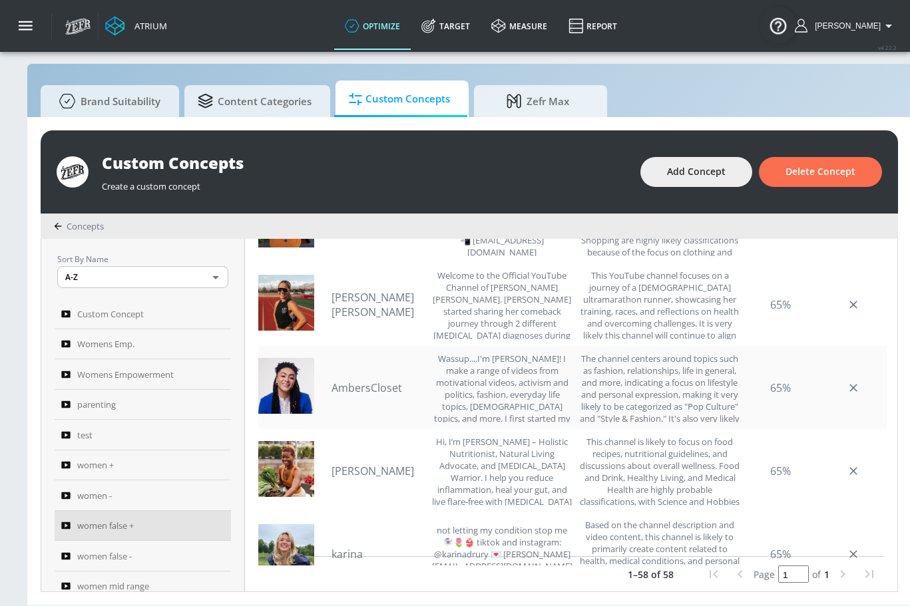
click at [389, 381] on link "AmbersCloset" at bounding box center [378, 388] width 93 height 15
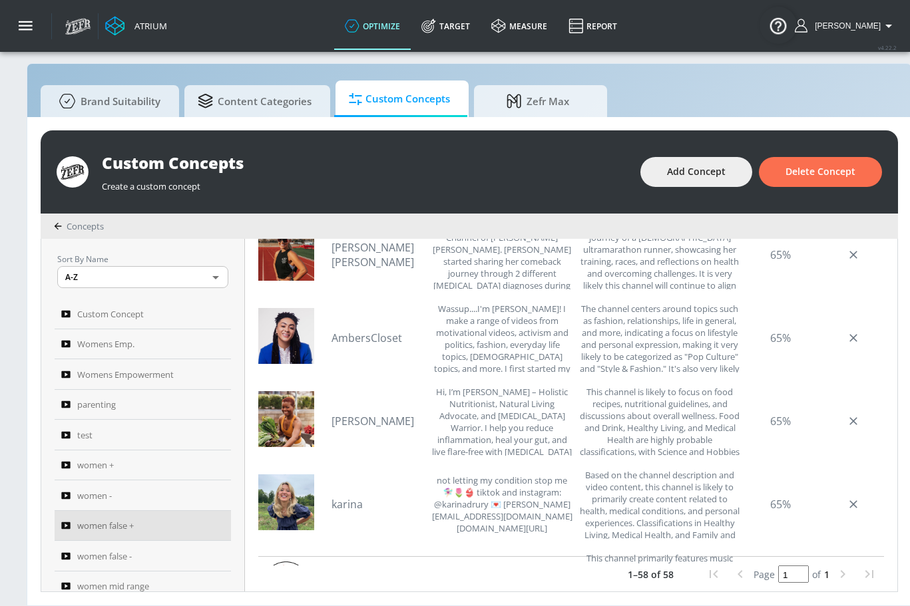
scroll to position [4250, 0]
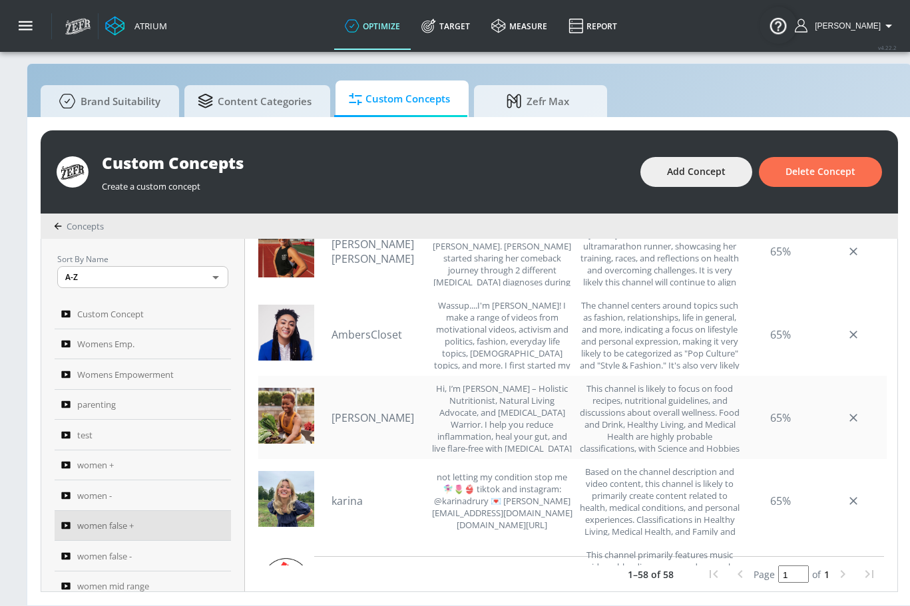
click at [353, 411] on link "[PERSON_NAME]" at bounding box center [378, 418] width 93 height 15
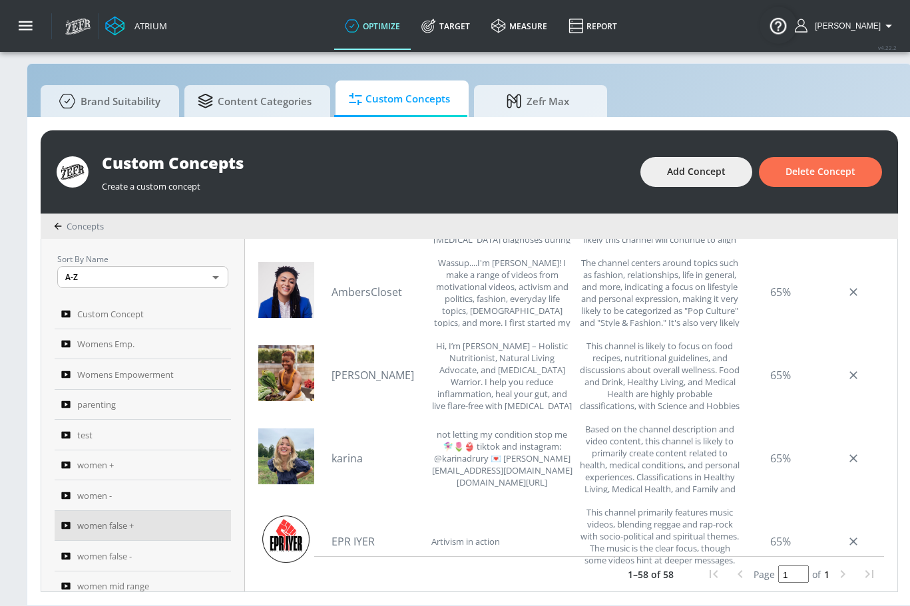
scroll to position [4393, 0]
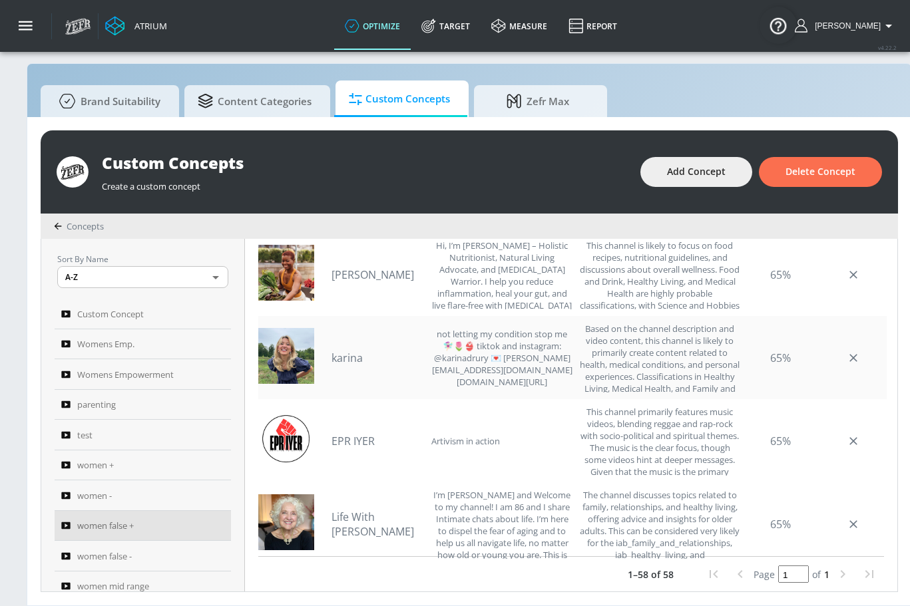
click at [359, 351] on link "karina" at bounding box center [378, 358] width 93 height 15
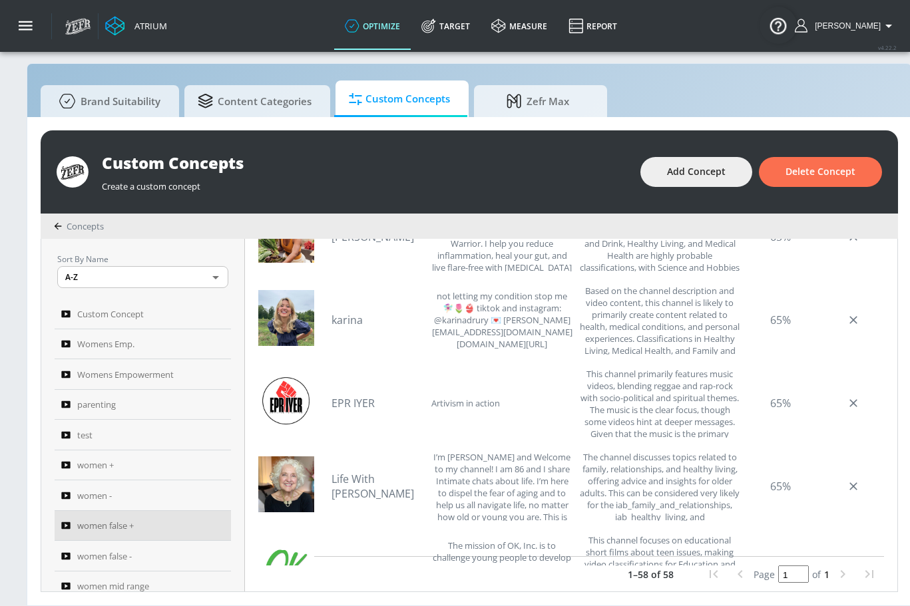
scroll to position [4440, 0]
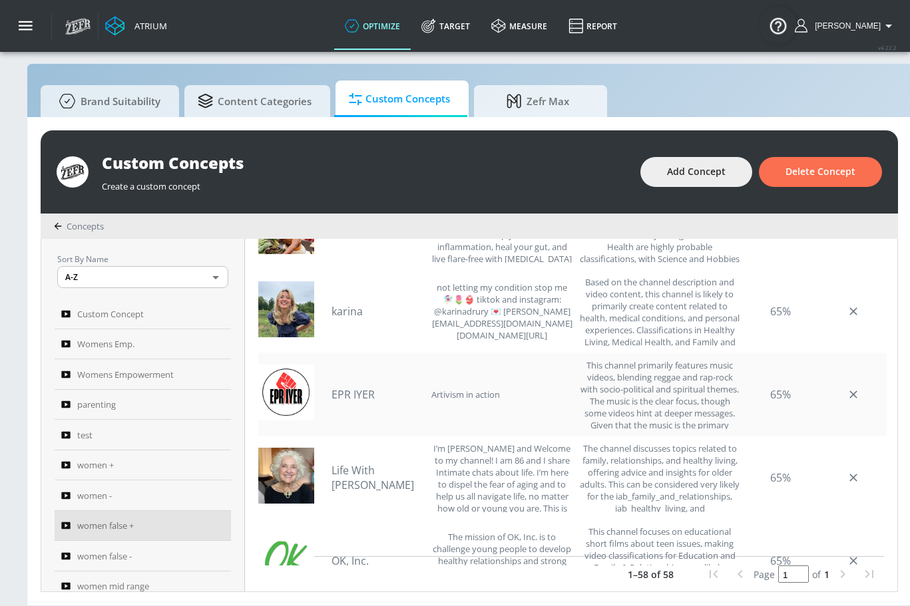
click at [359, 387] on link "EPR IYER" at bounding box center [378, 394] width 93 height 15
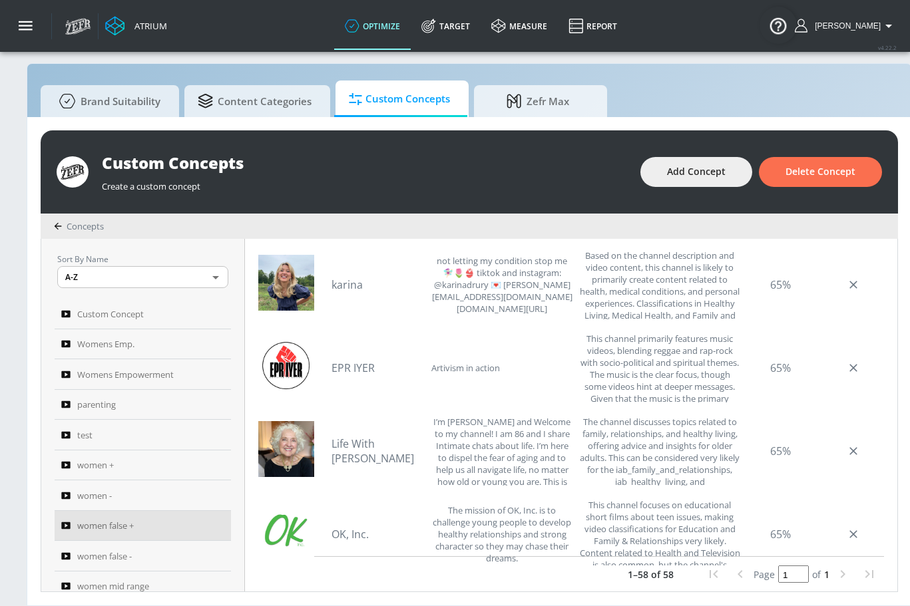
scroll to position [4477, 0]
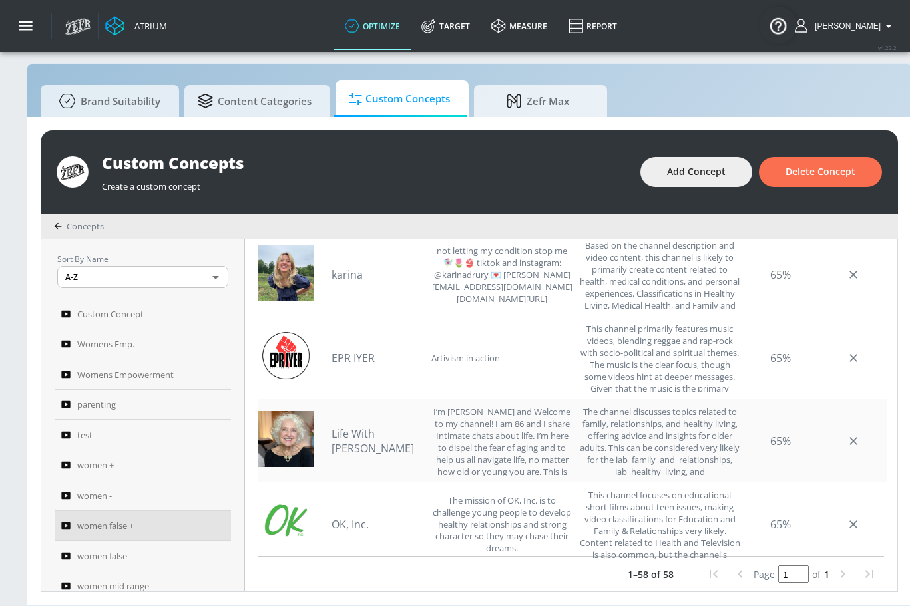
click at [371, 427] on link "Life With [PERSON_NAME]" at bounding box center [378, 441] width 93 height 29
click at [359, 517] on link "OK, Inc." at bounding box center [378, 524] width 93 height 15
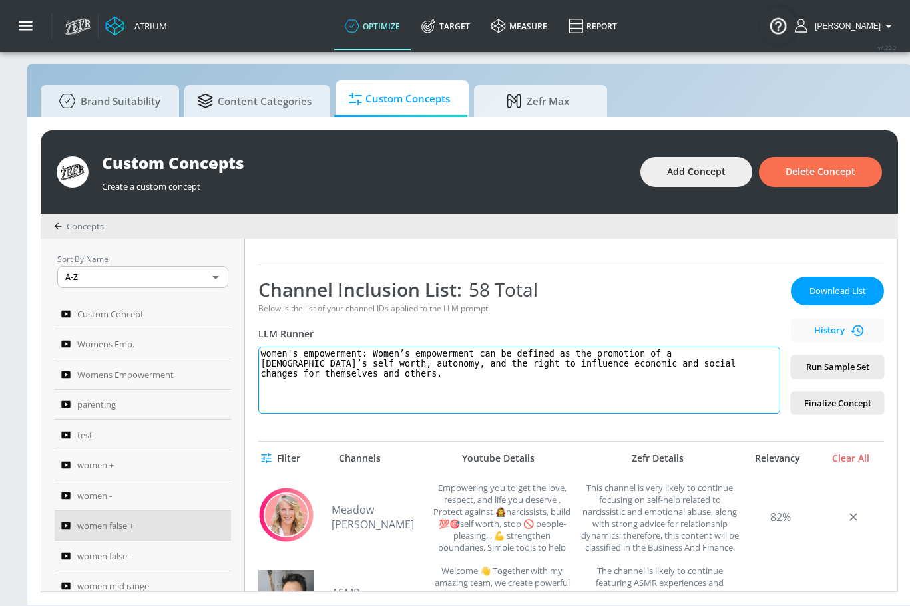
scroll to position [194, 0]
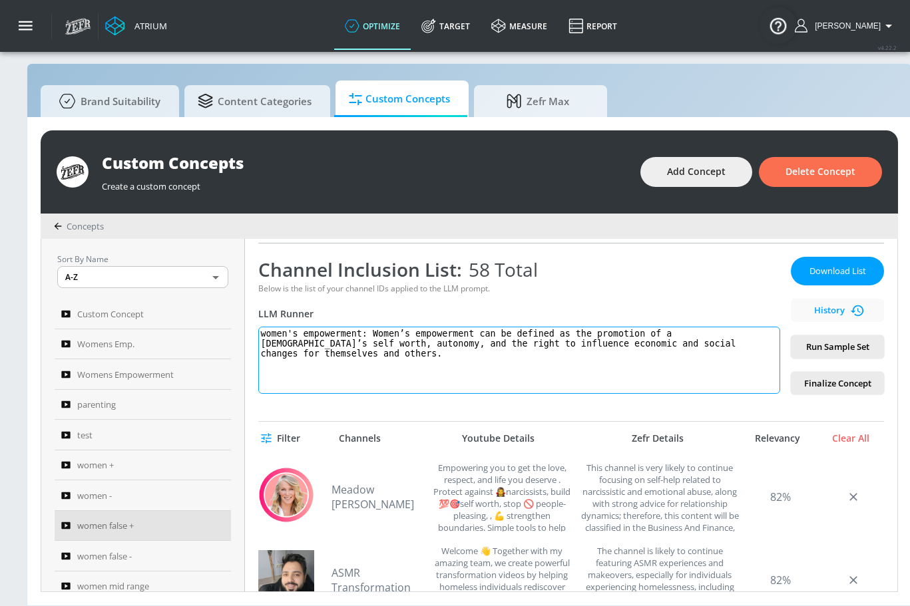
drag, startPoint x: 299, startPoint y: 349, endPoint x: 262, endPoint y: 317, distance: 49.0
click at [262, 317] on div "women false + Link an existing Targeting Set Not selected none ​ Channel IDs Cl…" at bounding box center [571, 415] width 652 height 353
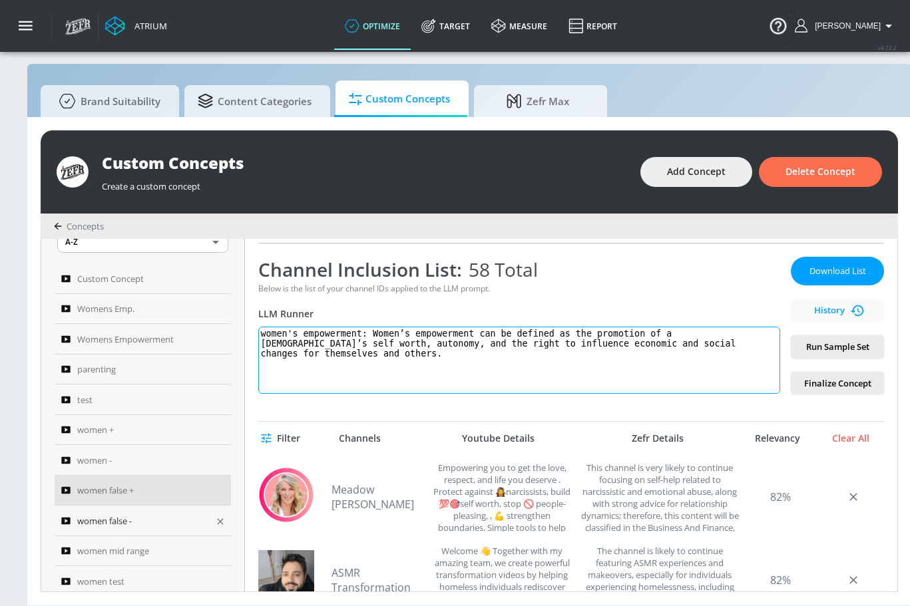
scroll to position [37, 0]
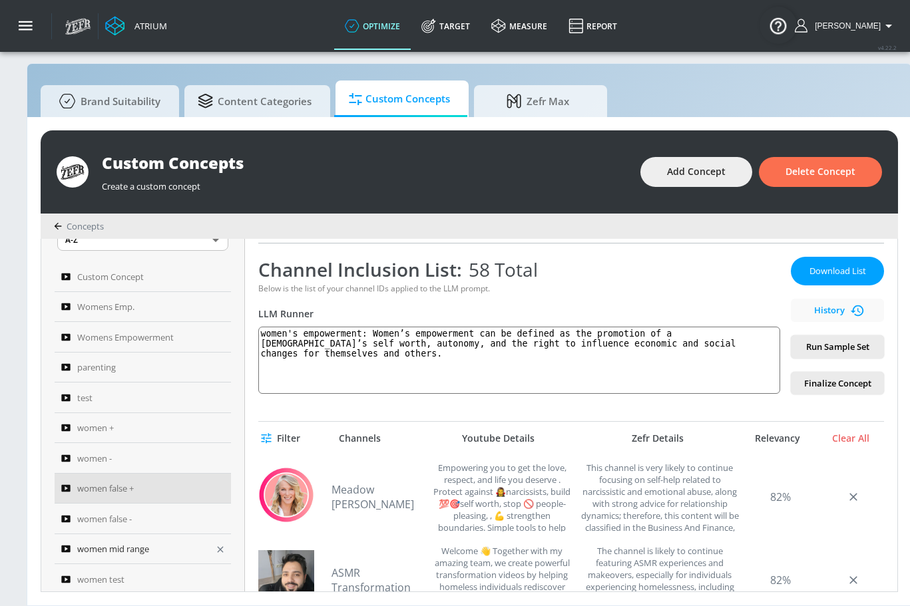
click at [128, 541] on span "women mid range" at bounding box center [113, 549] width 72 height 16
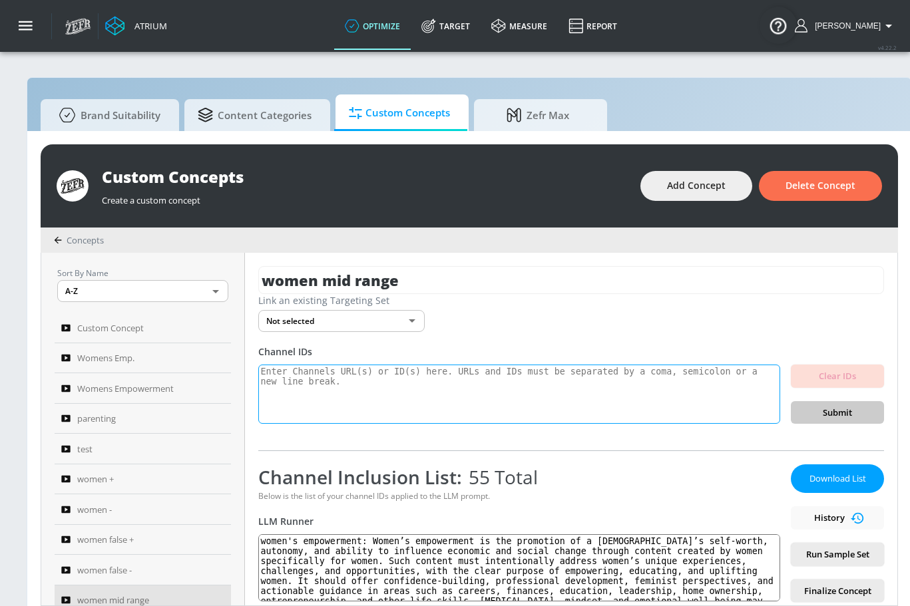
click at [369, 381] on textarea at bounding box center [519, 395] width 522 height 60
paste textarea "women's empowerment: Women’s empowerment can be defined as the promotion of a […"
type textarea "women's empowerment: Women’s empowerment can be defined as the promotion of a […"
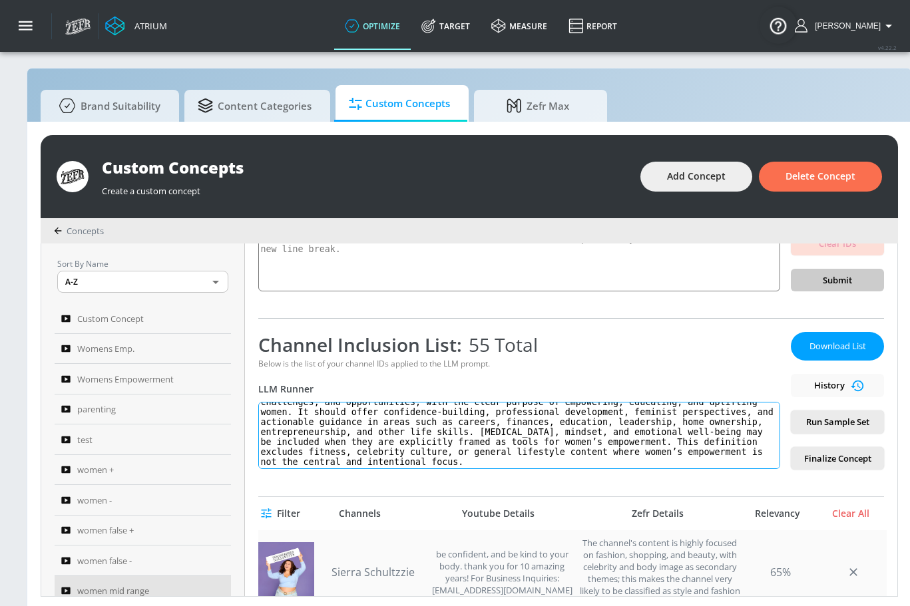
scroll to position [210, 0]
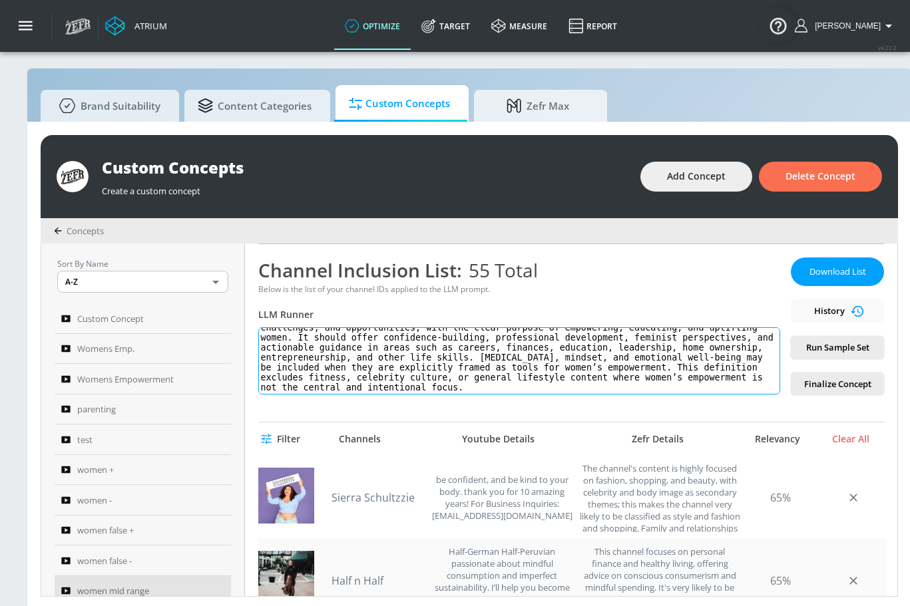
drag, startPoint x: 270, startPoint y: 531, endPoint x: 557, endPoint y: 545, distance: 287.9
click at [550, 596] on div "women mid range Link an existing Targeting Set Not selected none ​ Channel IDs …" at bounding box center [571, 420] width 652 height 353
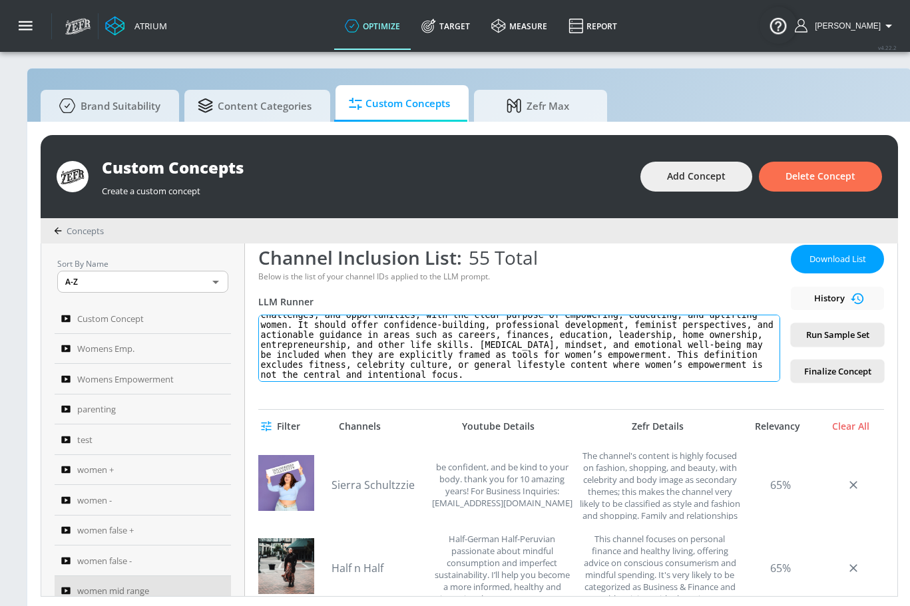
paste textarea "can be defined as the promotion of a [DEMOGRAPHIC_DATA]’s self worth, autonomy,…"
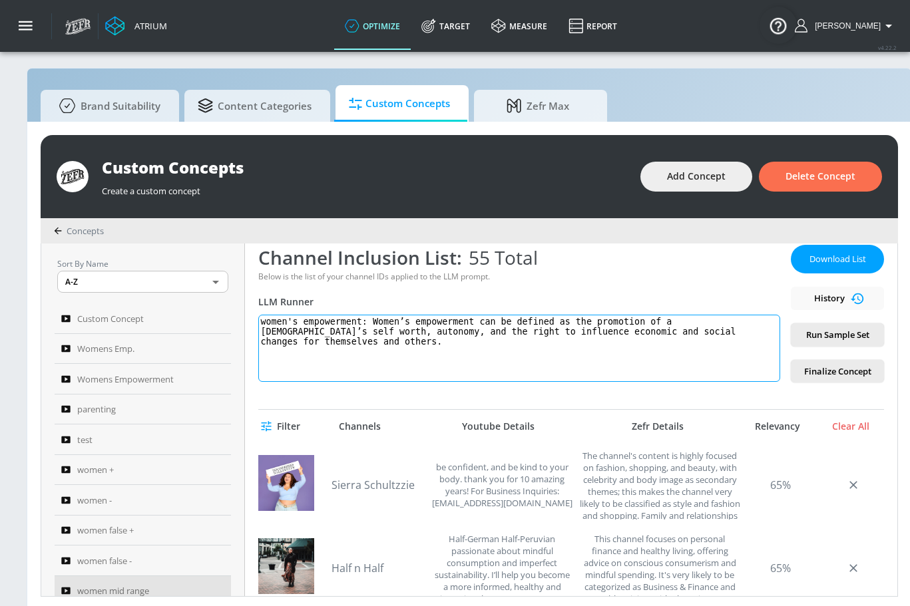
scroll to position [0, 0]
type textarea "women's empowerment: Women’s empowerment can be defined as the promotion of a […"
click at [847, 343] on button "Run Sample Set" at bounding box center [837, 335] width 93 height 23
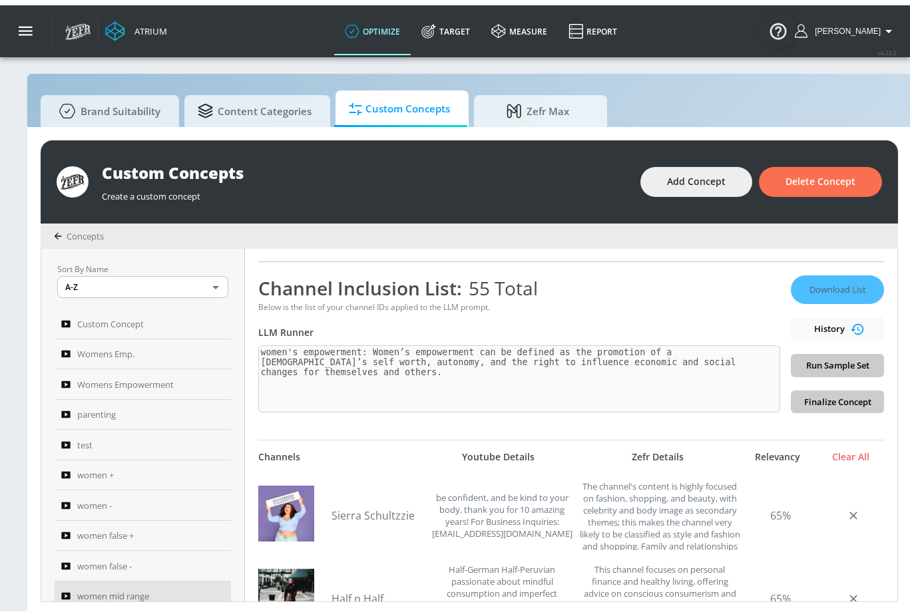
scroll to position [190, 0]
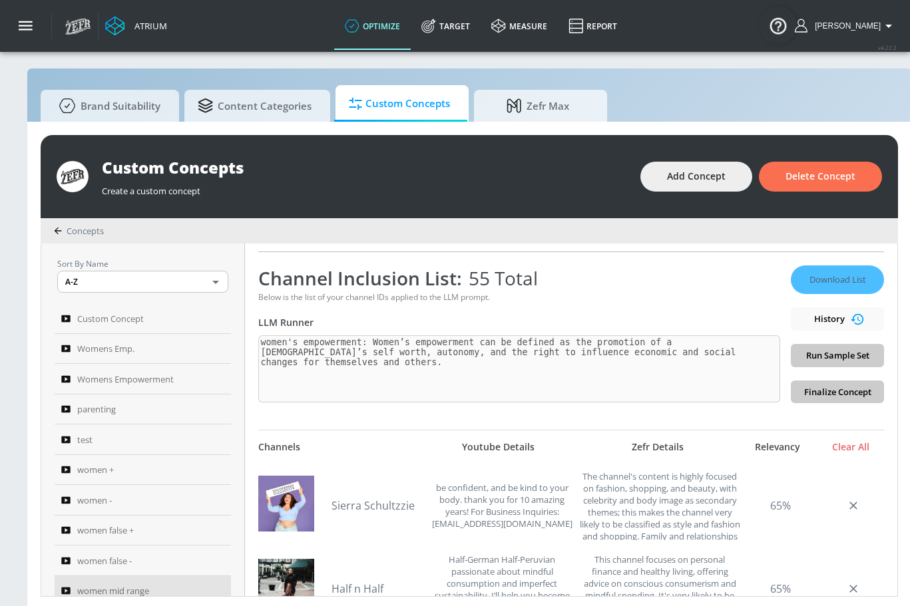
click at [838, 359] on div "Download List History Run Sample Set Finalize Concept" at bounding box center [837, 335] width 93 height 138
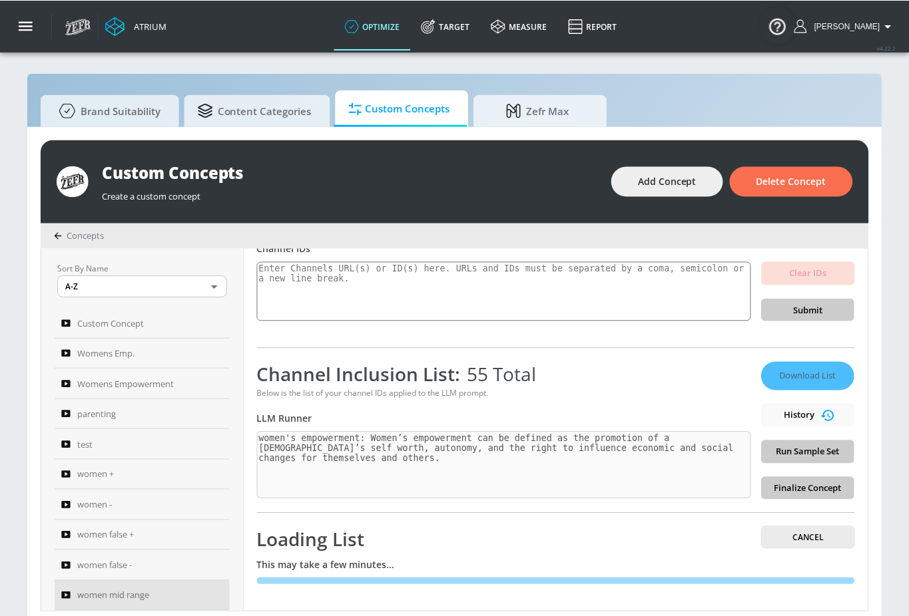
scroll to position [14, 0]
